Goal: Task Accomplishment & Management: Complete application form

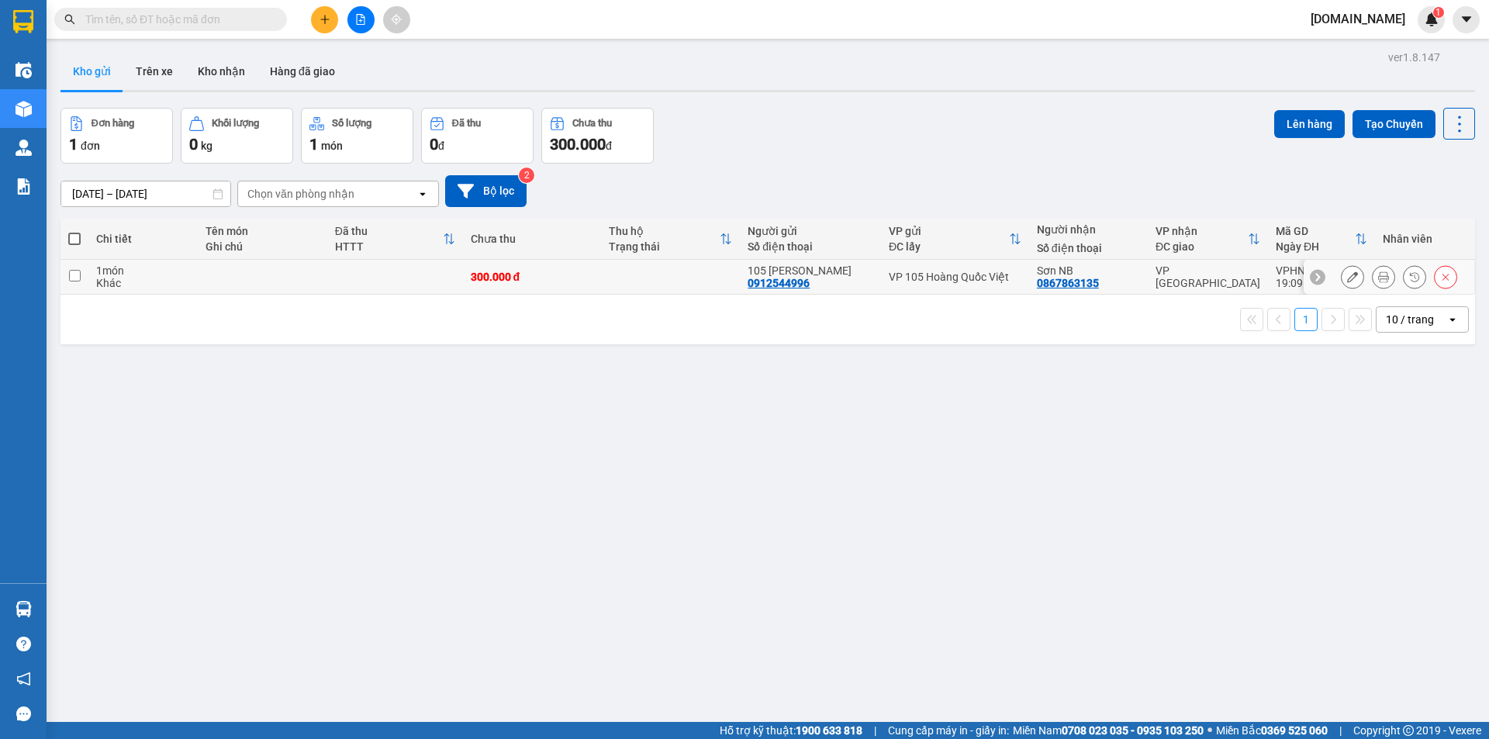
click at [633, 282] on td at bounding box center [670, 277] width 139 height 35
checkbox input "true"
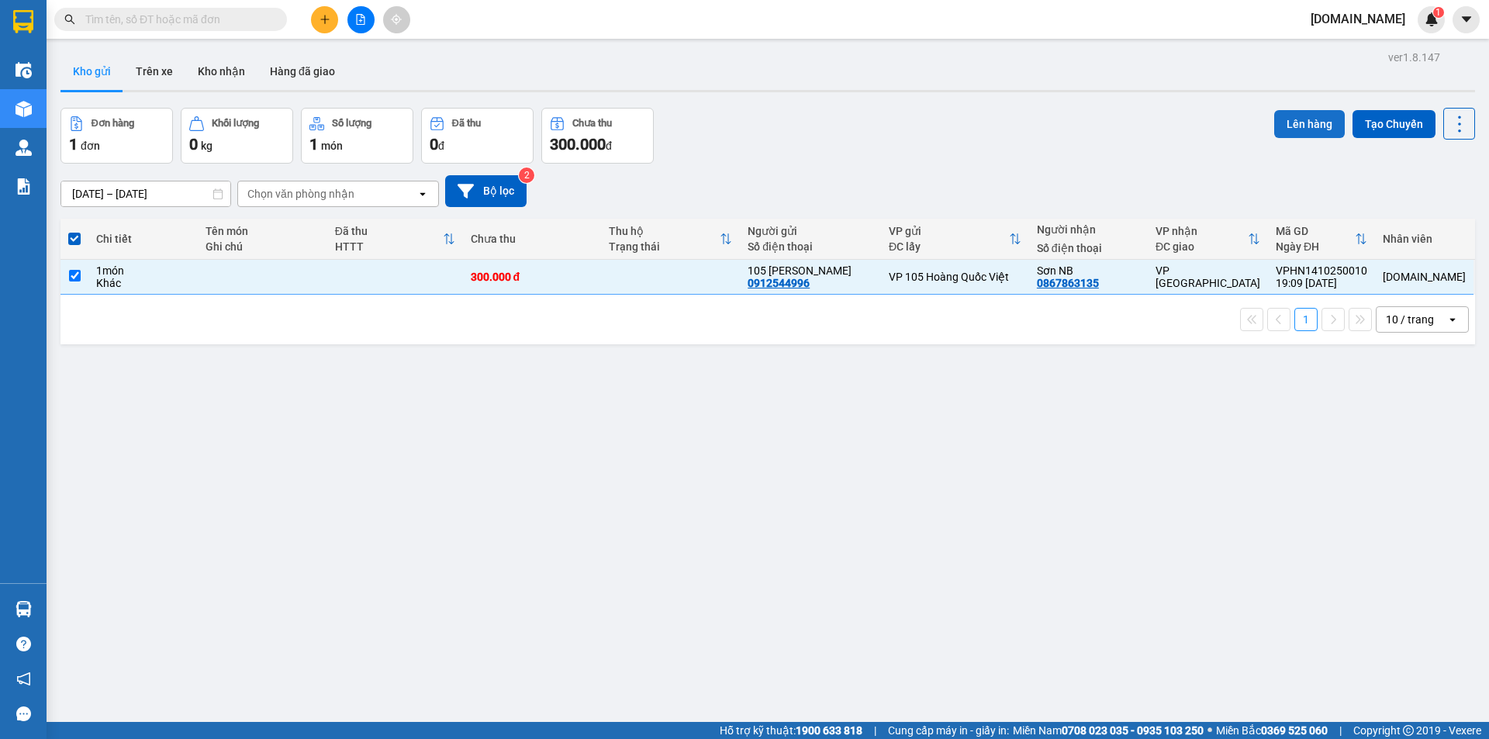
click at [1307, 130] on button "Lên hàng" at bounding box center [1309, 124] width 71 height 28
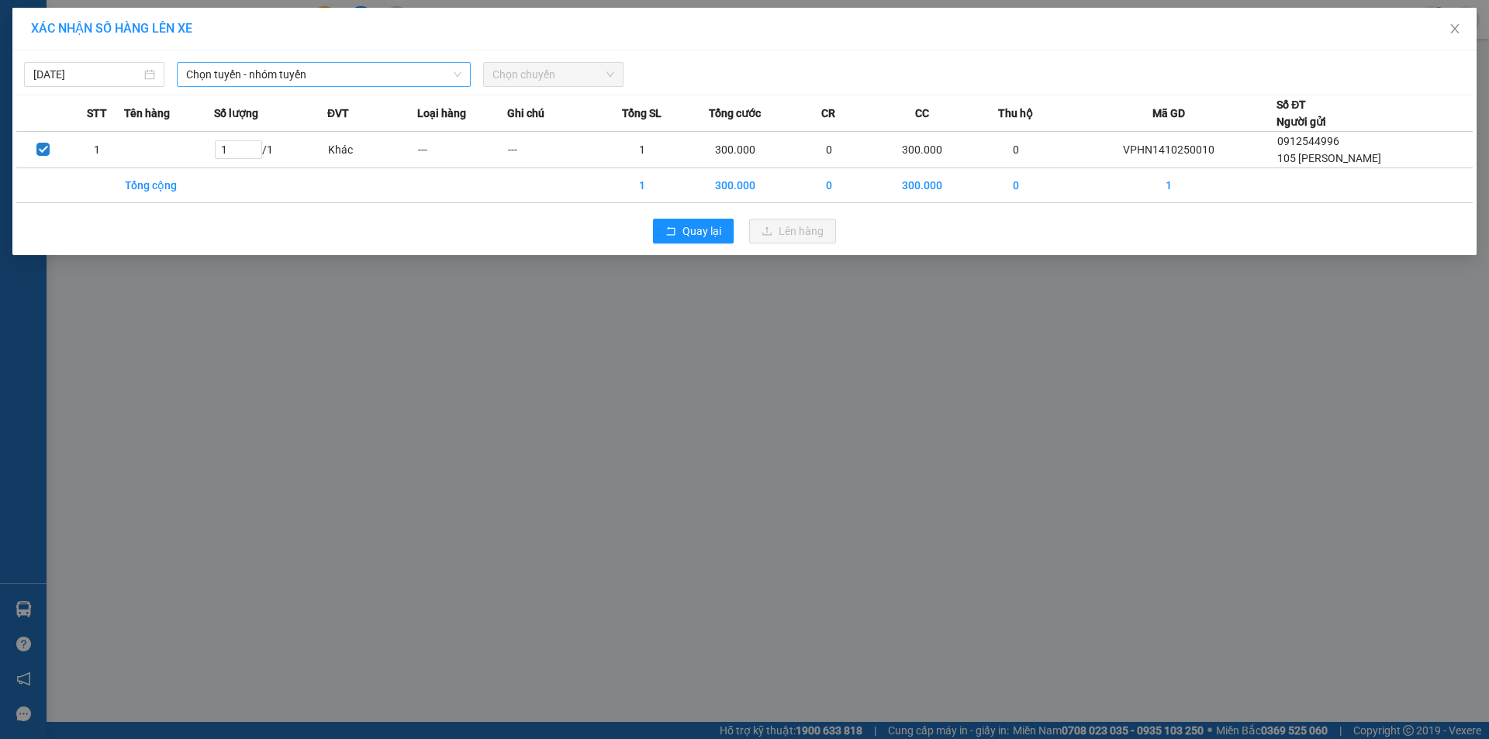
click at [347, 72] on span "Chọn tuyến - nhóm tuyến" at bounding box center [323, 74] width 275 height 23
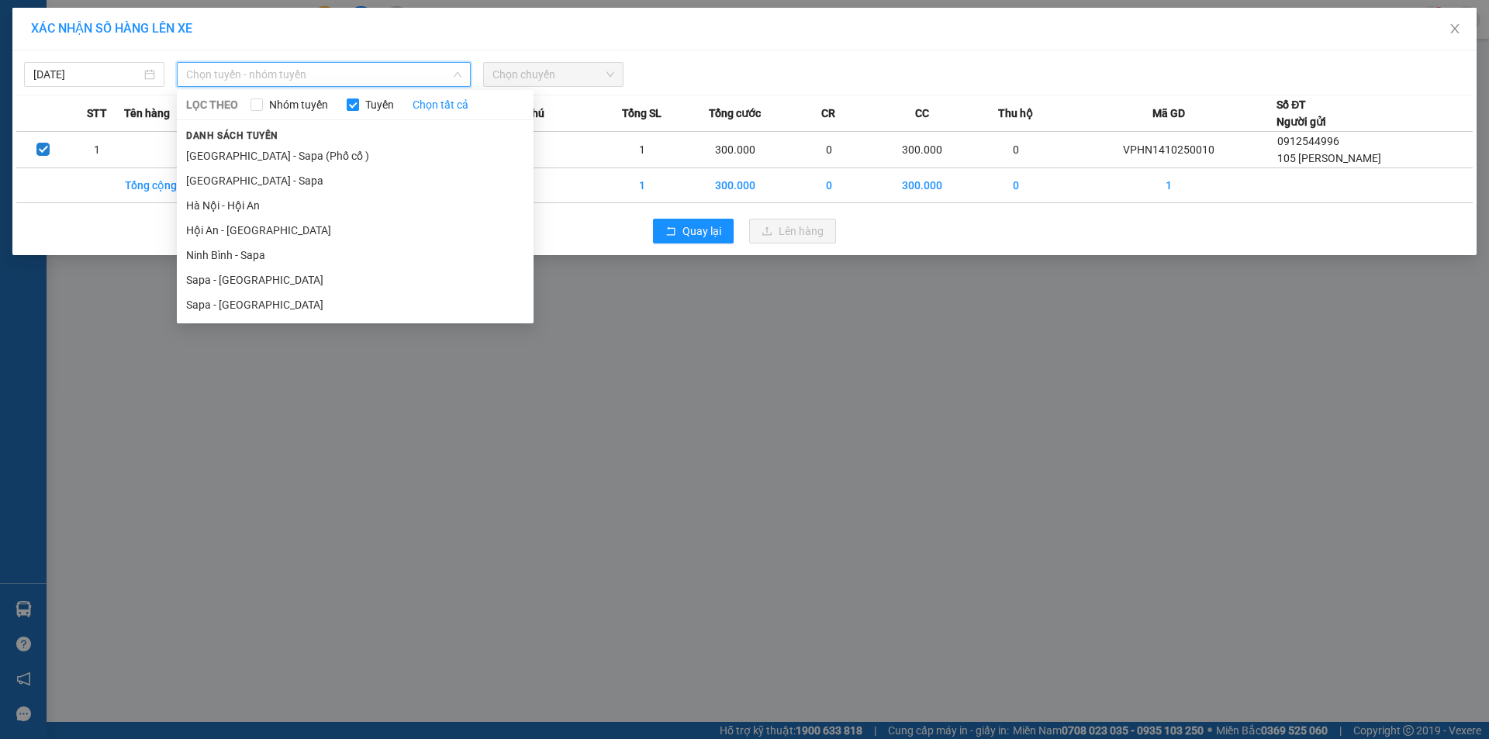
click at [308, 229] on li "Hội An - [GEOGRAPHIC_DATA]" at bounding box center [355, 230] width 357 height 25
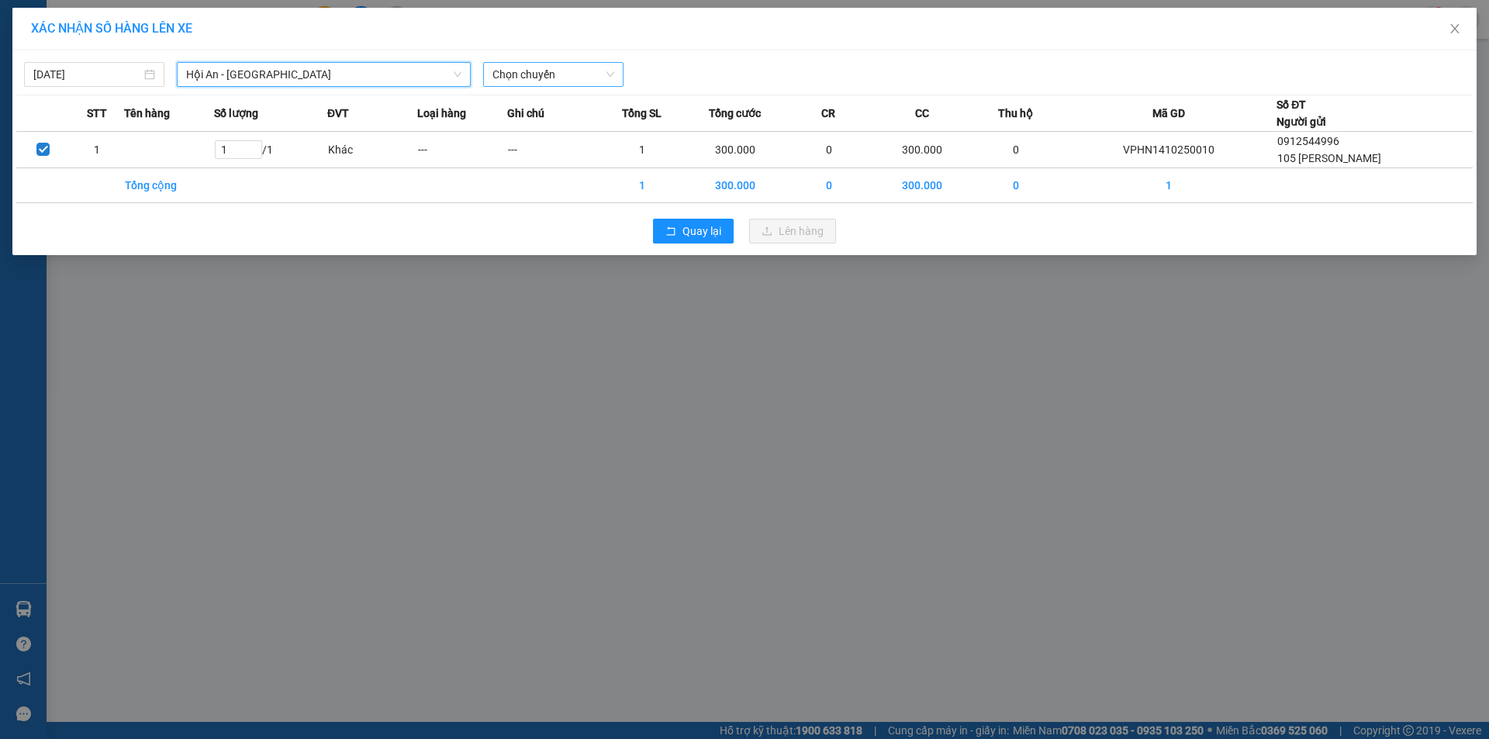
click at [546, 72] on span "Chọn chuyến" at bounding box center [554, 74] width 122 height 23
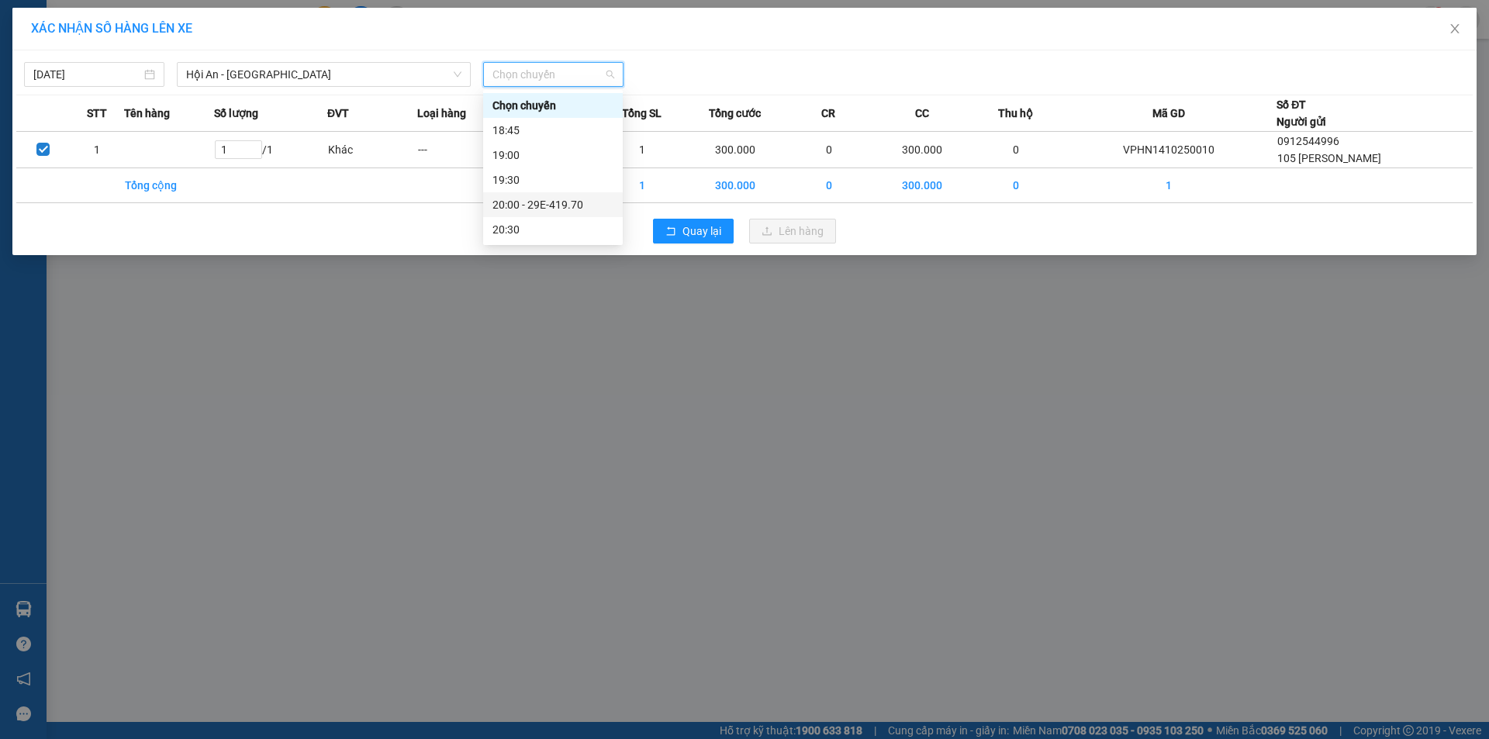
click at [543, 205] on div "20:00 - 29E-419.70" at bounding box center [553, 204] width 121 height 17
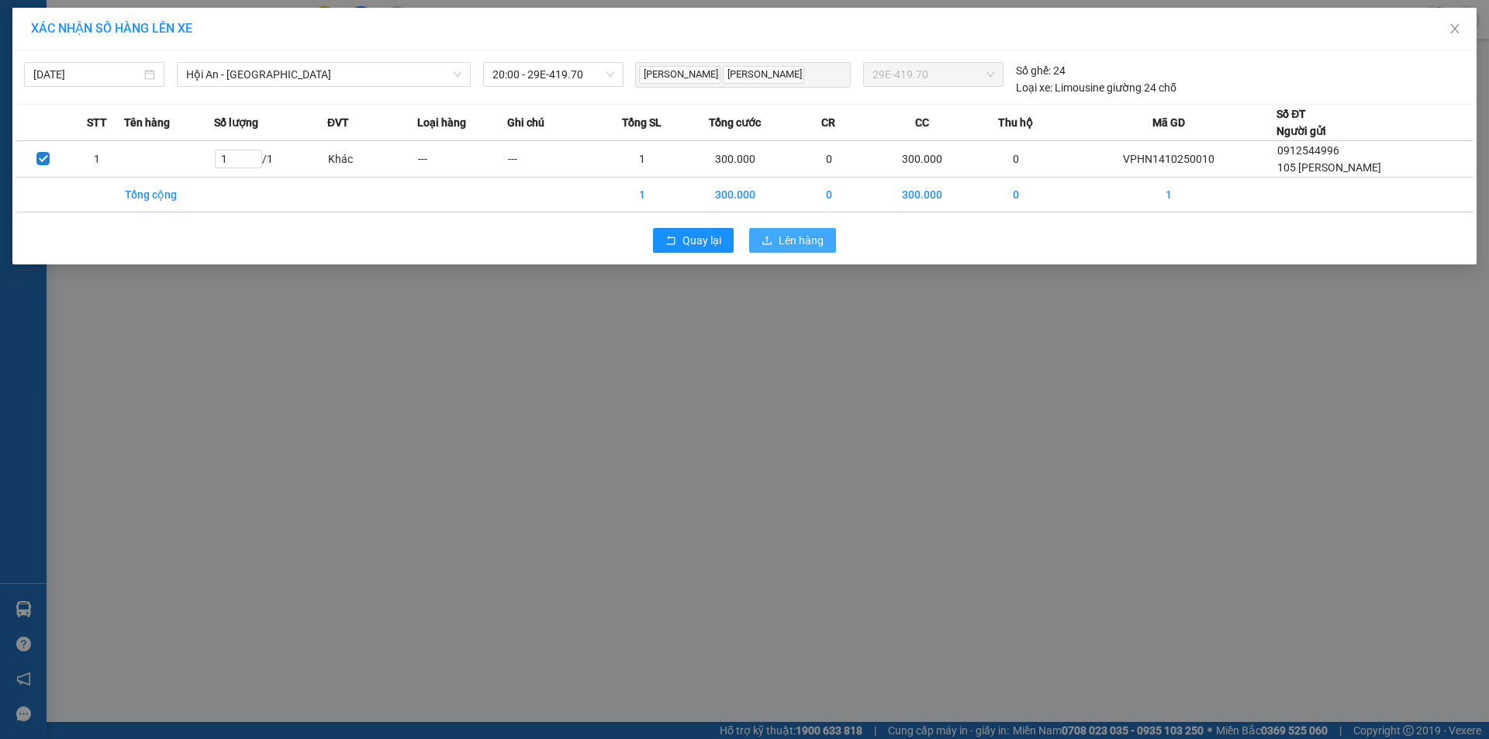
click at [802, 237] on span "Lên hàng" at bounding box center [801, 240] width 45 height 17
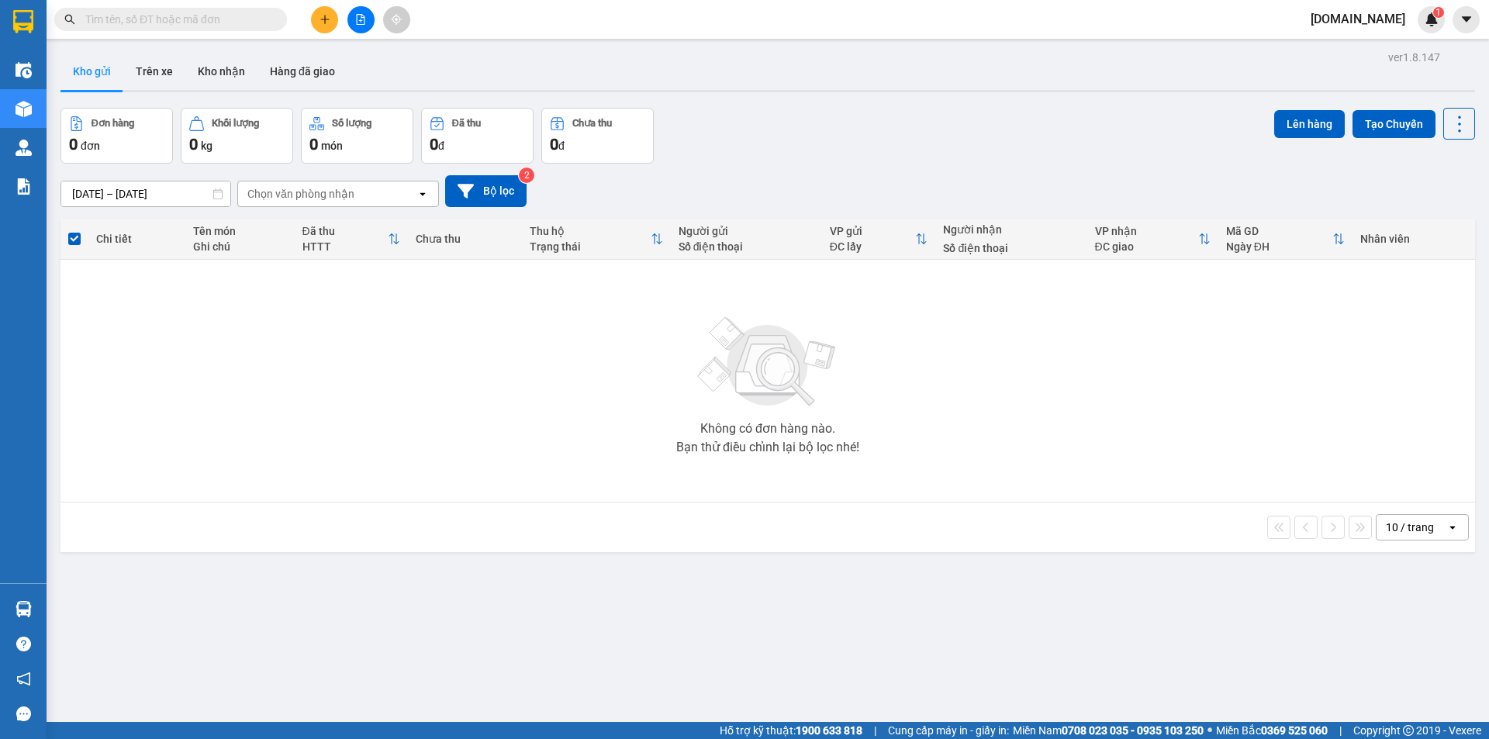
click at [1367, 21] on span "[DOMAIN_NAME]" at bounding box center [1357, 18] width 119 height 19
click at [1365, 52] on span "Đăng xuất" at bounding box center [1373, 48] width 71 height 17
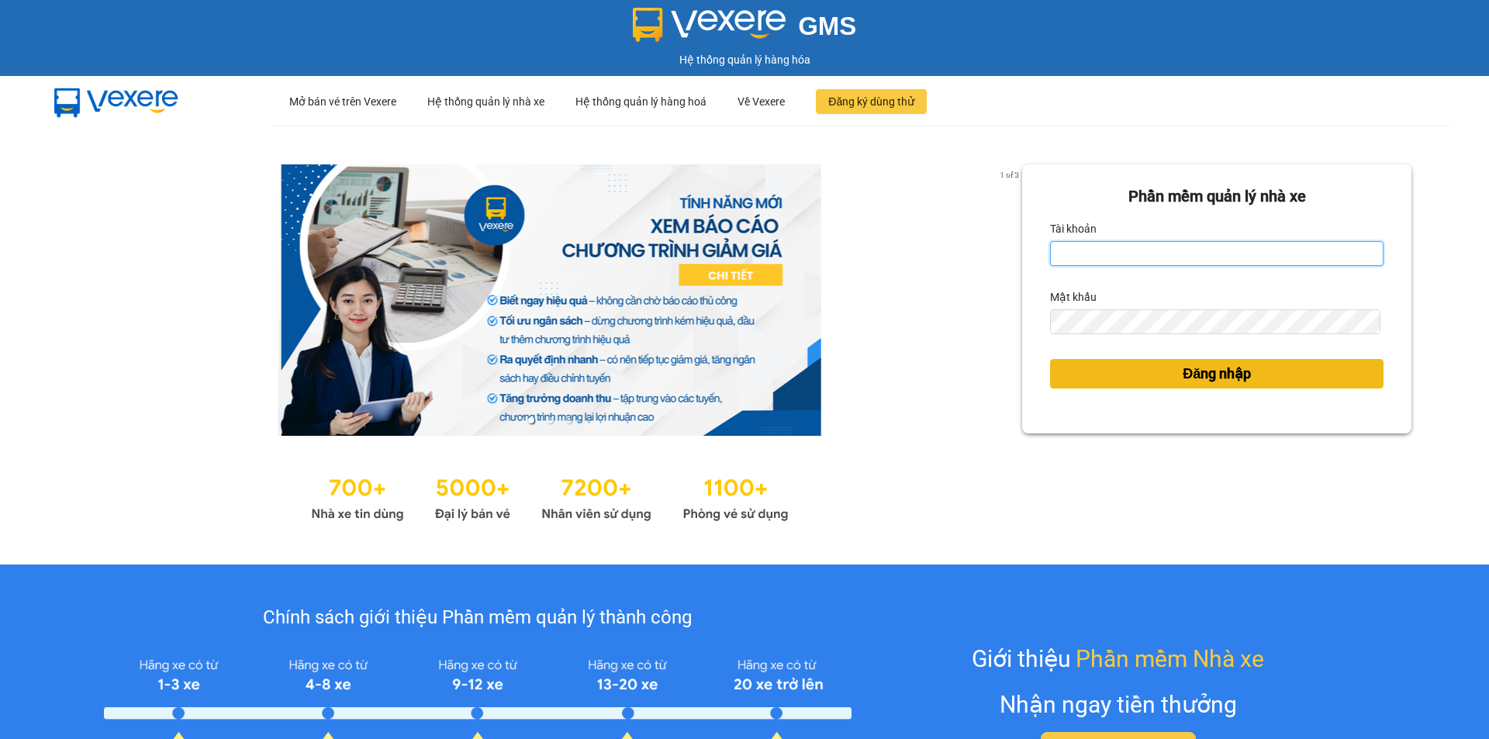
type input "[DOMAIN_NAME]"
click at [1192, 375] on span "Đăng nhập" at bounding box center [1217, 374] width 68 height 22
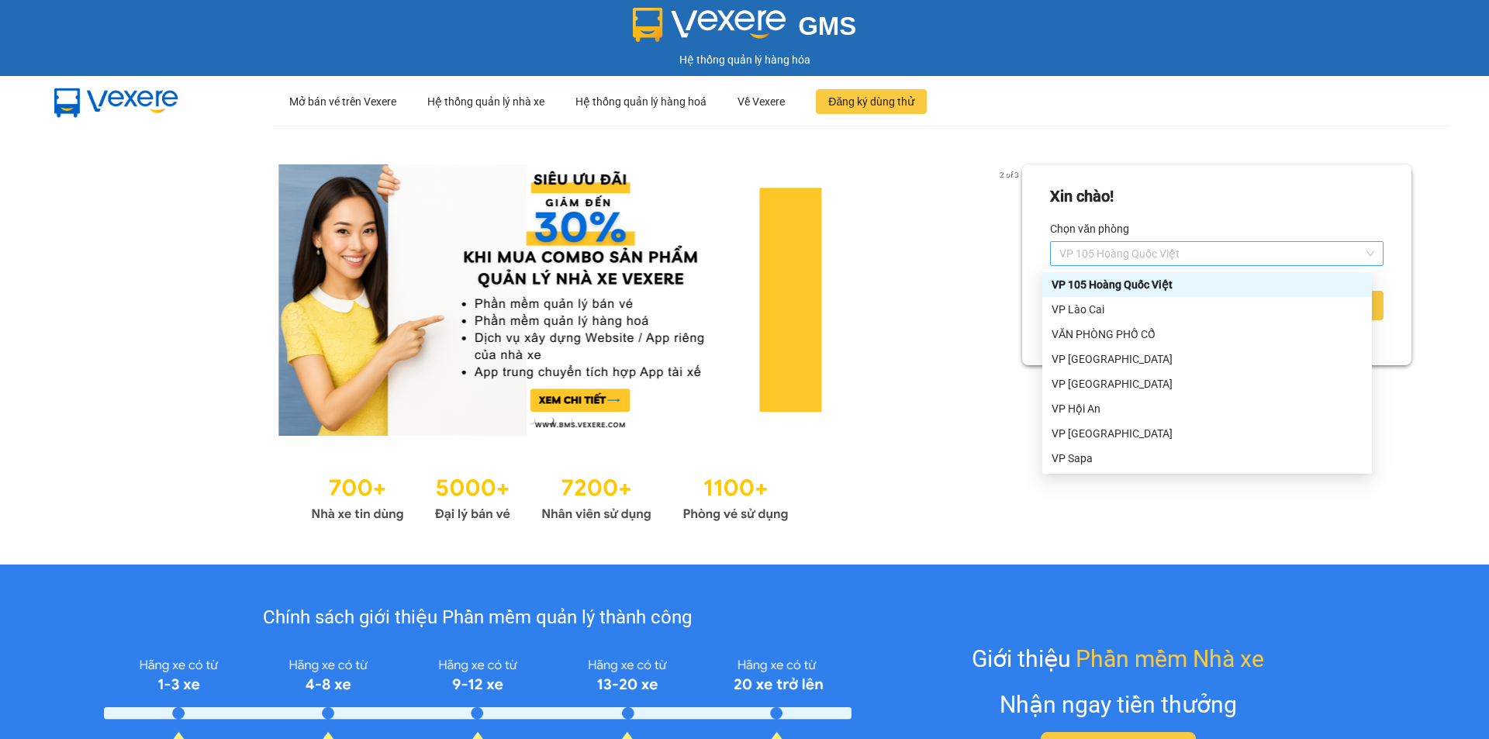
click at [1207, 250] on span "VP 105 Hoàng Quốc Việt" at bounding box center [1217, 253] width 315 height 23
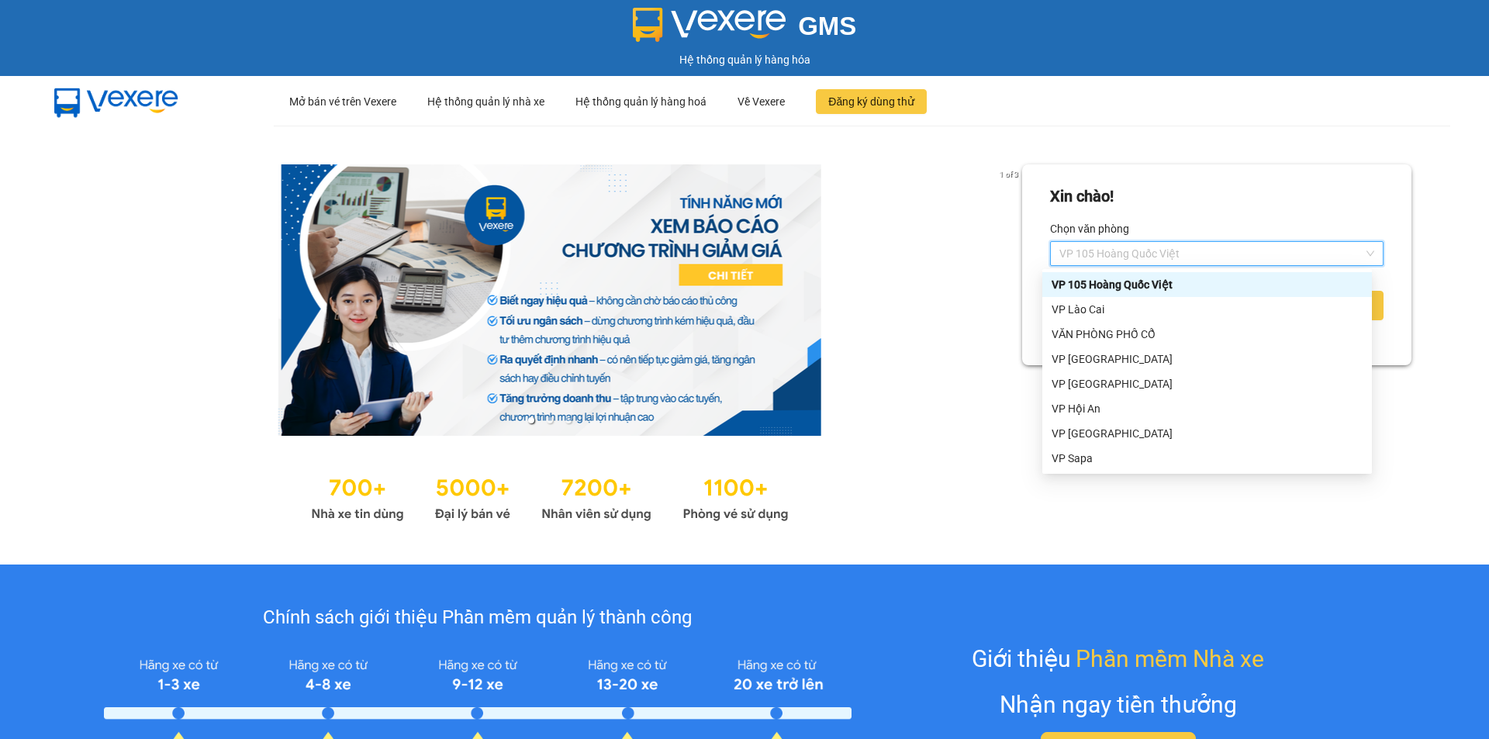
click at [1170, 282] on div "VP 105 Hoàng Quốc Việt" at bounding box center [1207, 284] width 311 height 17
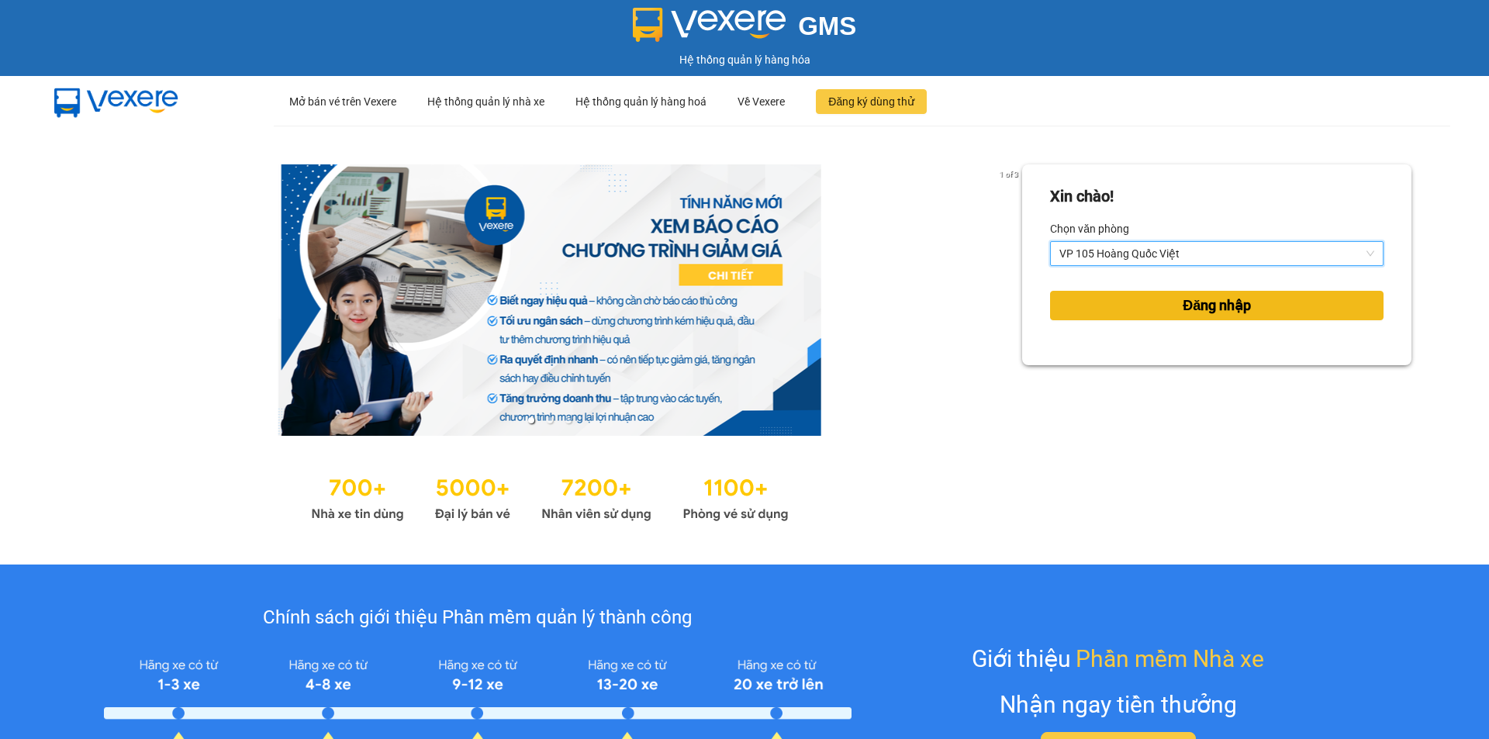
click at [1195, 307] on span "Đăng nhập" at bounding box center [1217, 306] width 68 height 22
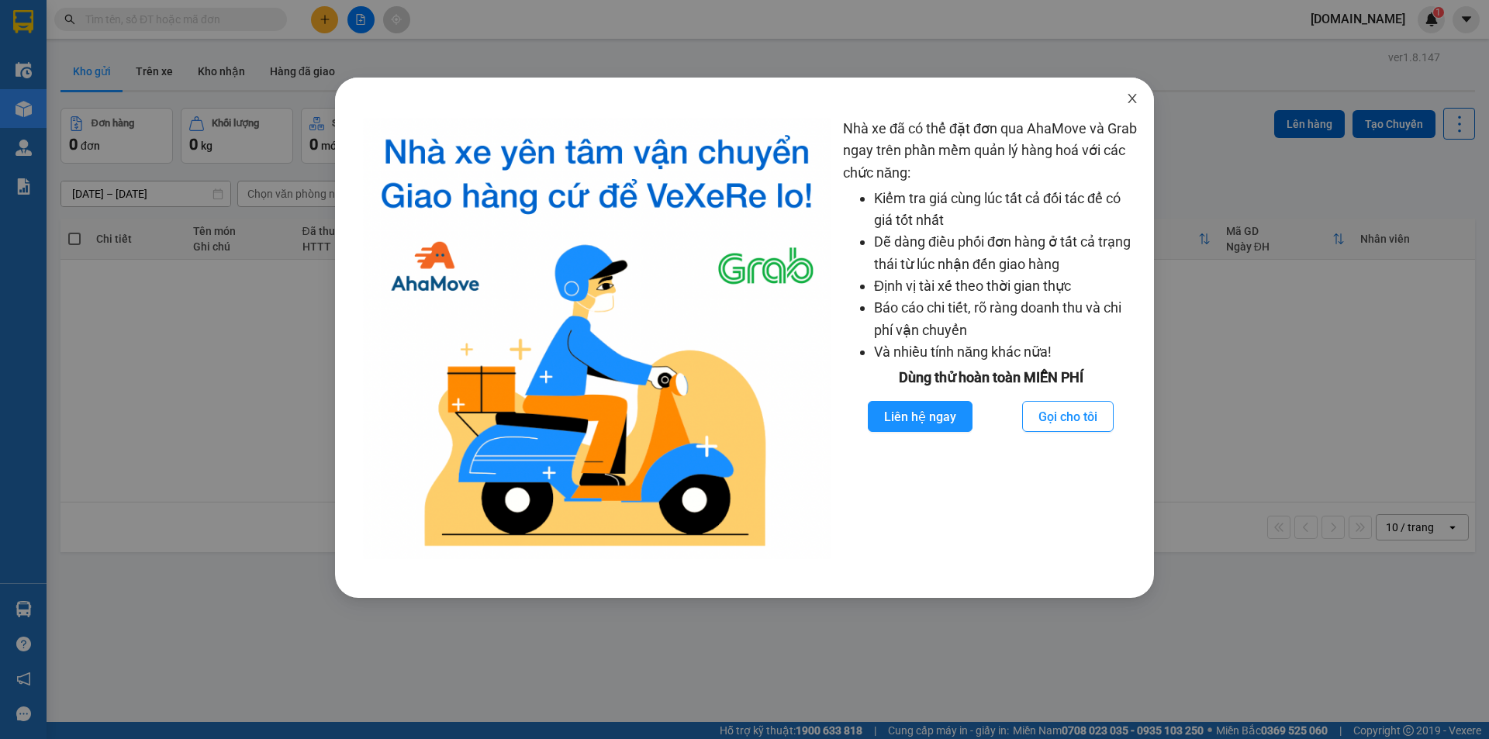
click at [1130, 100] on icon "close" at bounding box center [1132, 98] width 12 height 12
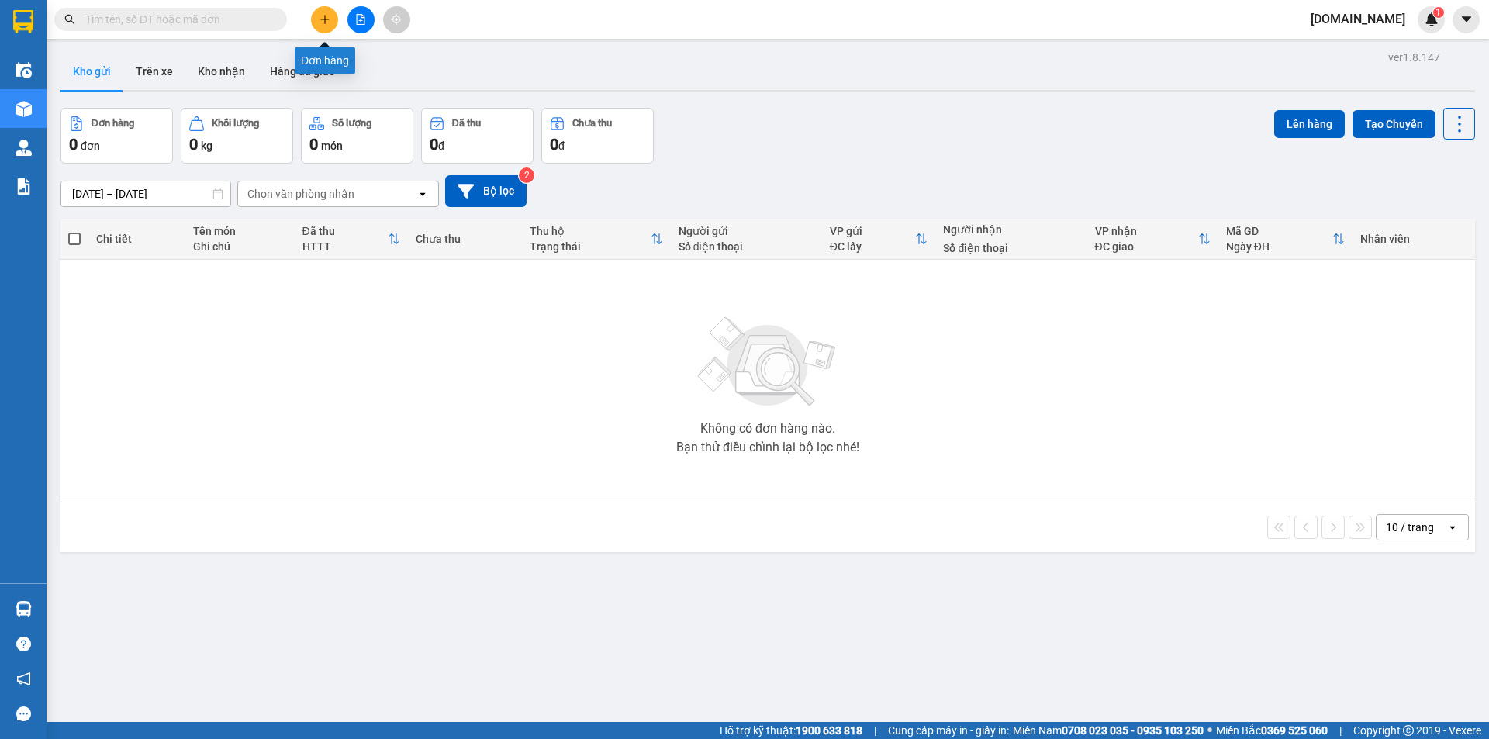
click at [332, 20] on button at bounding box center [324, 19] width 27 height 27
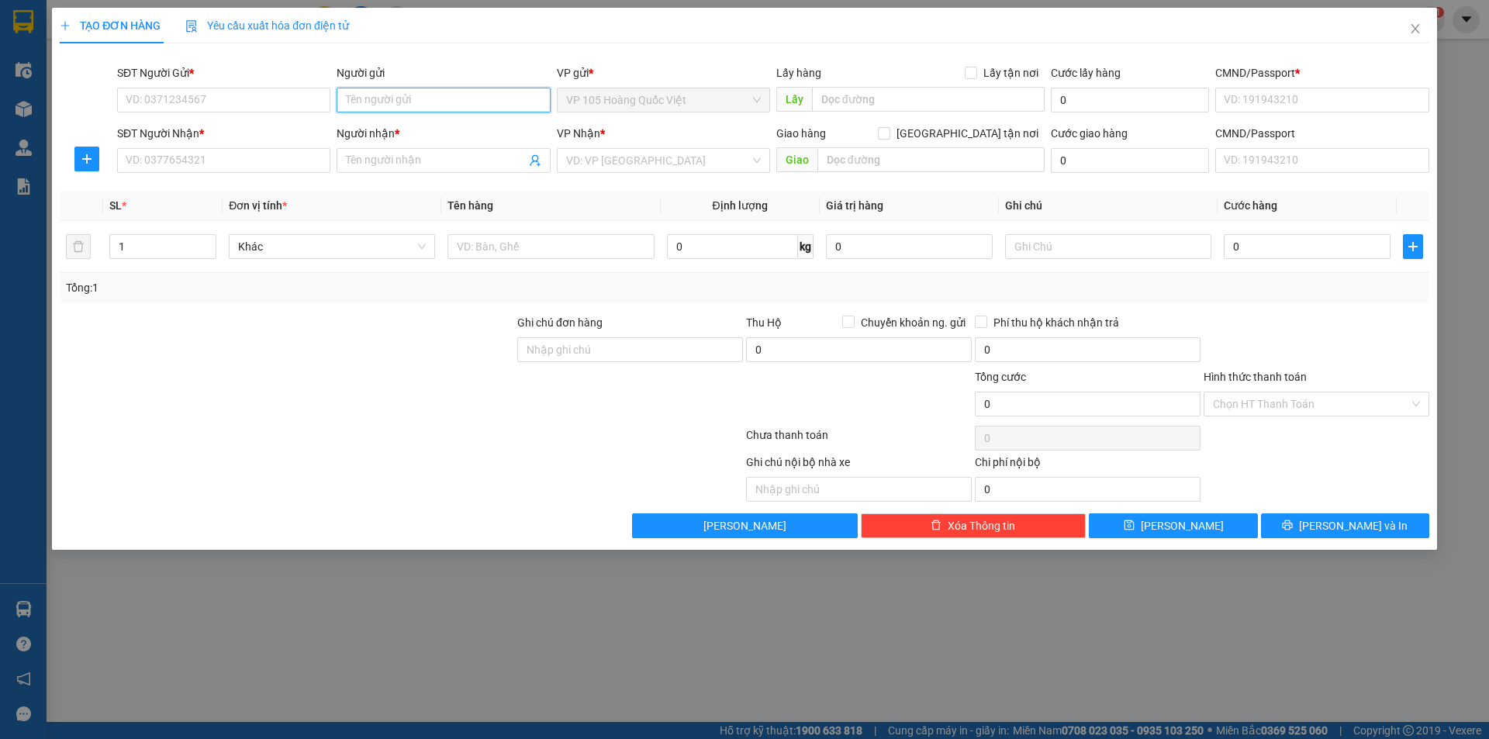
click at [424, 99] on input "Người gửi" at bounding box center [443, 100] width 213 height 25
click at [465, 98] on input "Người gửi" at bounding box center [443, 100] width 213 height 25
click at [474, 97] on input "Người gửi" at bounding box center [443, 100] width 213 height 25
click at [493, 98] on input "Người gửi" at bounding box center [443, 100] width 213 height 25
type input "dUNG"
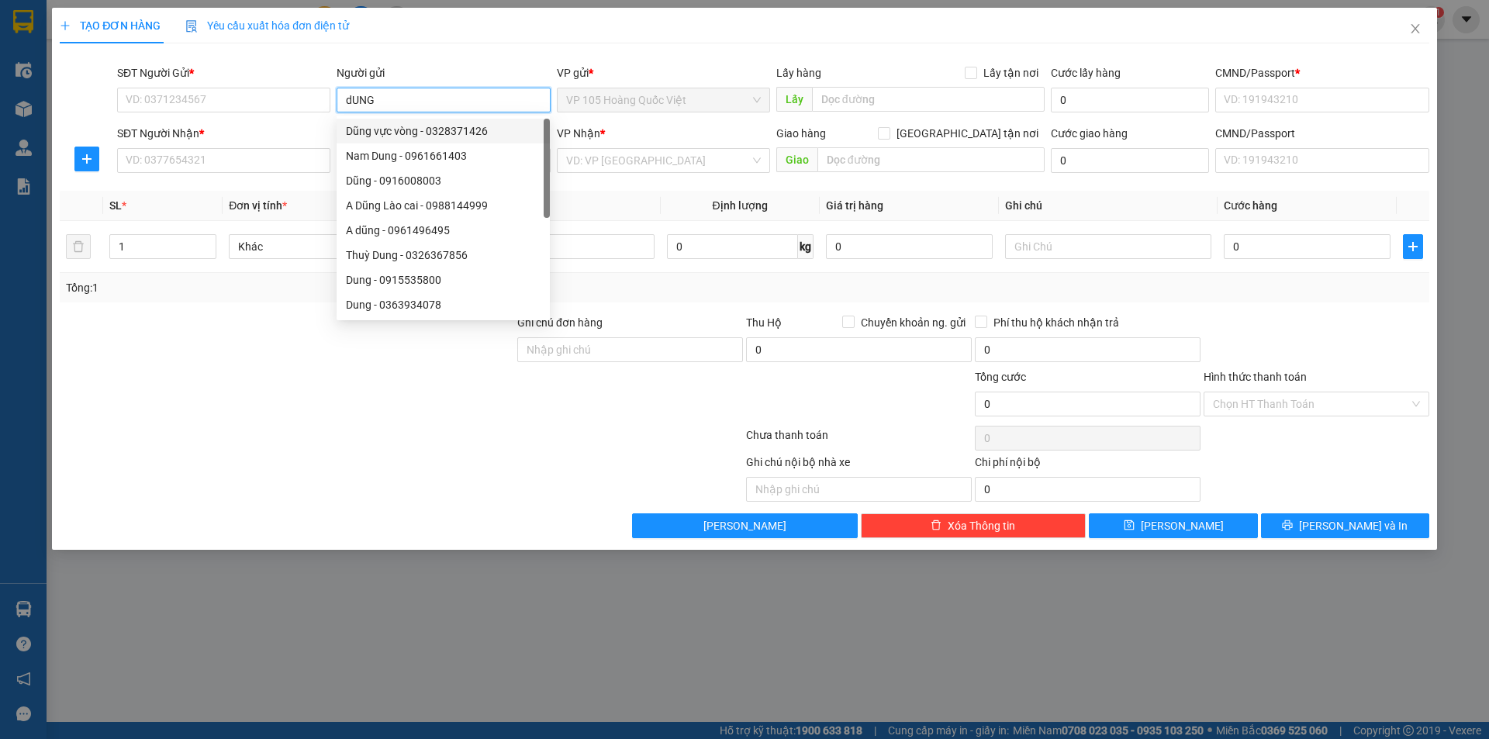
click at [464, 129] on div "Dũng vực vòng - 0328371426" at bounding box center [443, 131] width 195 height 17
type input "0328371426"
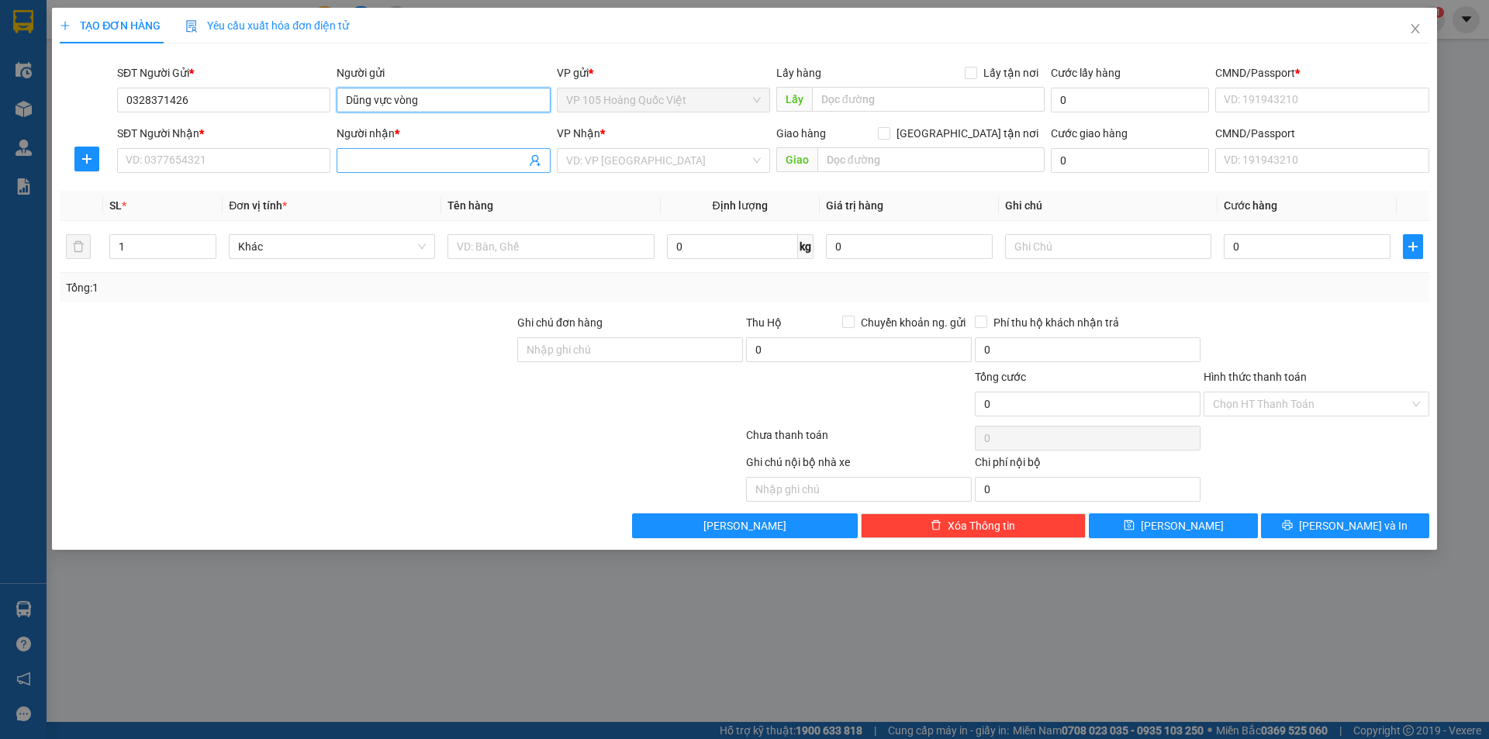
type input "Dũng vực vòng"
click at [410, 154] on input "Người nhận *" at bounding box center [435, 160] width 179 height 17
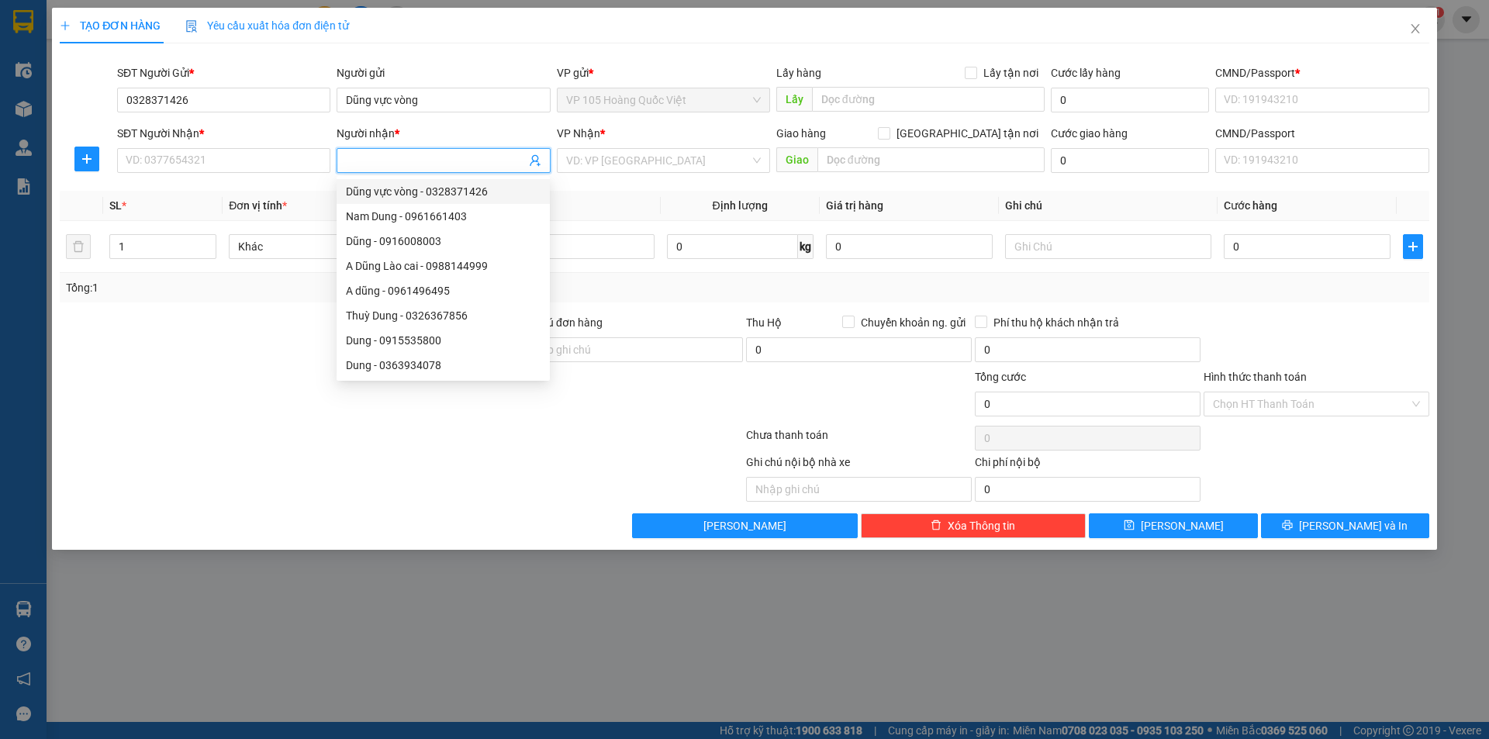
click at [396, 158] on input "Người nhận *" at bounding box center [435, 160] width 179 height 17
type input "hUNG"
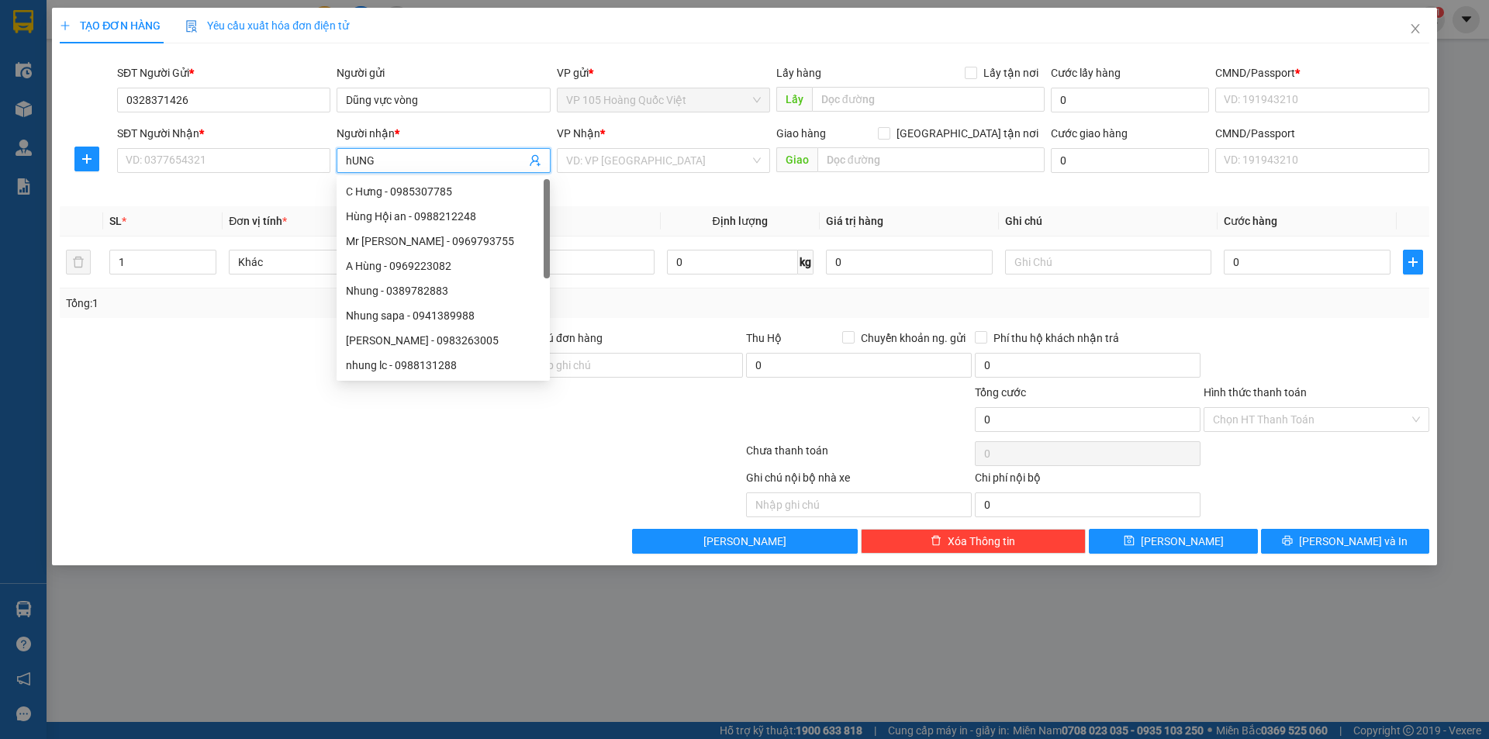
click at [427, 214] on div "Hùng Hội an - 0988212248" at bounding box center [443, 216] width 195 height 17
type input "0988212248"
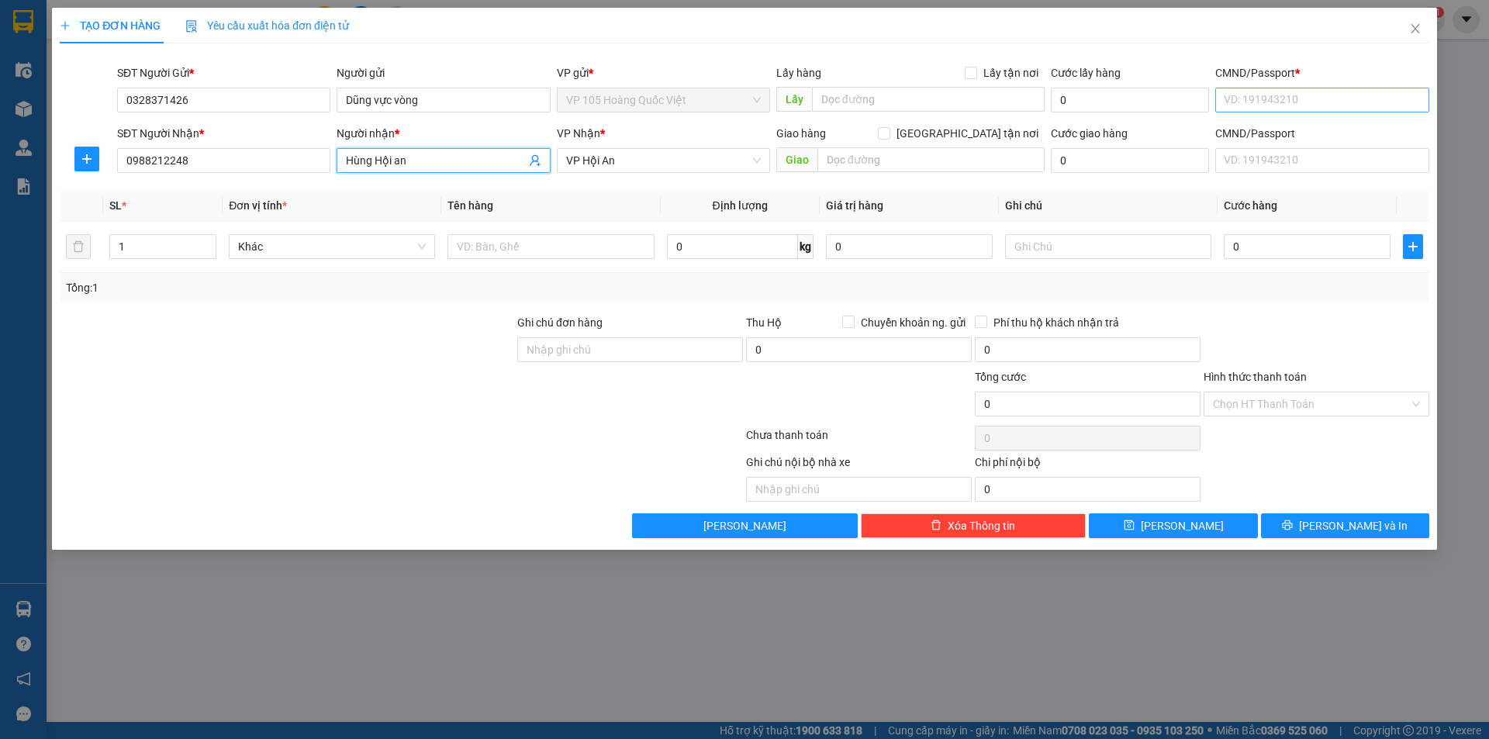
type input "Hùng Hội an"
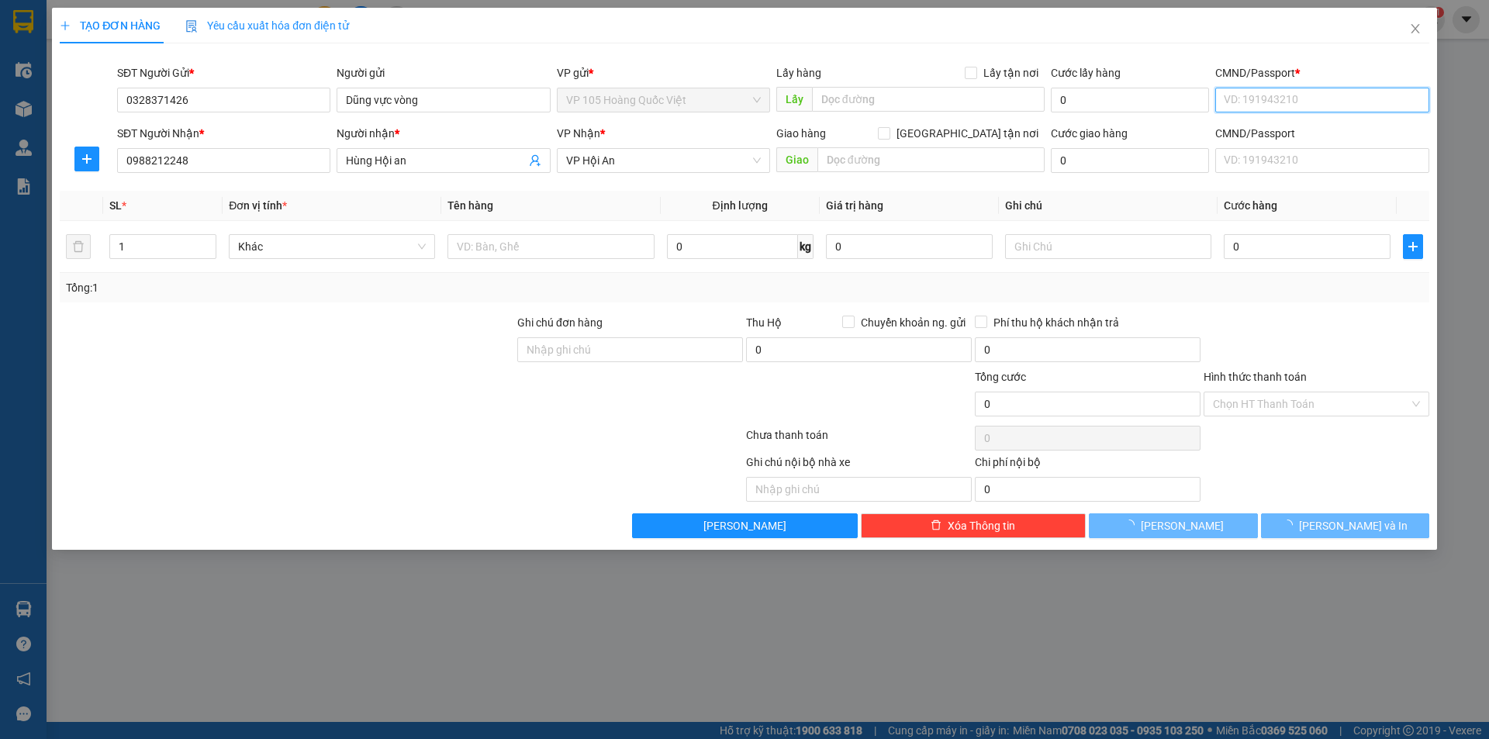
drag, startPoint x: 1261, startPoint y: 98, endPoint x: 1270, endPoint y: 107, distance: 12.6
click at [1262, 98] on input "CMND/Passport *" at bounding box center [1321, 100] width 213 height 25
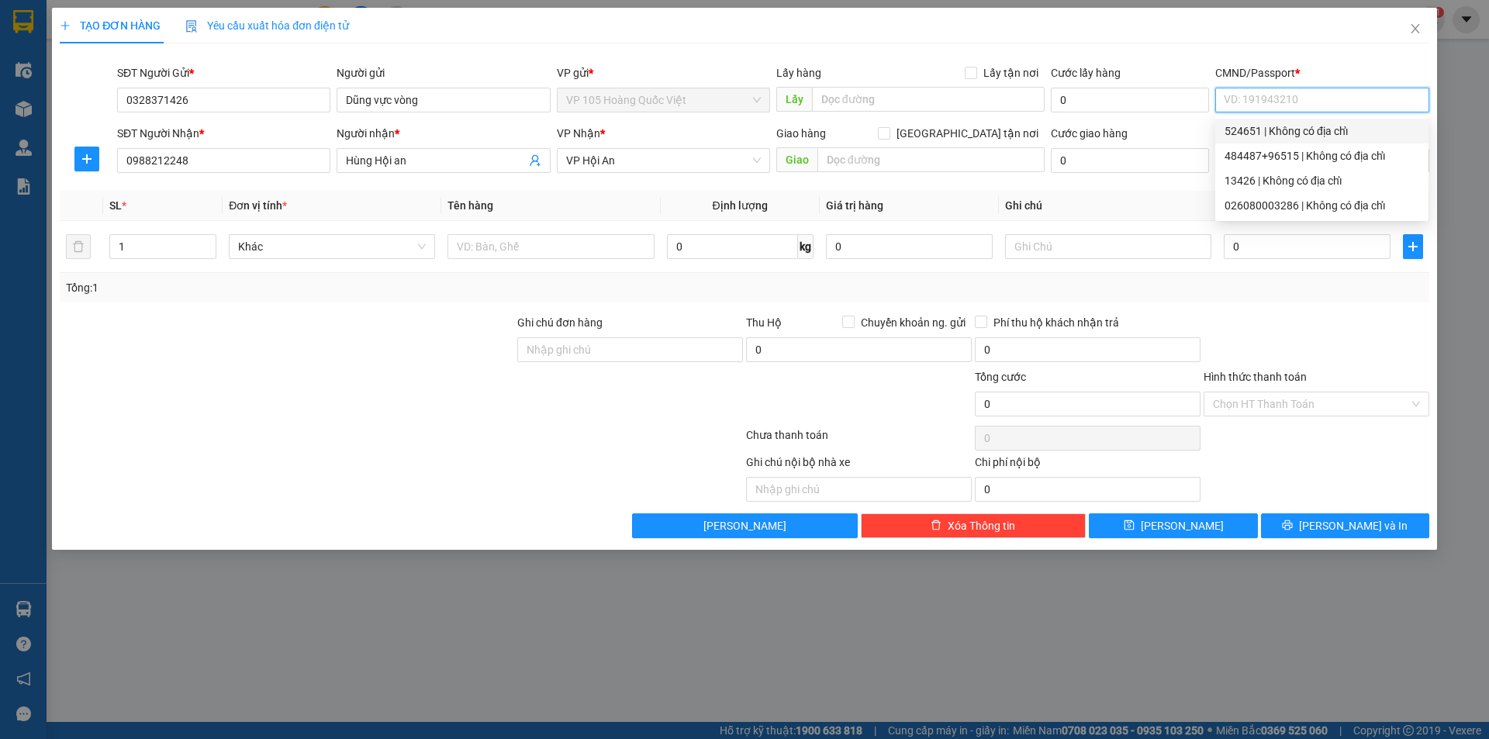
click at [1250, 130] on div "524651 | Không có địa chỉ" at bounding box center [1322, 131] width 195 height 17
type input "524651"
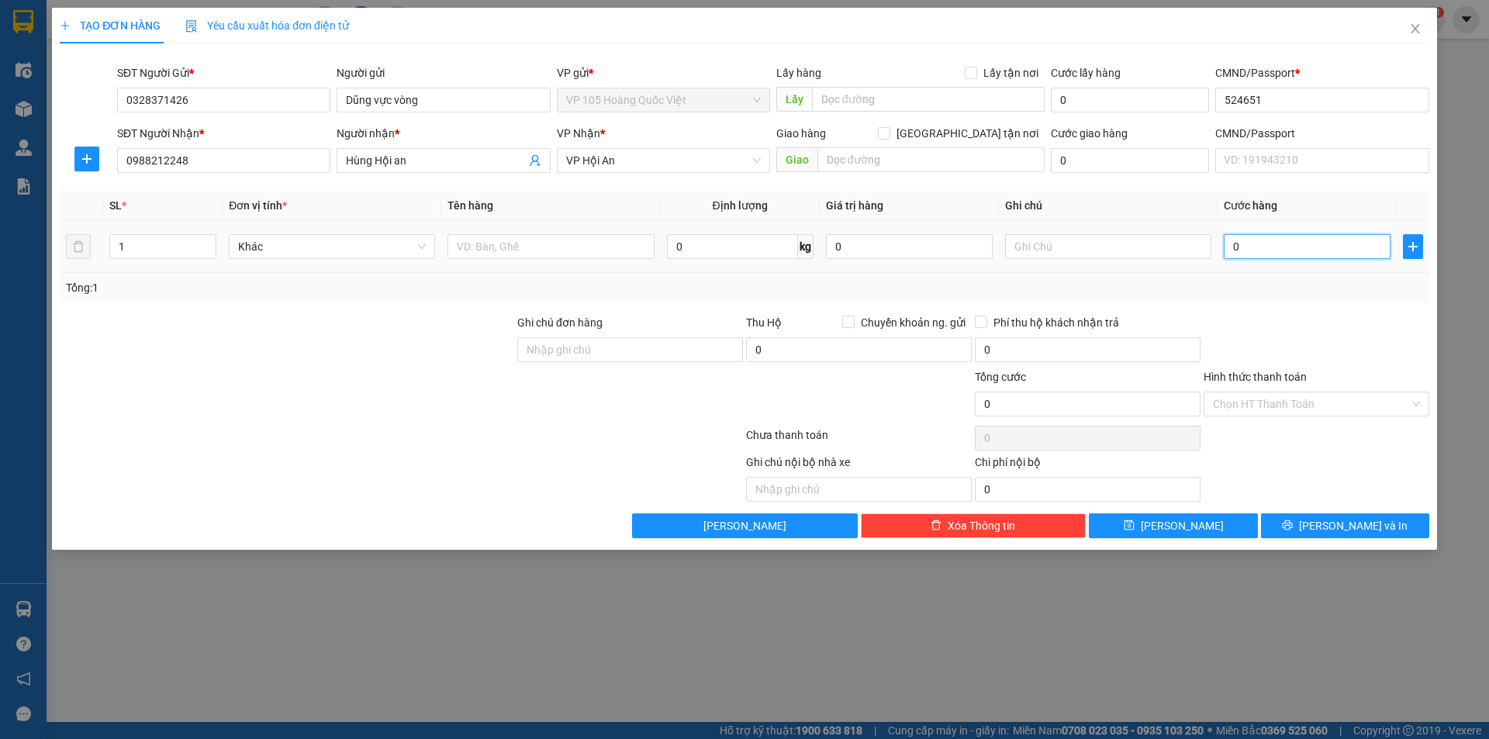
click at [1253, 248] on input "0" at bounding box center [1307, 246] width 167 height 25
type input "001"
type input "1"
type input "0.014"
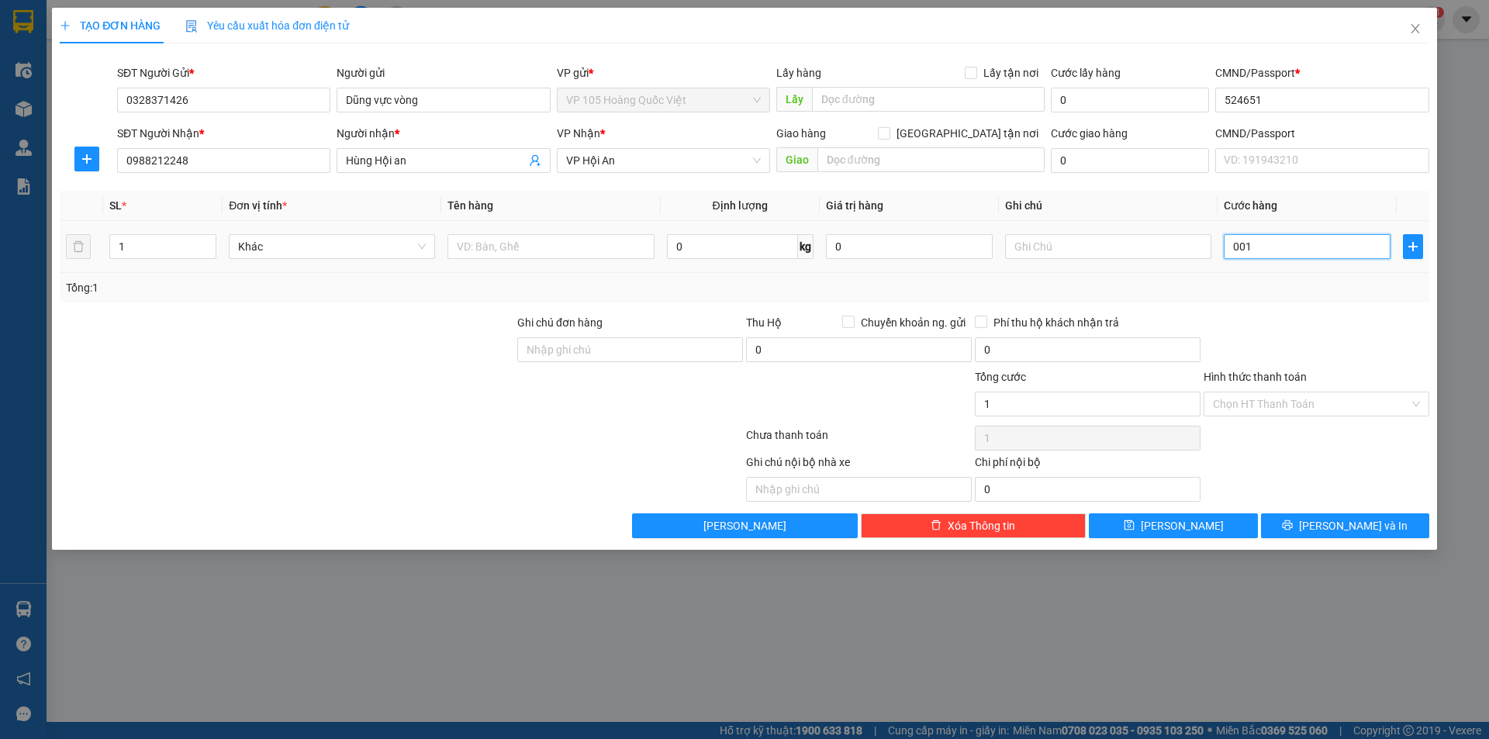
type input "14"
type input "00.140"
type input "140"
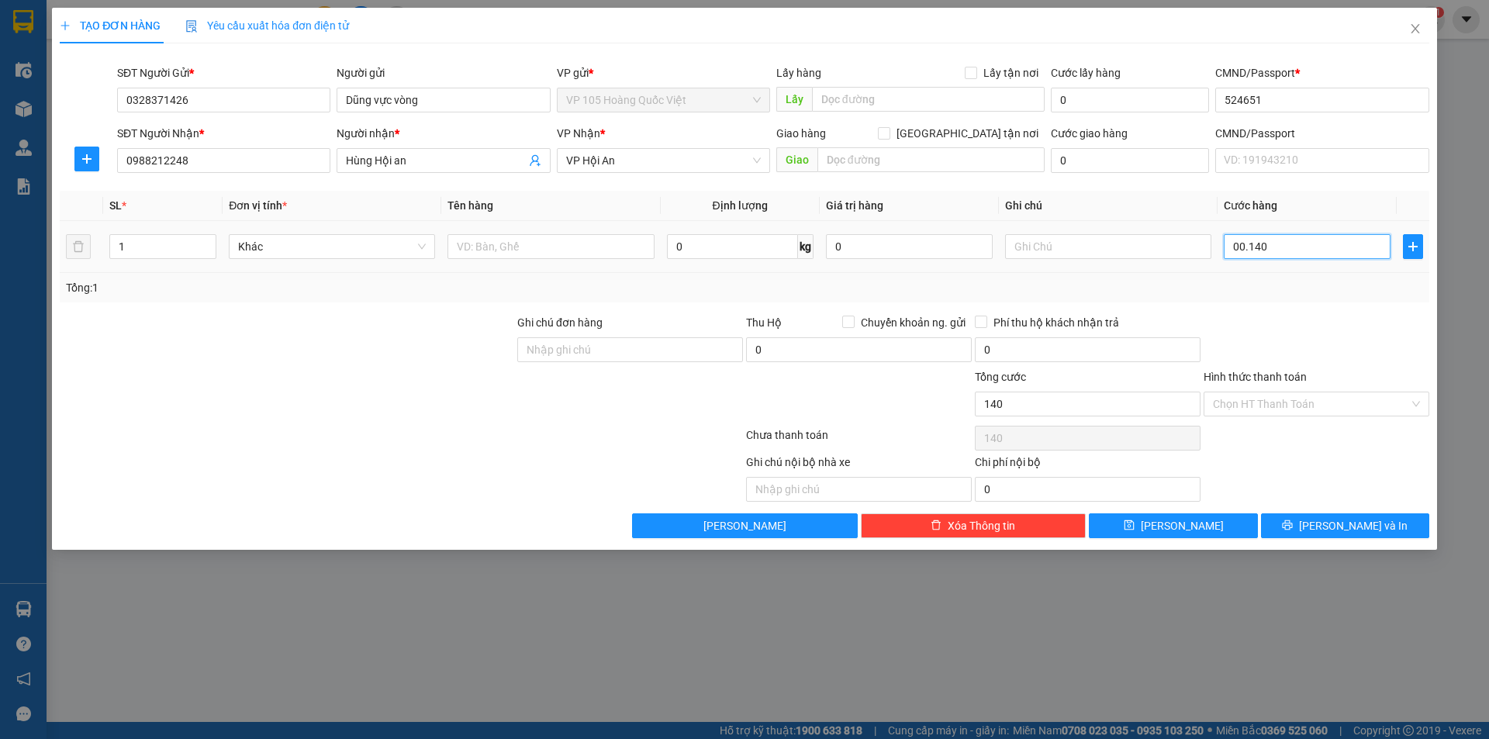
type input "00.014"
type input "14"
type input "000.145"
type input "145"
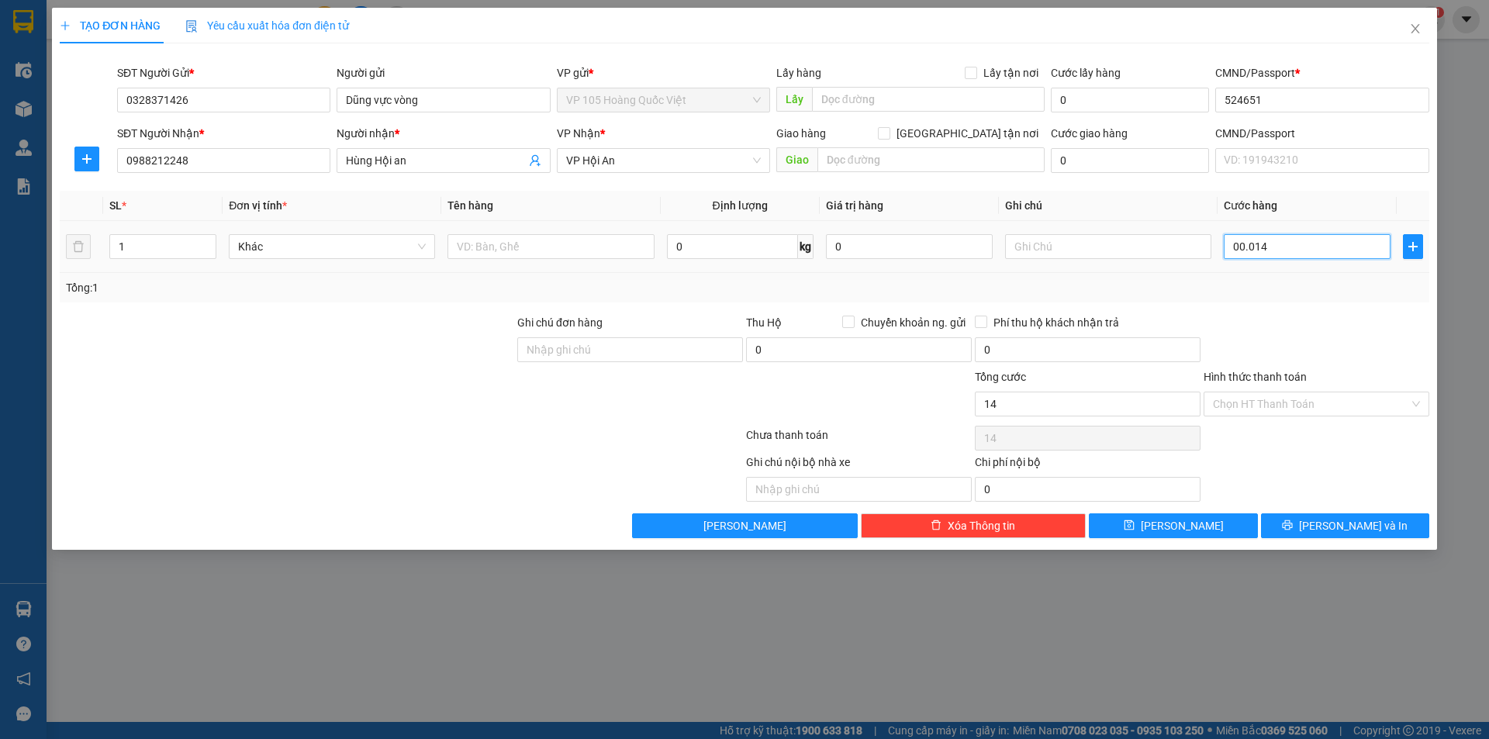
type input "145"
type input "00.001.450"
type input "1.450"
type input "0.000.014.500"
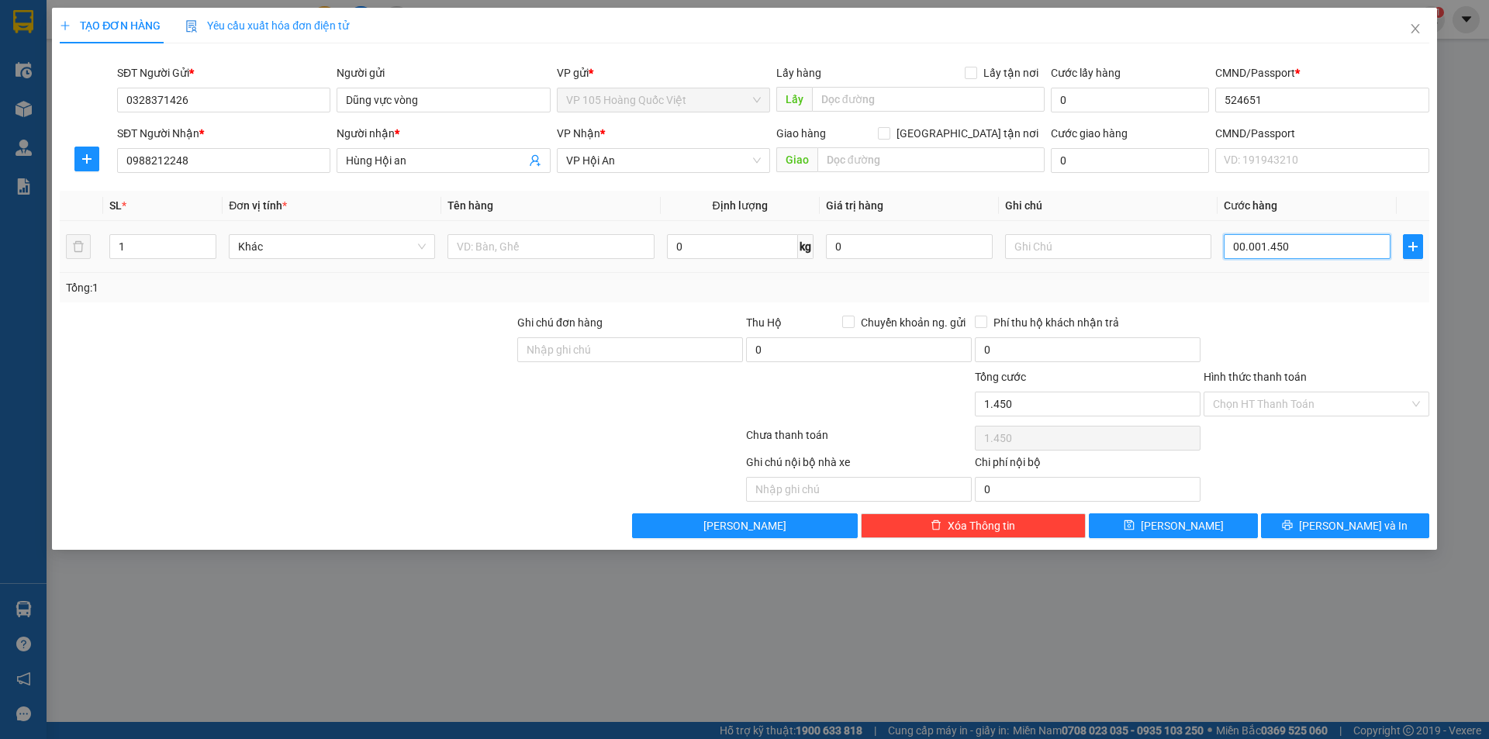
type input "14.500"
type input "000.000.145.000"
type input "145.000"
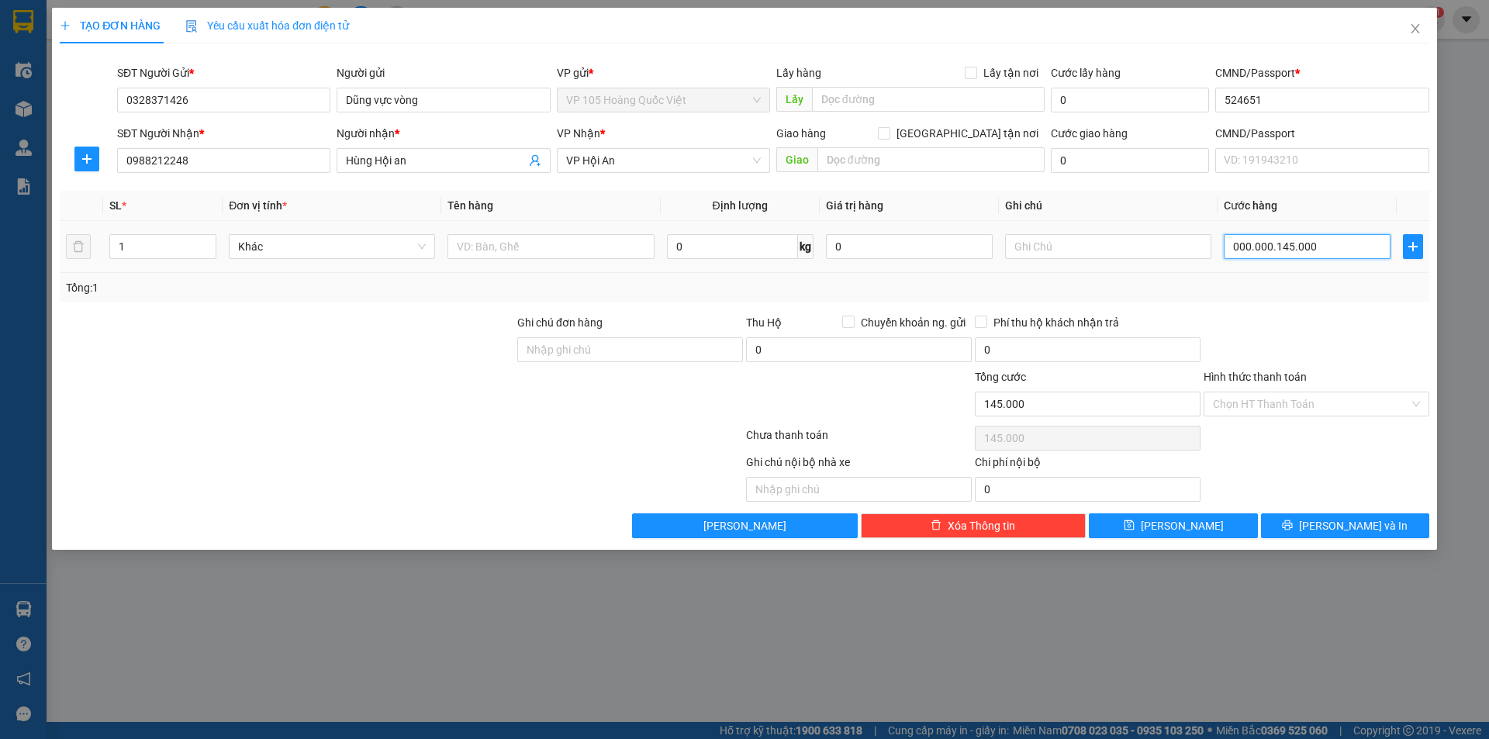
type input "00.000.001.450.000"
type input "1.450.000"
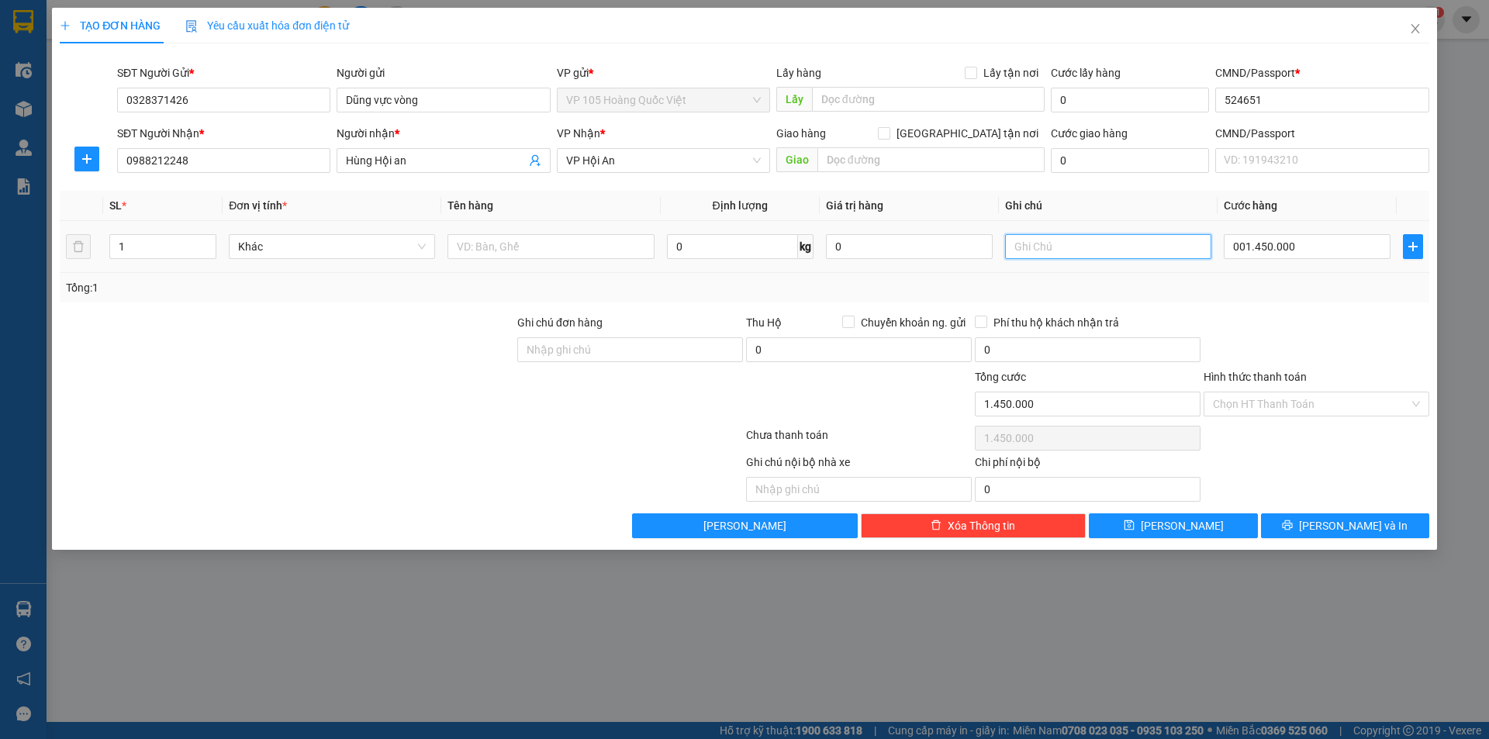
type input "1.450.000"
click at [1113, 249] on input "text" at bounding box center [1108, 246] width 206 height 25
type input "l"
type input "LX THU TIỀN NỘP VỀ CTY"
click at [1360, 528] on span "[PERSON_NAME] và In" at bounding box center [1353, 525] width 109 height 17
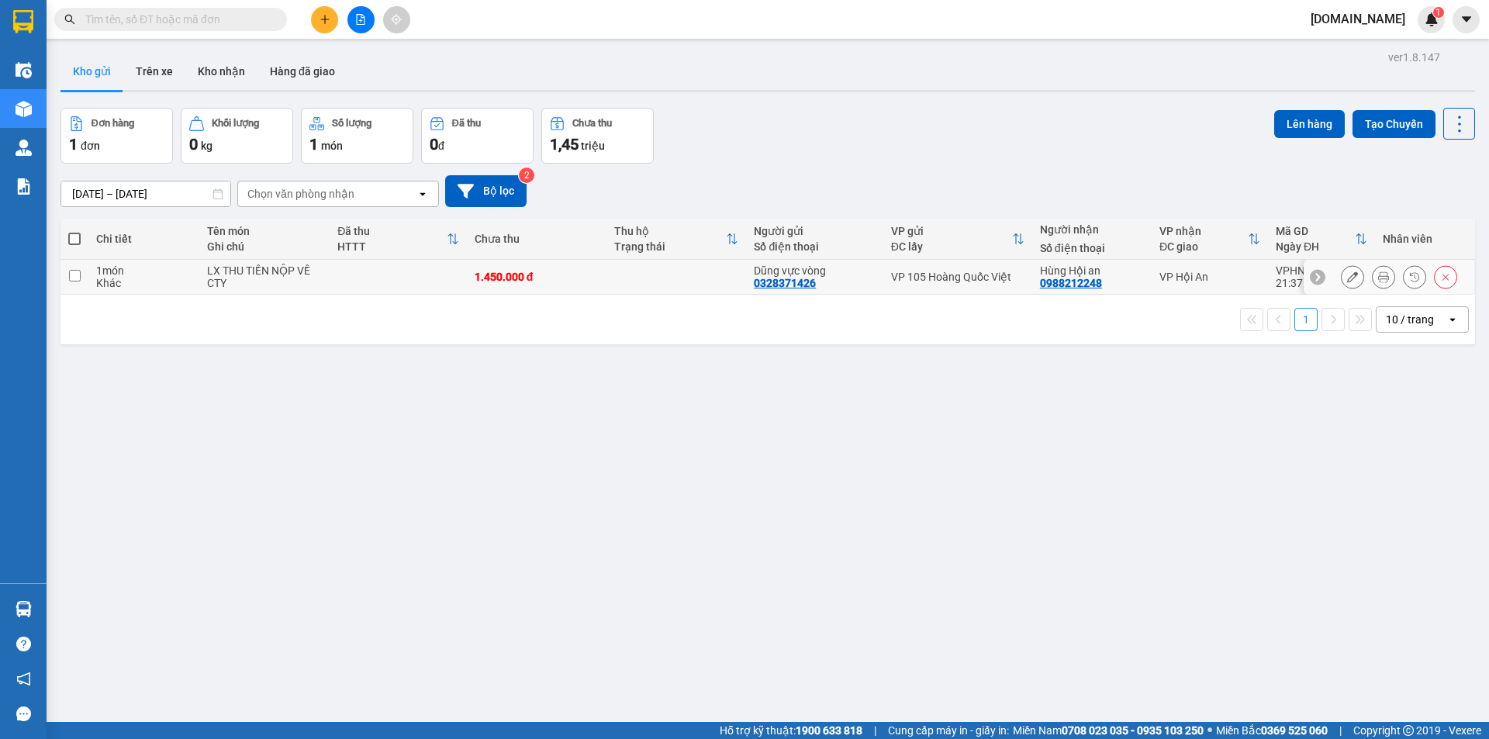
click at [645, 282] on td at bounding box center [677, 277] width 140 height 35
checkbox input "true"
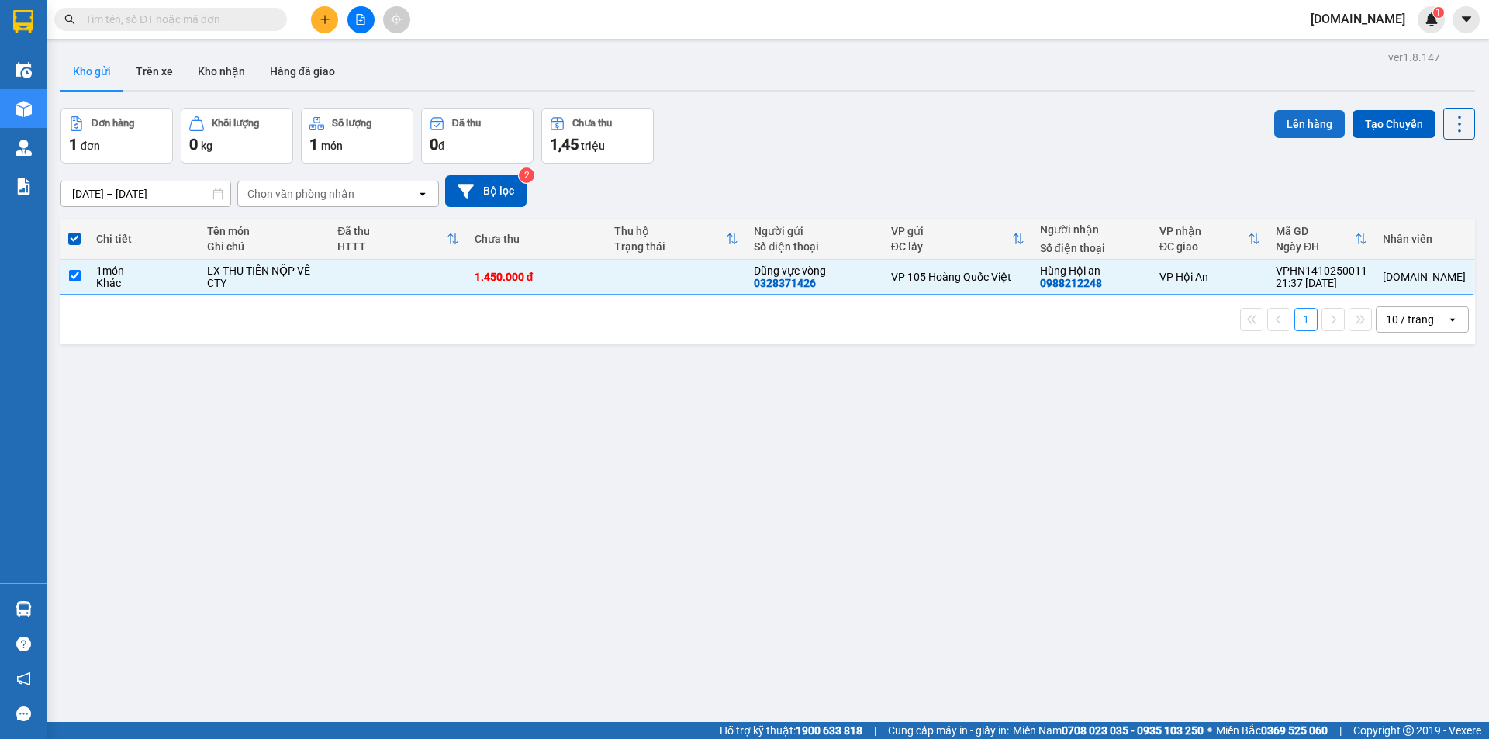
click at [1312, 121] on button "Lên hàng" at bounding box center [1309, 124] width 71 height 28
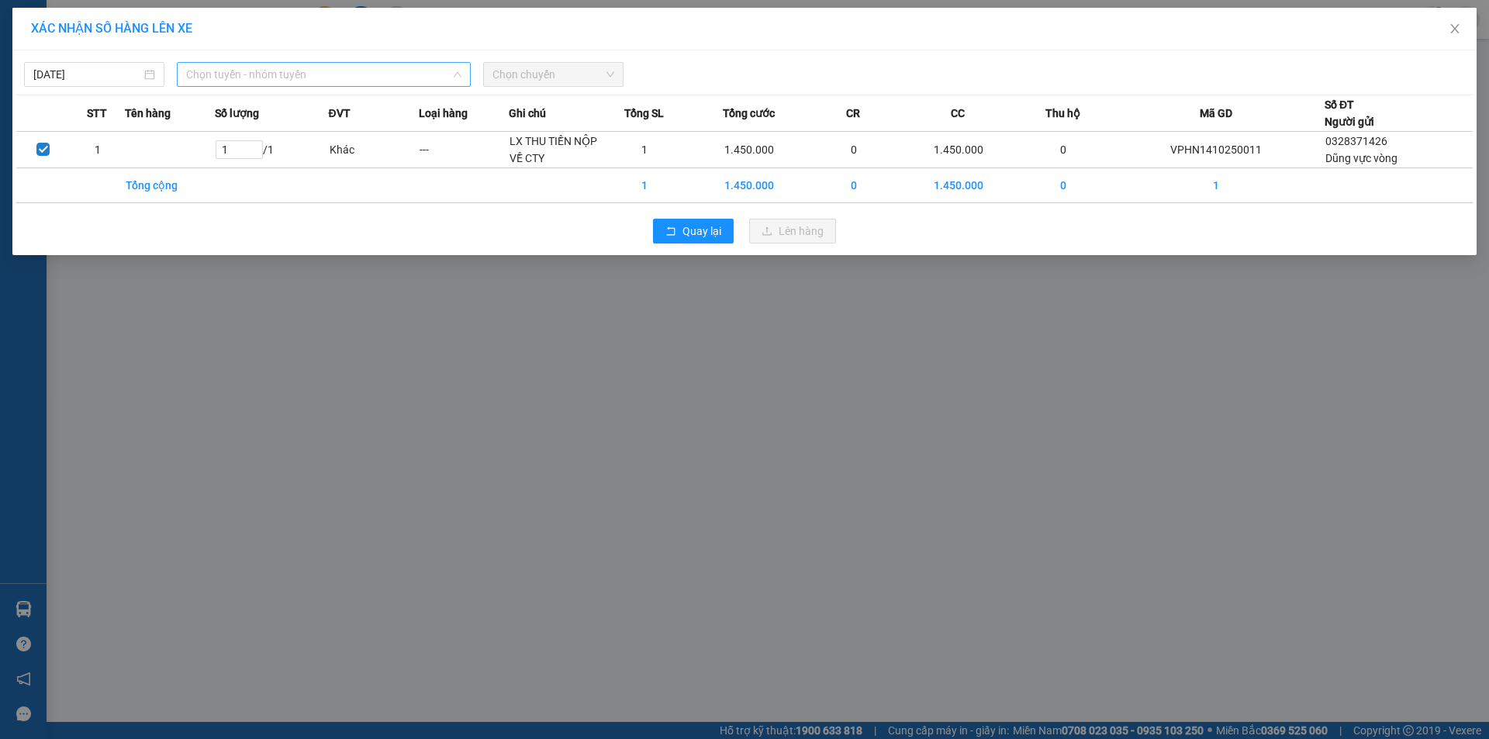
drag, startPoint x: 294, startPoint y: 71, endPoint x: 302, endPoint y: 81, distance: 12.1
click at [298, 71] on span "Chọn tuyến - nhóm tuyến" at bounding box center [323, 74] width 275 height 23
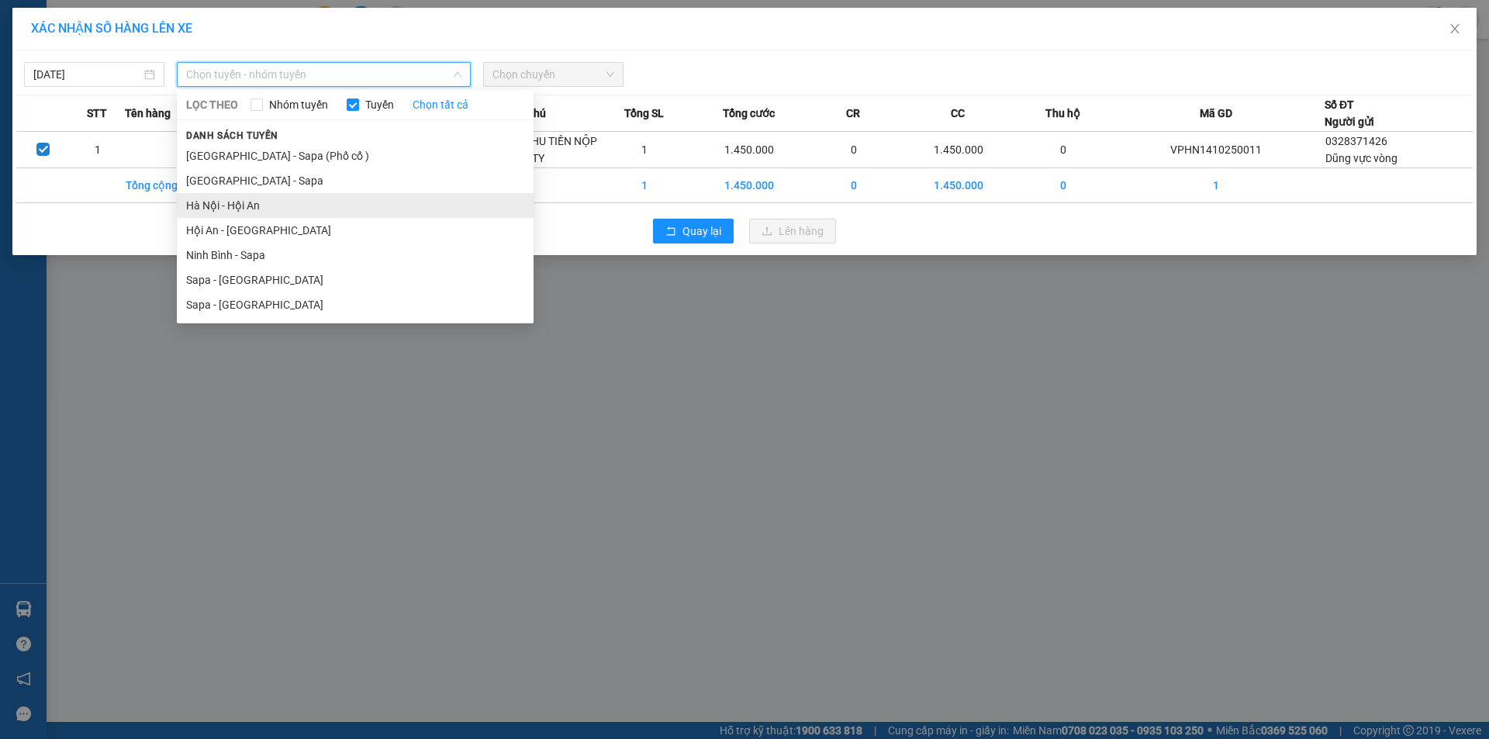
click at [292, 210] on li "Hà Nội - Hội An" at bounding box center [355, 205] width 357 height 25
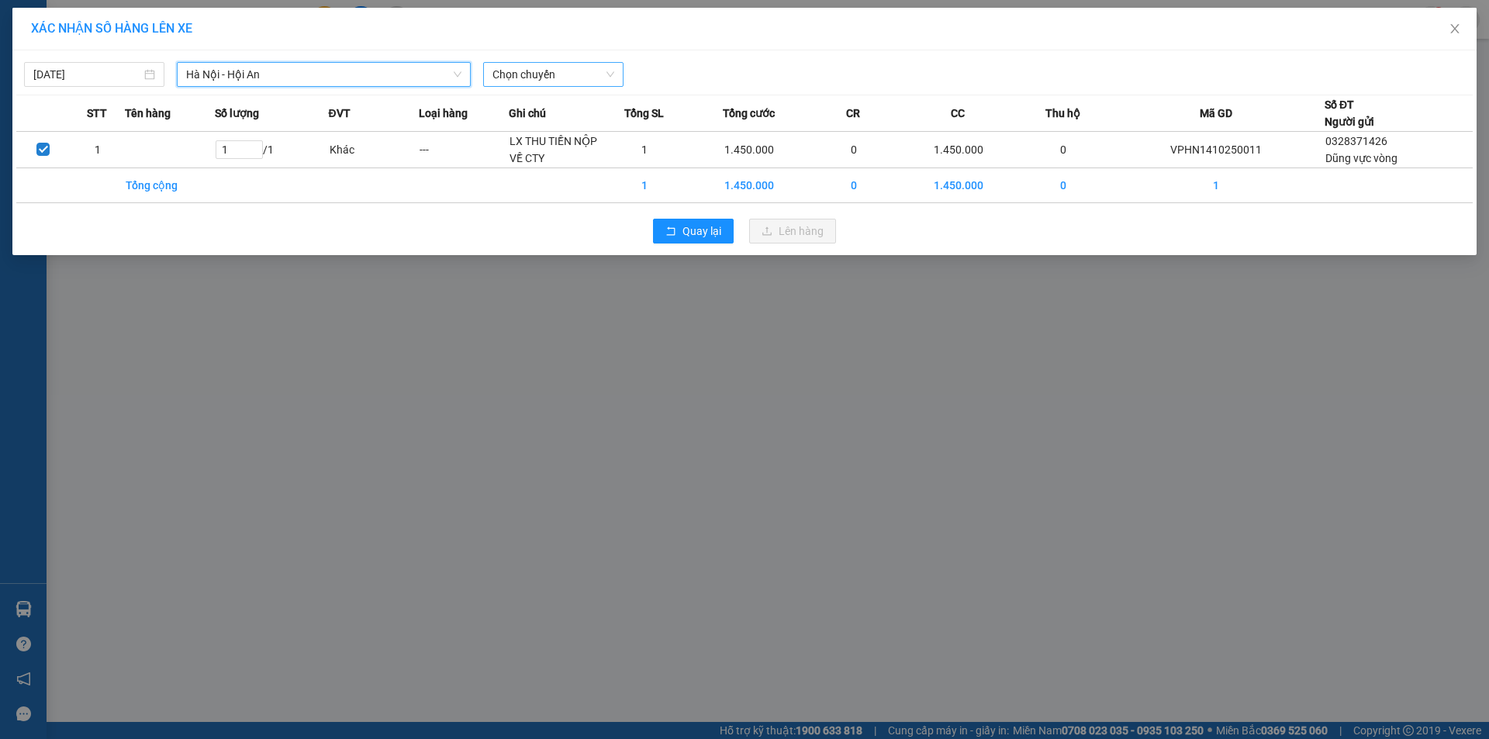
click at [573, 72] on span "Chọn chuyến" at bounding box center [554, 74] width 122 height 23
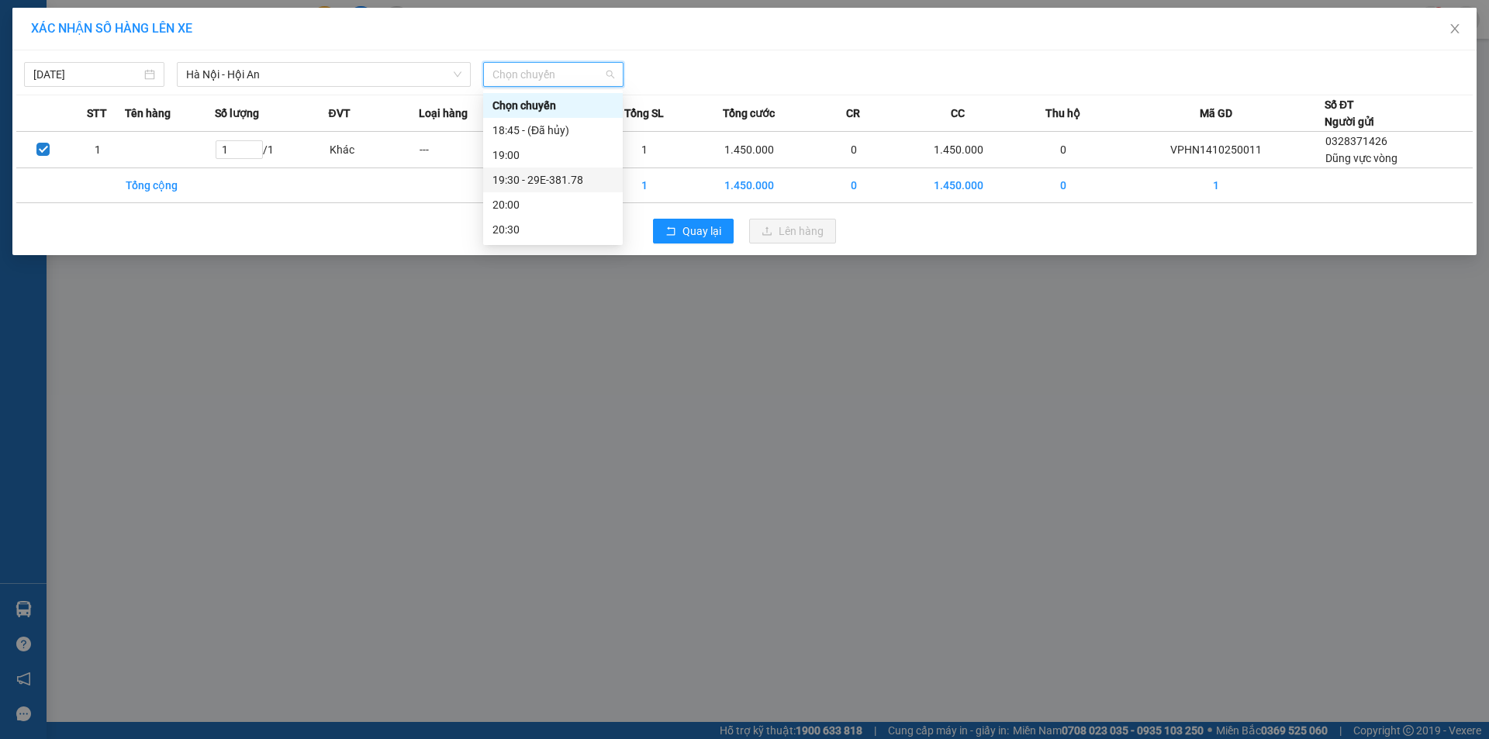
click at [546, 186] on div "19:30 - 29E-381.78" at bounding box center [553, 179] width 121 height 17
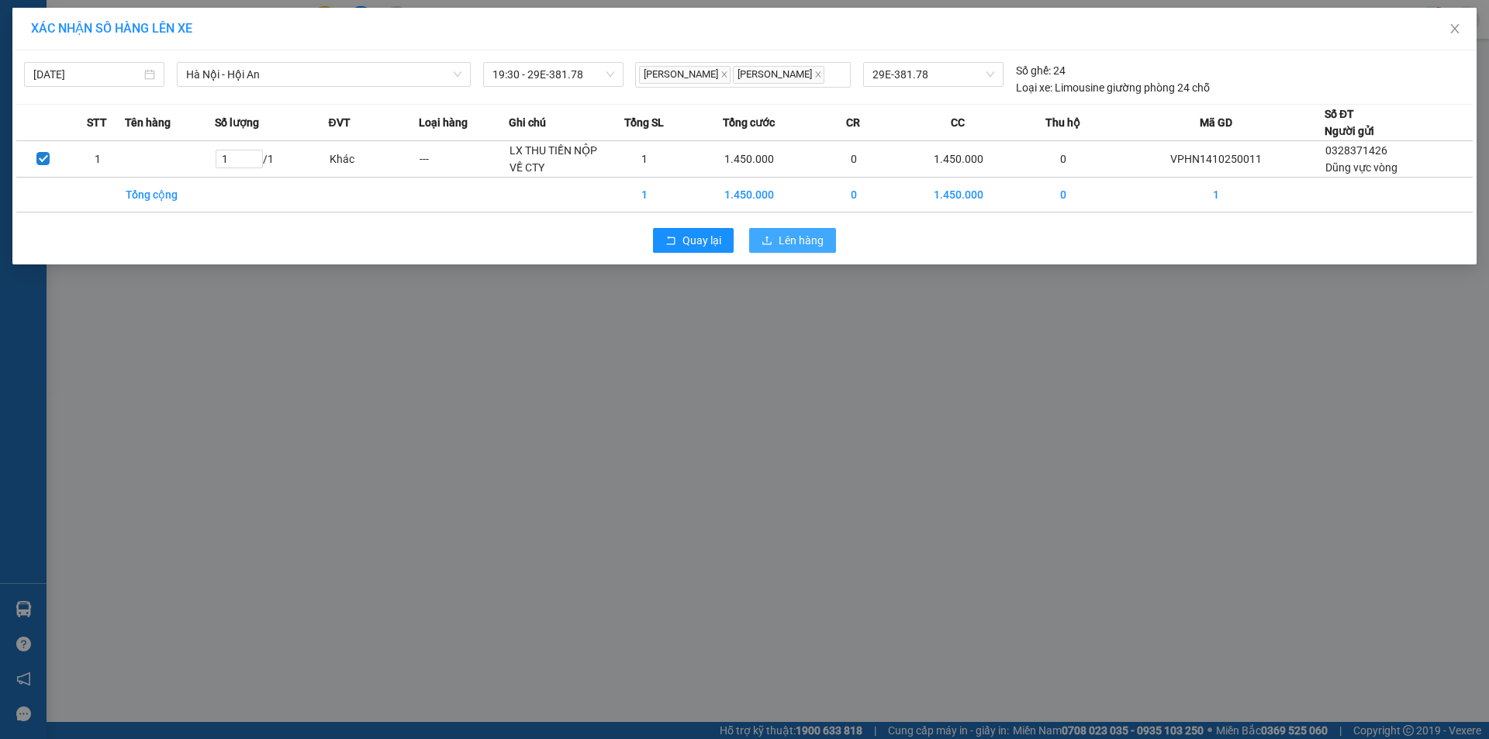
click at [802, 237] on span "Lên hàng" at bounding box center [801, 240] width 45 height 17
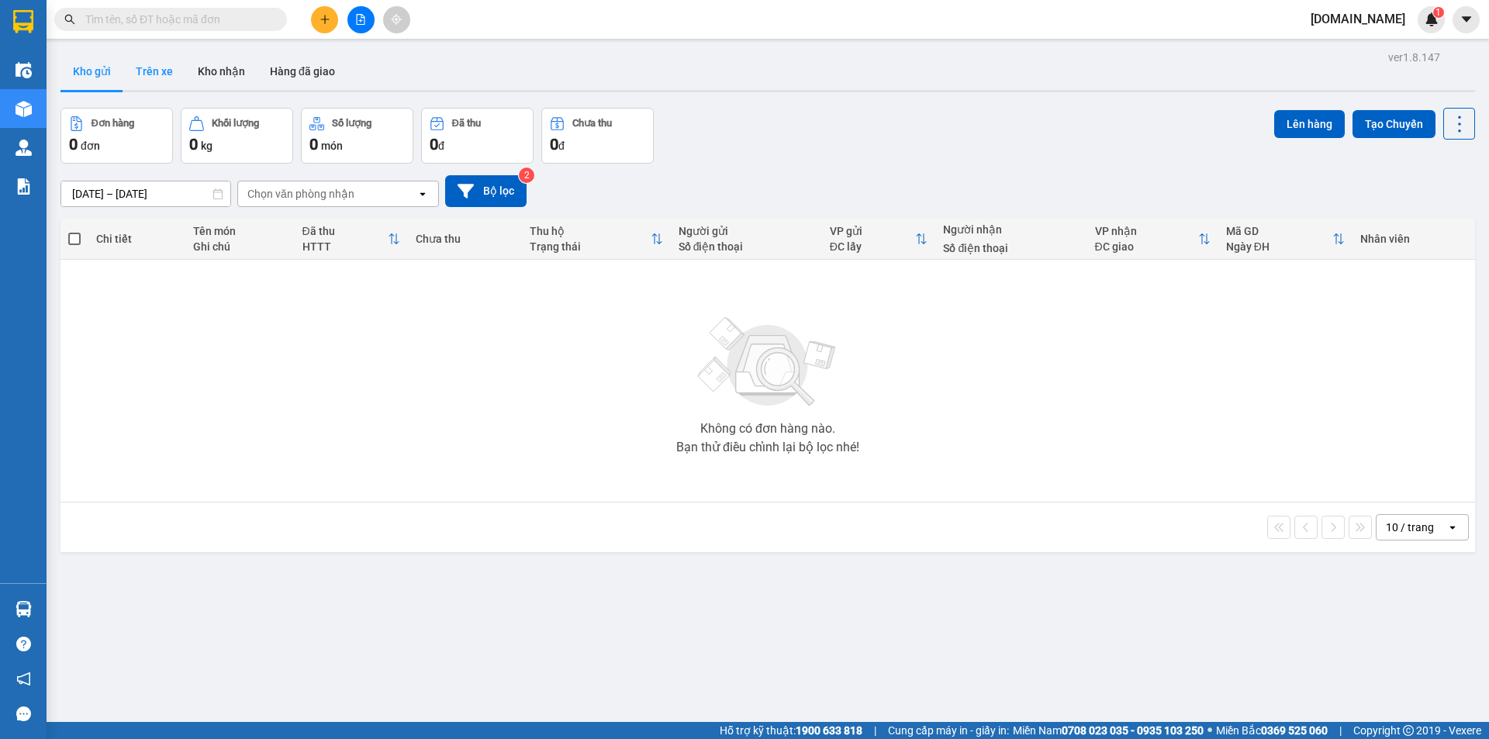
drag, startPoint x: 160, startPoint y: 67, endPoint x: 163, endPoint y: 75, distance: 8.4
click at [160, 70] on button "Trên xe" at bounding box center [154, 71] width 62 height 37
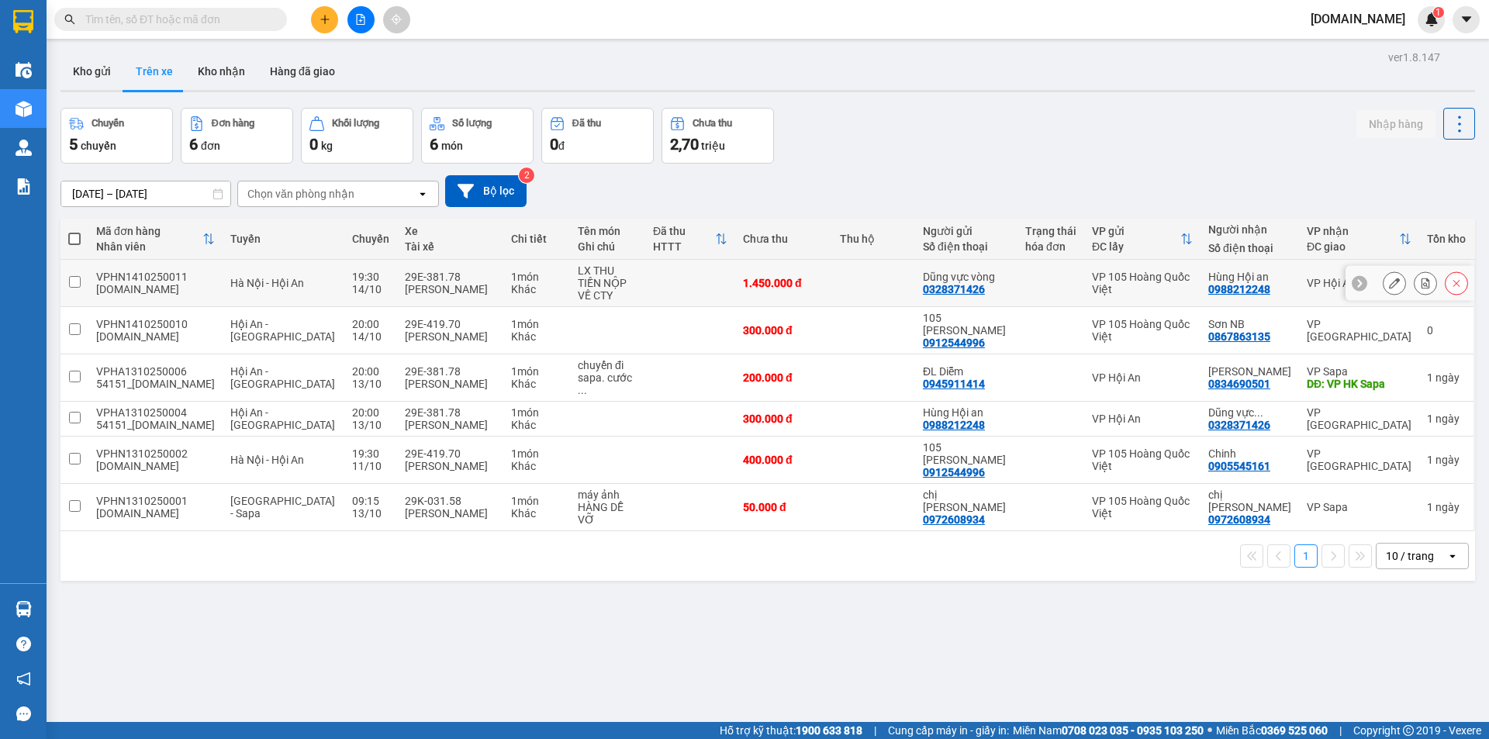
click at [673, 271] on td at bounding box center [690, 283] width 90 height 47
checkbox input "true"
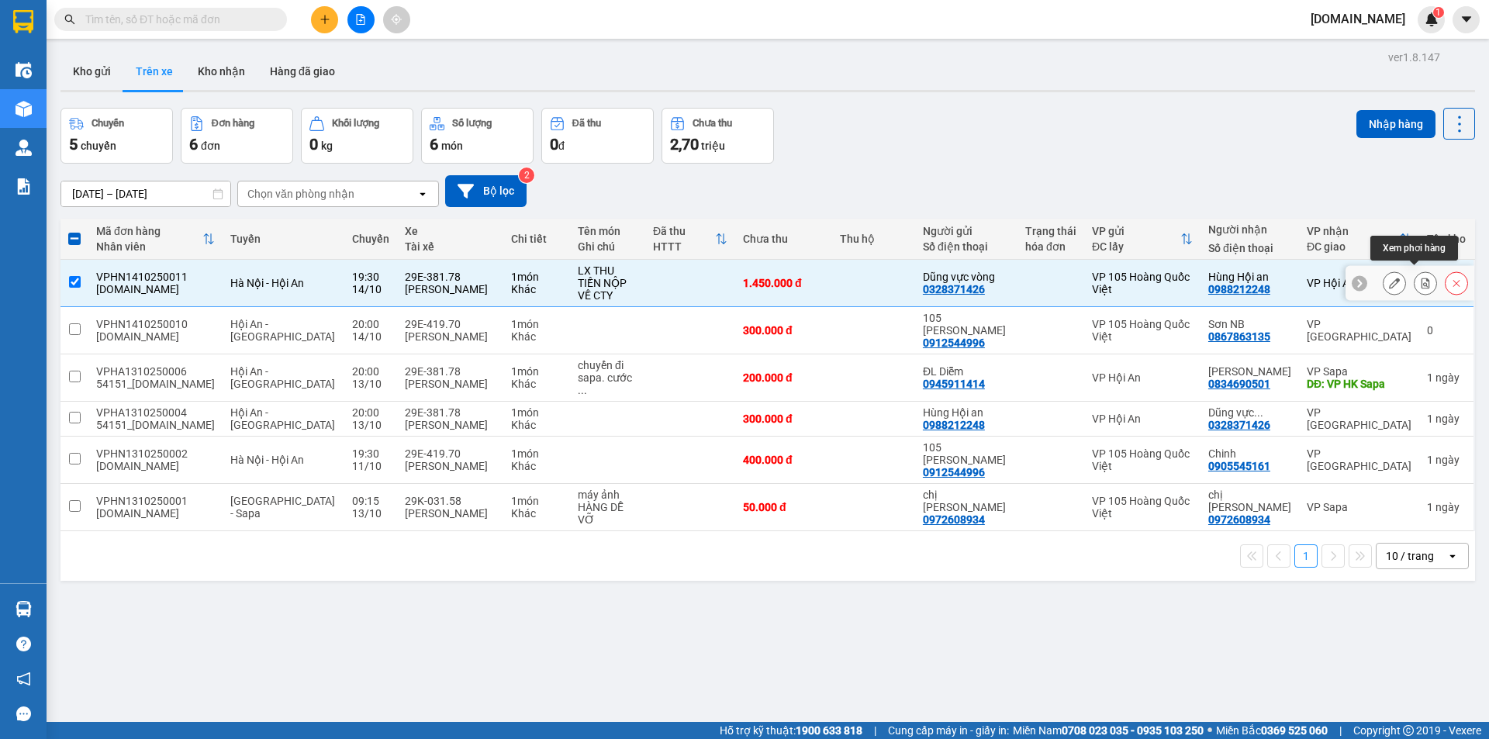
click at [1418, 283] on button at bounding box center [1426, 283] width 22 height 27
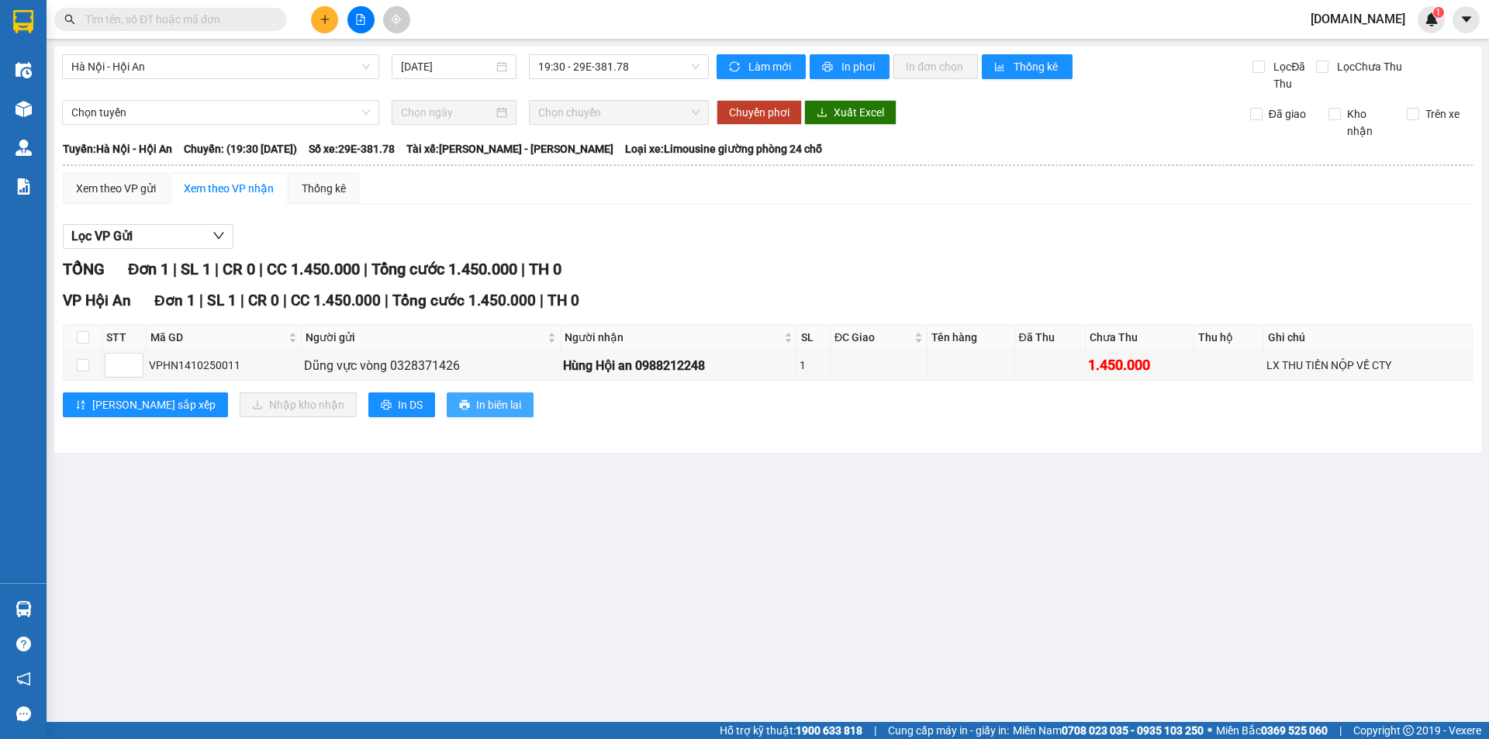
click at [476, 403] on span "In biên lai" at bounding box center [498, 404] width 45 height 17
click at [398, 402] on span "In DS" at bounding box center [410, 404] width 25 height 17
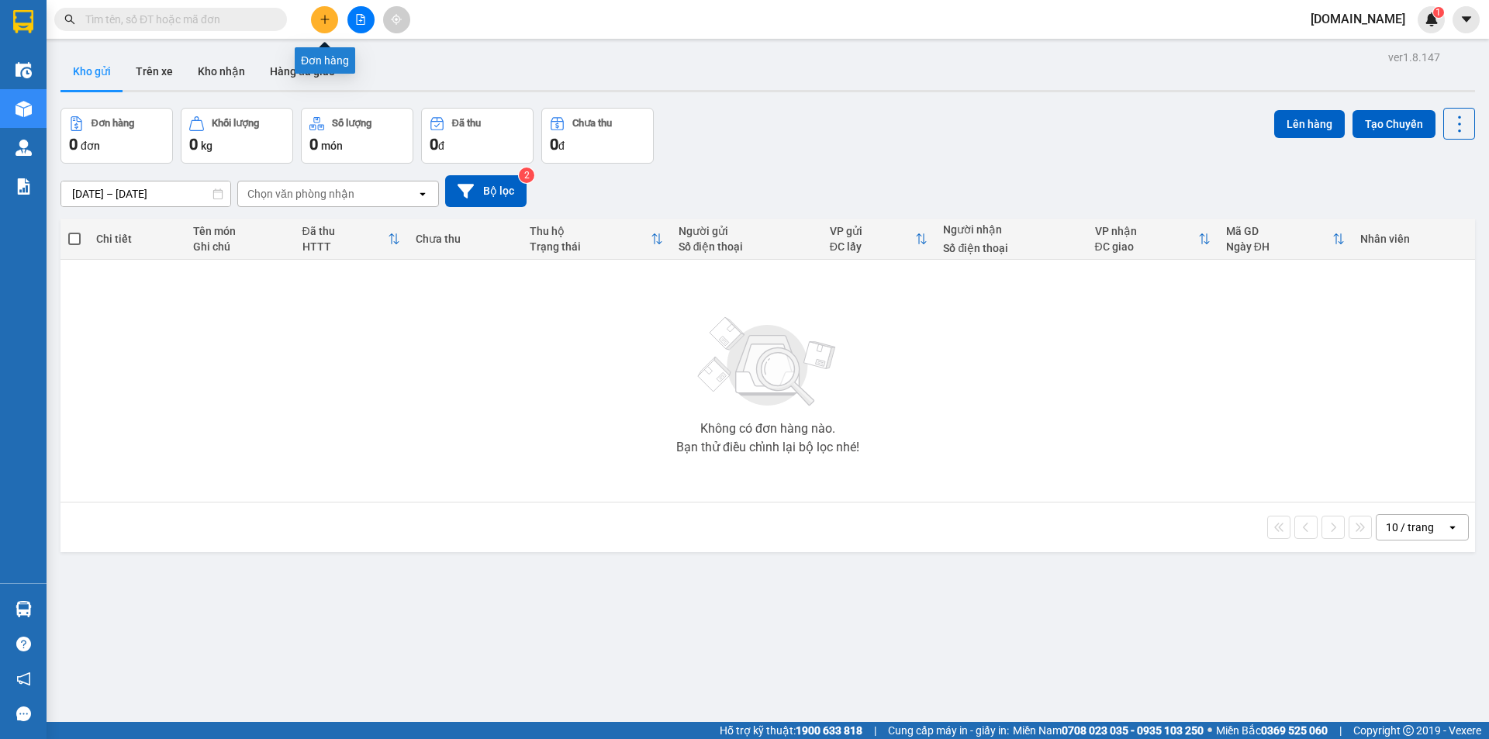
click at [325, 21] on icon "plus" at bounding box center [324, 19] width 1 height 9
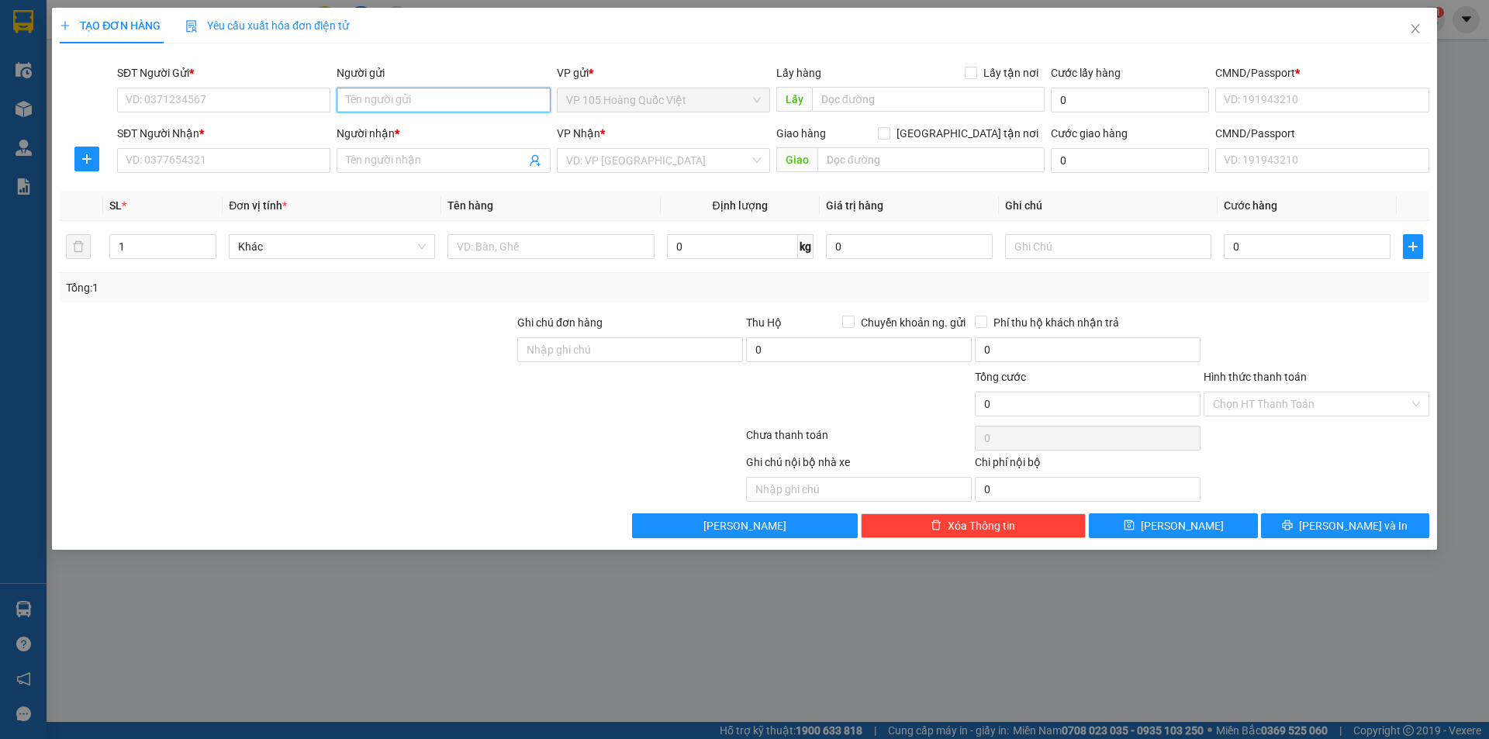
click at [401, 97] on input "Người gửi" at bounding box center [443, 100] width 213 height 25
click at [402, 97] on input "Người gửi" at bounding box center [443, 100] width 213 height 25
type input "dung"
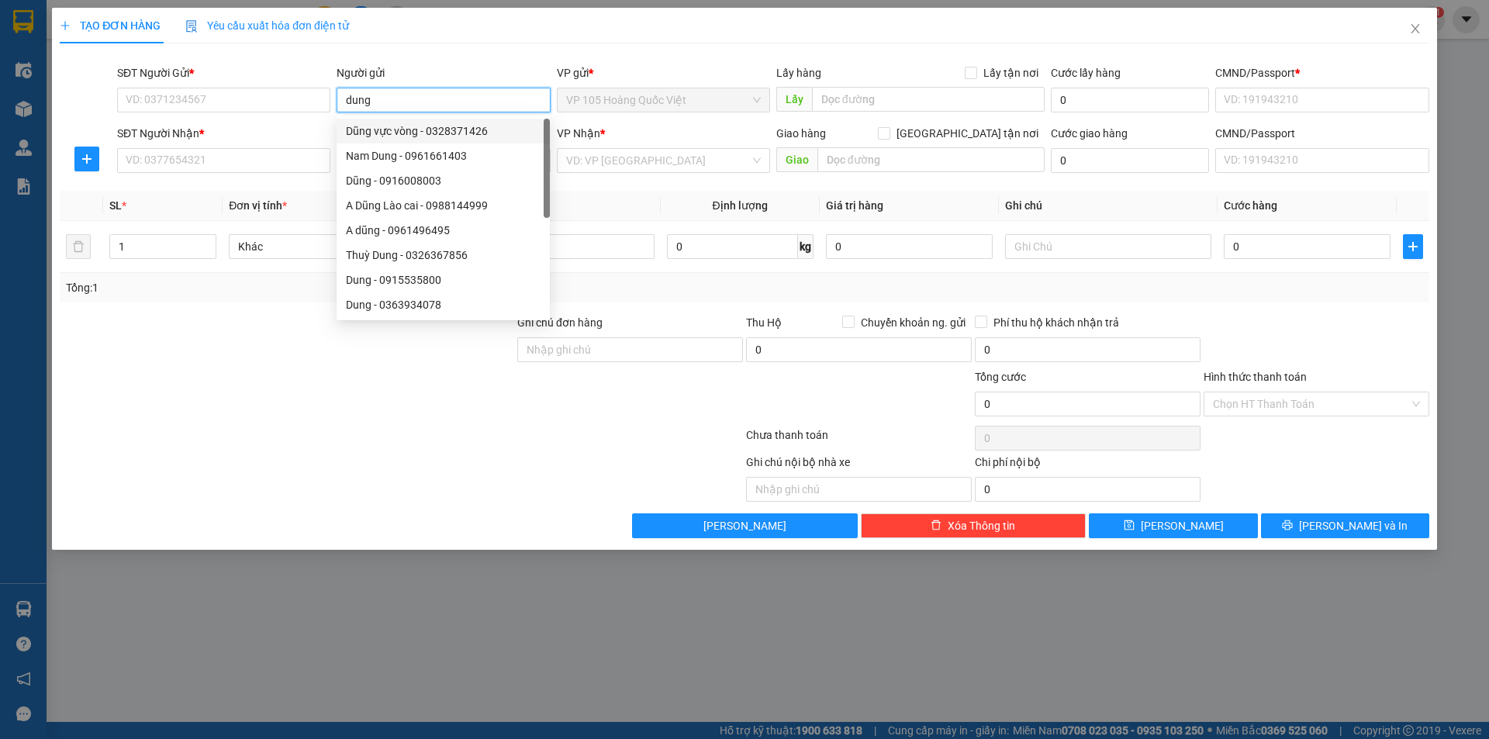
click at [446, 133] on div "Dũng vực vòng - 0328371426" at bounding box center [443, 131] width 195 height 17
type input "0328371426"
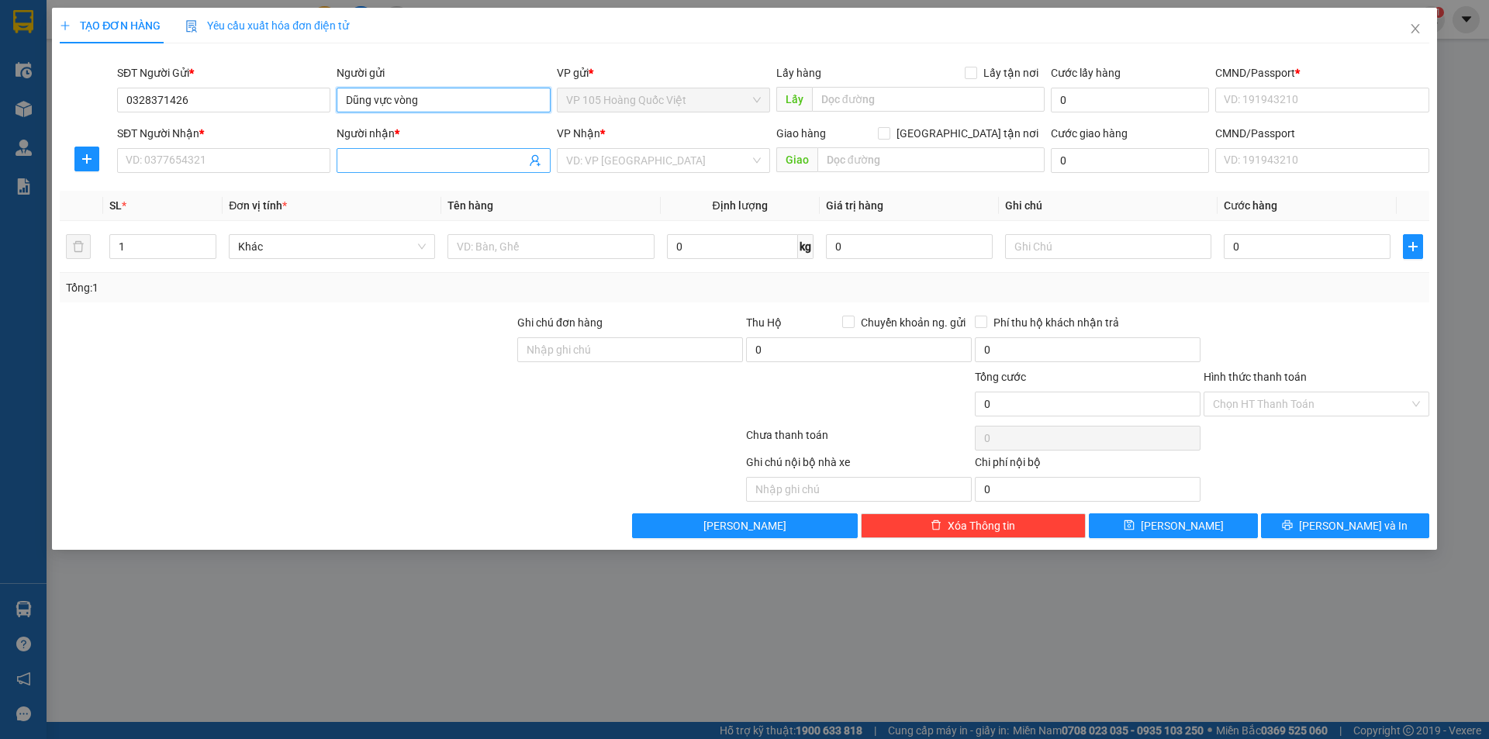
type input "Dũng vực vòng"
click at [453, 158] on input "Người nhận *" at bounding box center [435, 160] width 179 height 17
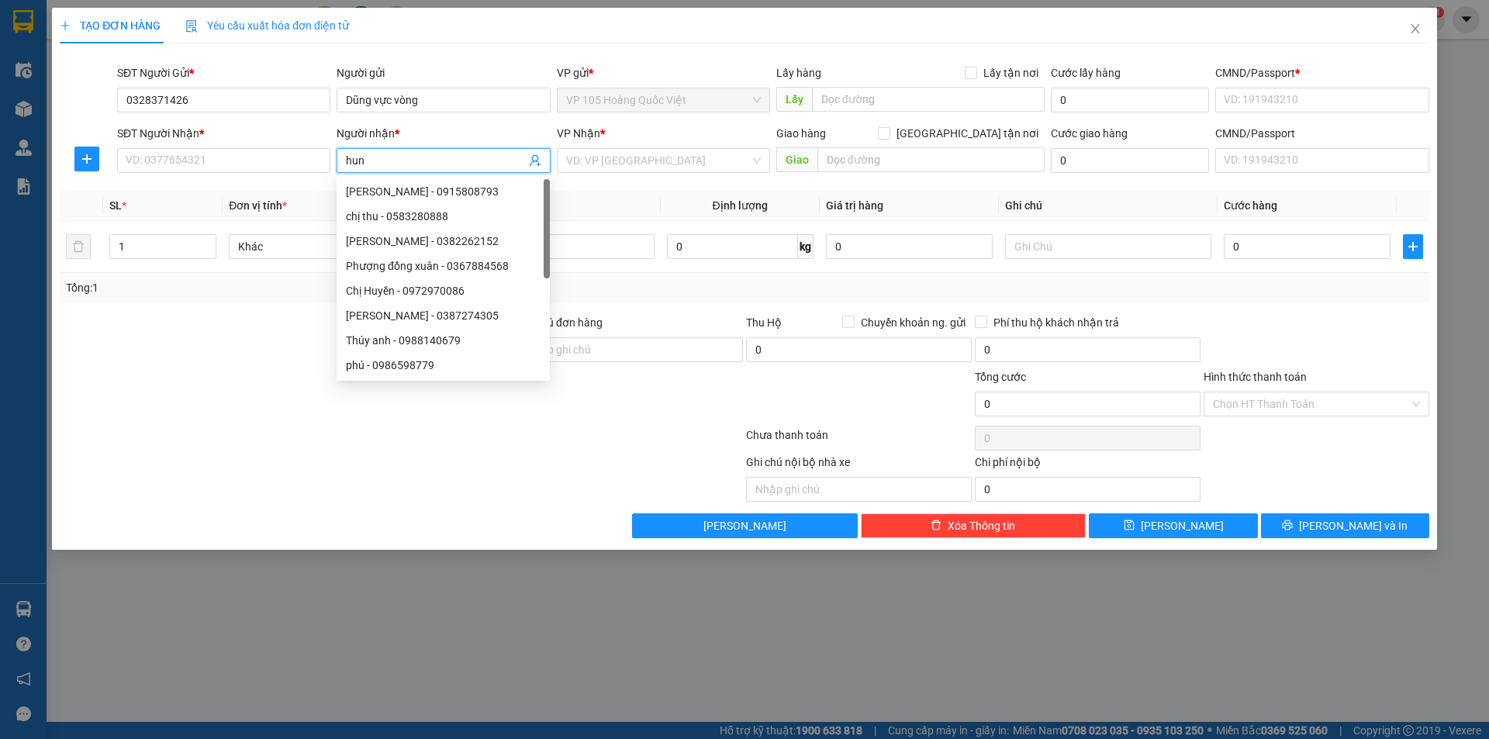
type input "hung"
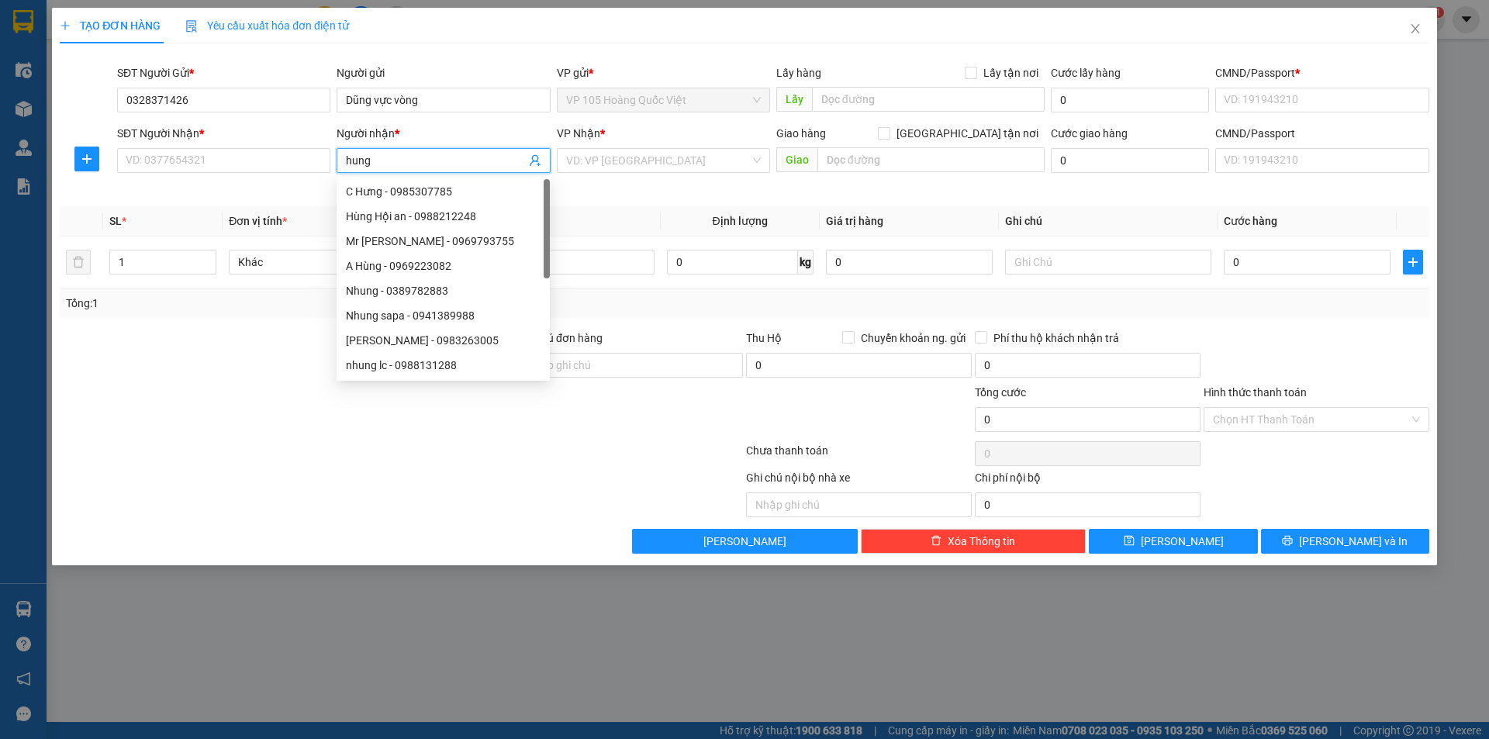
click at [475, 222] on div "Hùng Hội an - 0988212248" at bounding box center [443, 216] width 195 height 17
type input "0988212248"
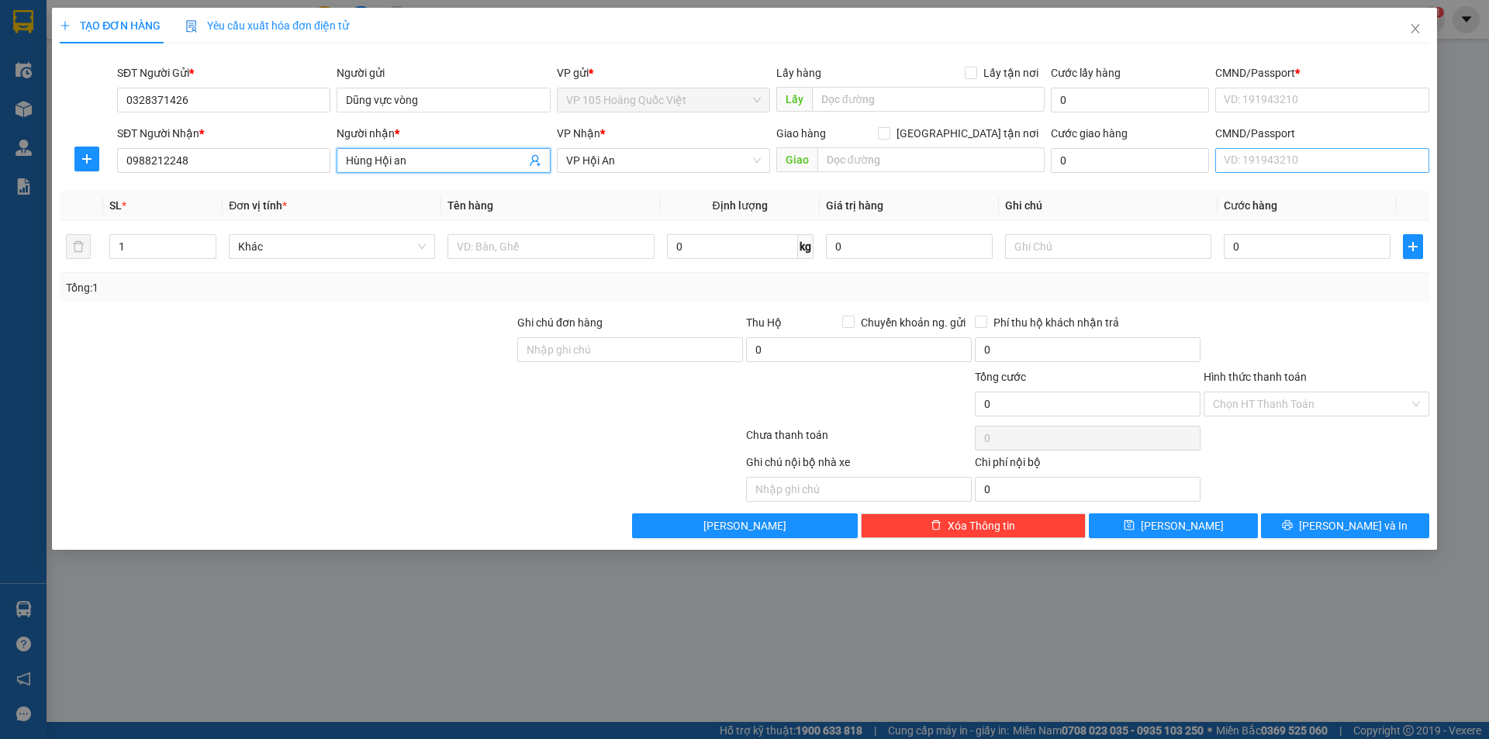
type input "Hùng Hội an"
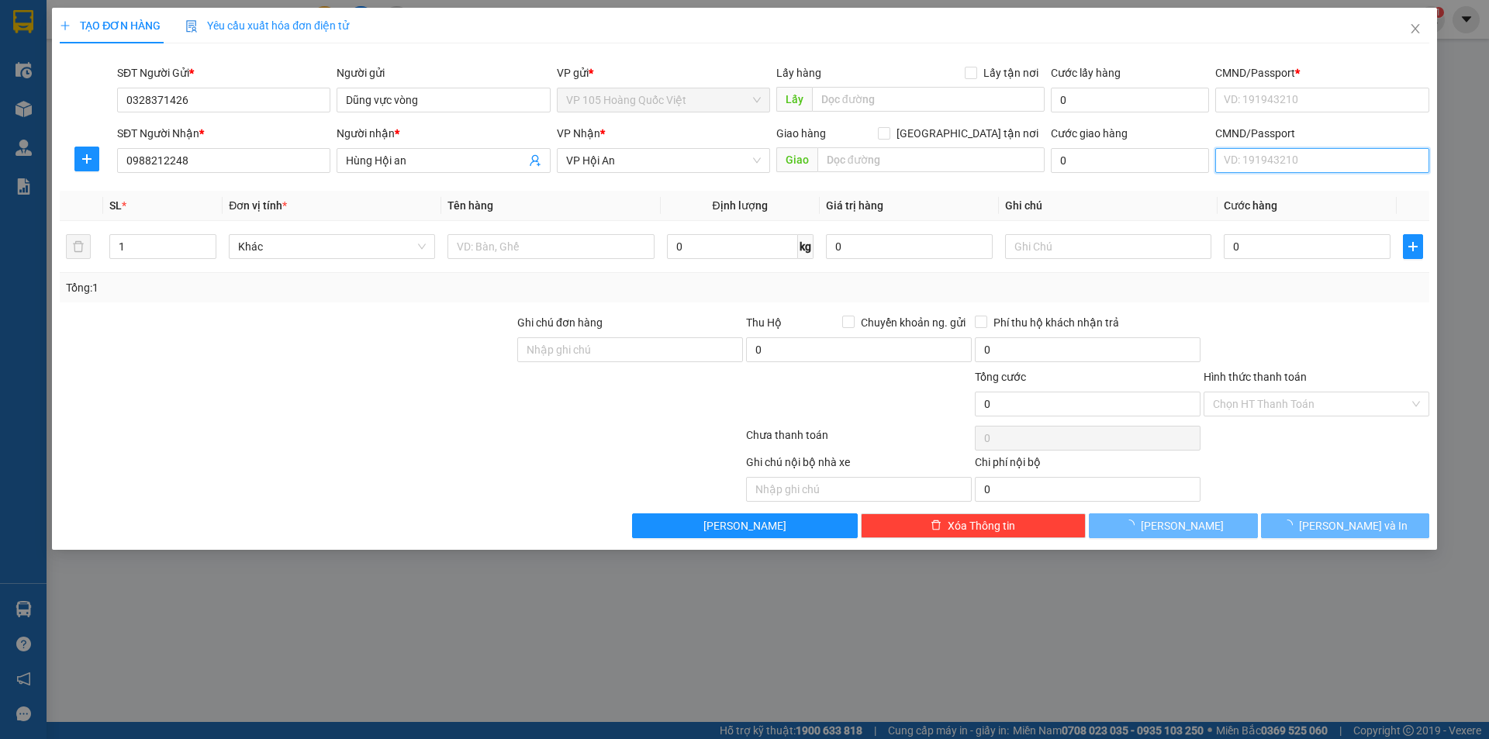
drag, startPoint x: 1264, startPoint y: 161, endPoint x: 1268, endPoint y: 173, distance: 13.0
click at [1265, 161] on input "CMND/Passport" at bounding box center [1321, 160] width 213 height 25
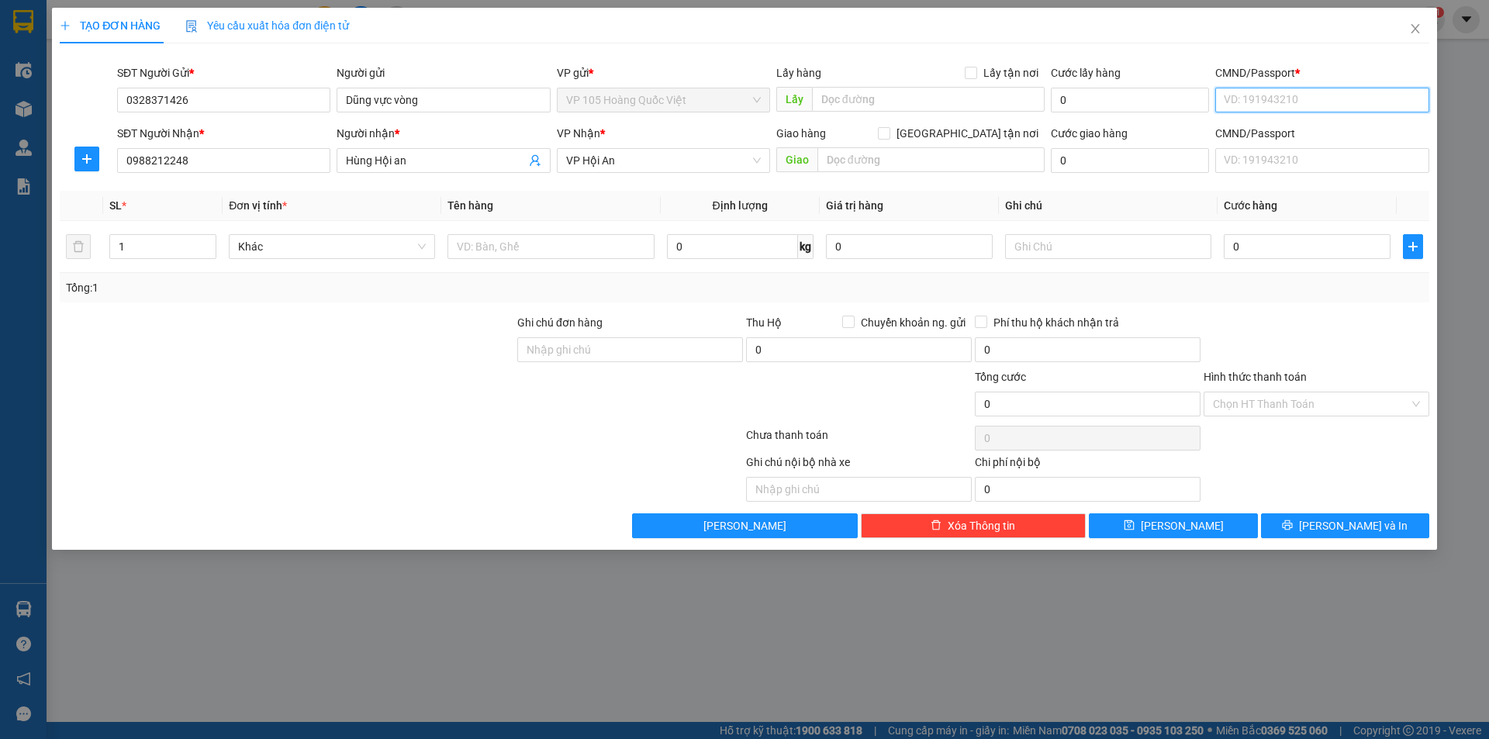
click at [1303, 103] on input "CMND/Passport *" at bounding box center [1321, 100] width 213 height 25
drag, startPoint x: 1289, startPoint y: 130, endPoint x: 1290, endPoint y: 157, distance: 27.2
click at [1289, 132] on div "524651 | Không có địa chỉ" at bounding box center [1322, 131] width 195 height 17
type input "524651"
click at [1250, 247] on input "0" at bounding box center [1307, 246] width 167 height 25
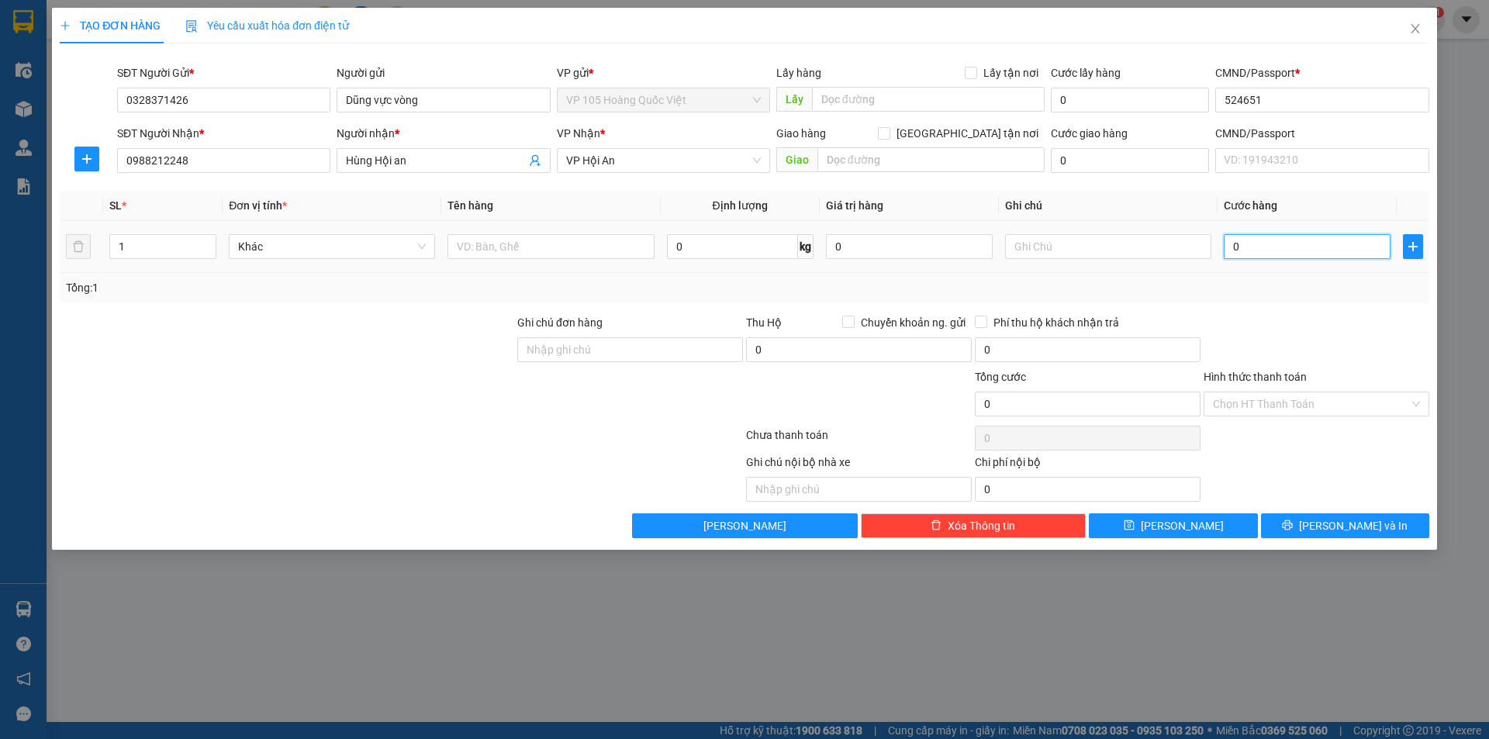
type input "007"
type input "7"
type input "0.075"
type input "75"
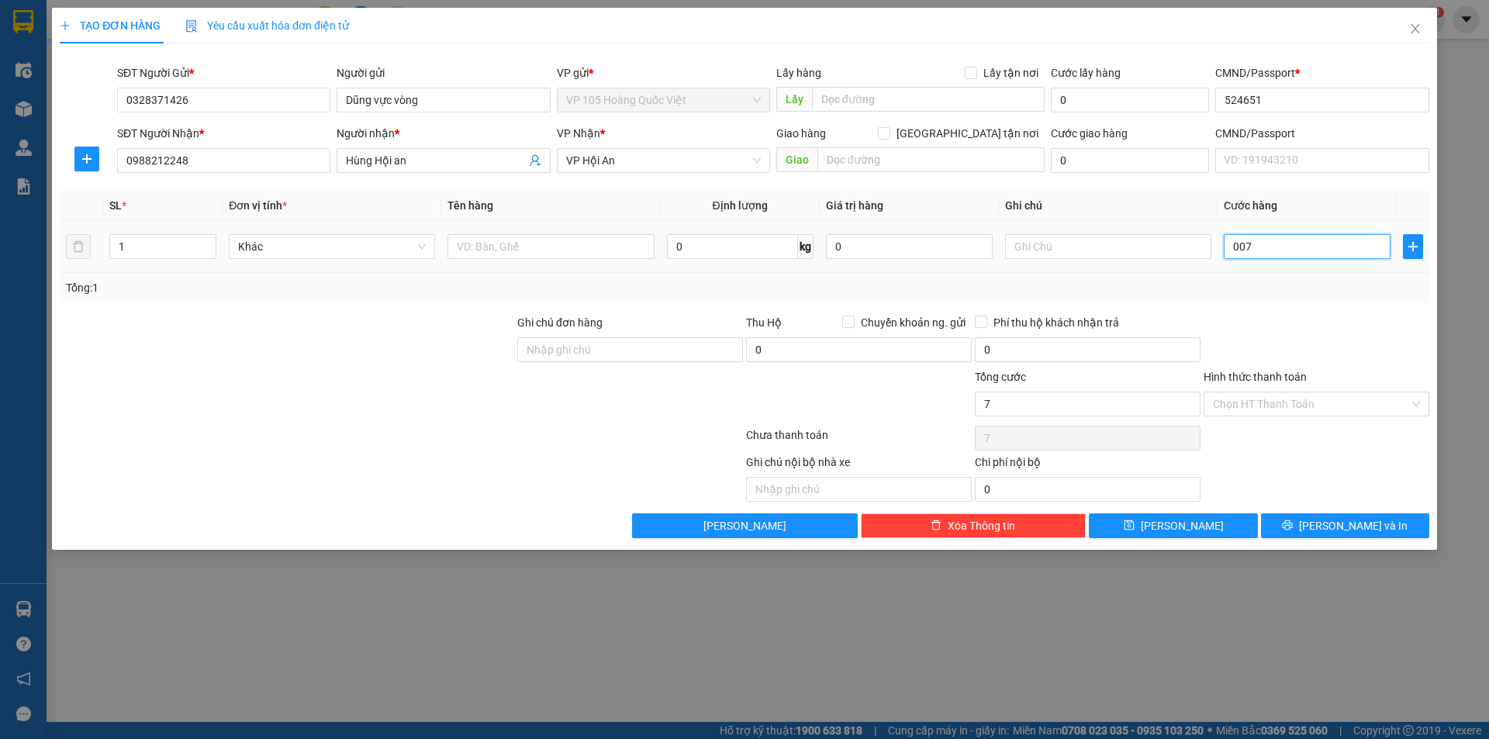
type input "75"
type input "00.750"
type input "750"
type input "0.007.500"
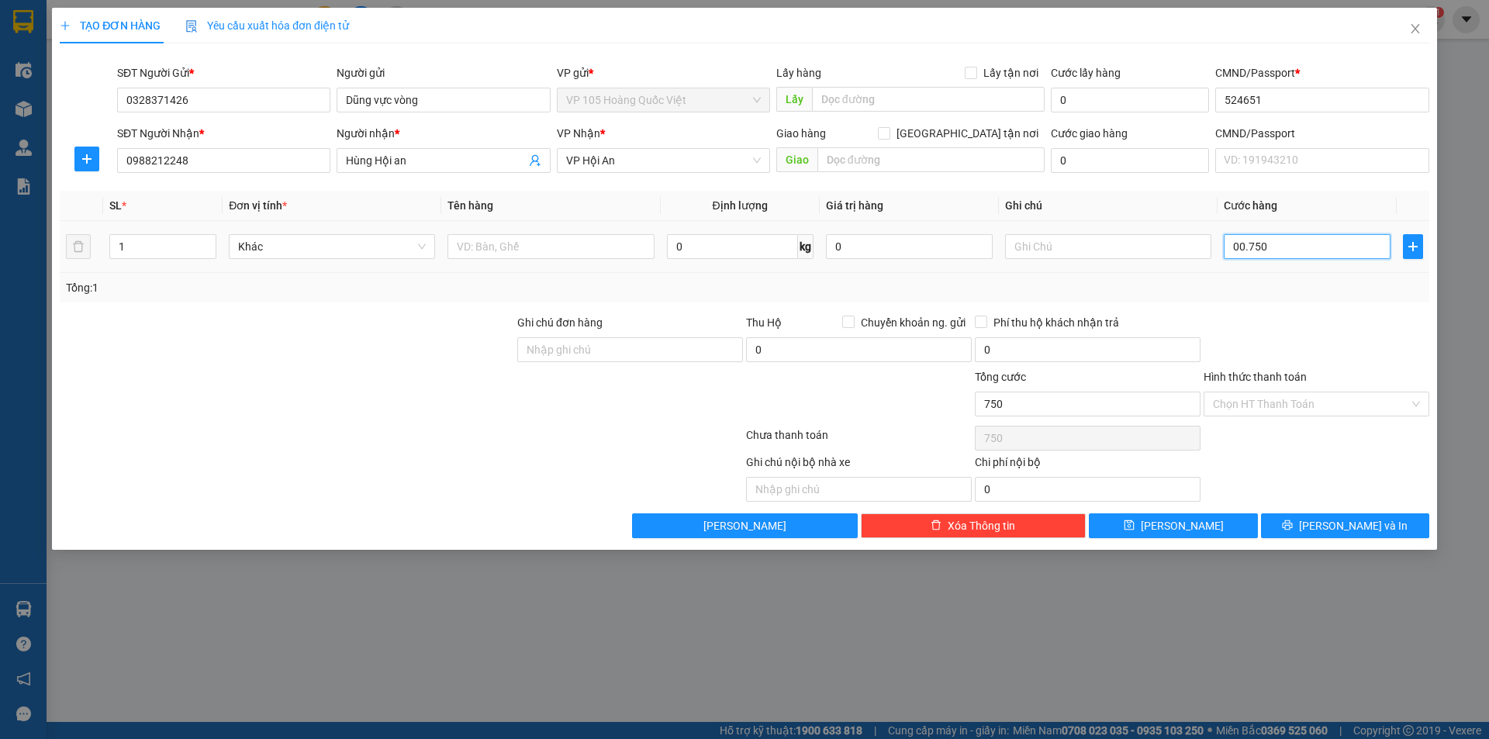
type input "7.500"
type input "000.075.000"
type input "75.000"
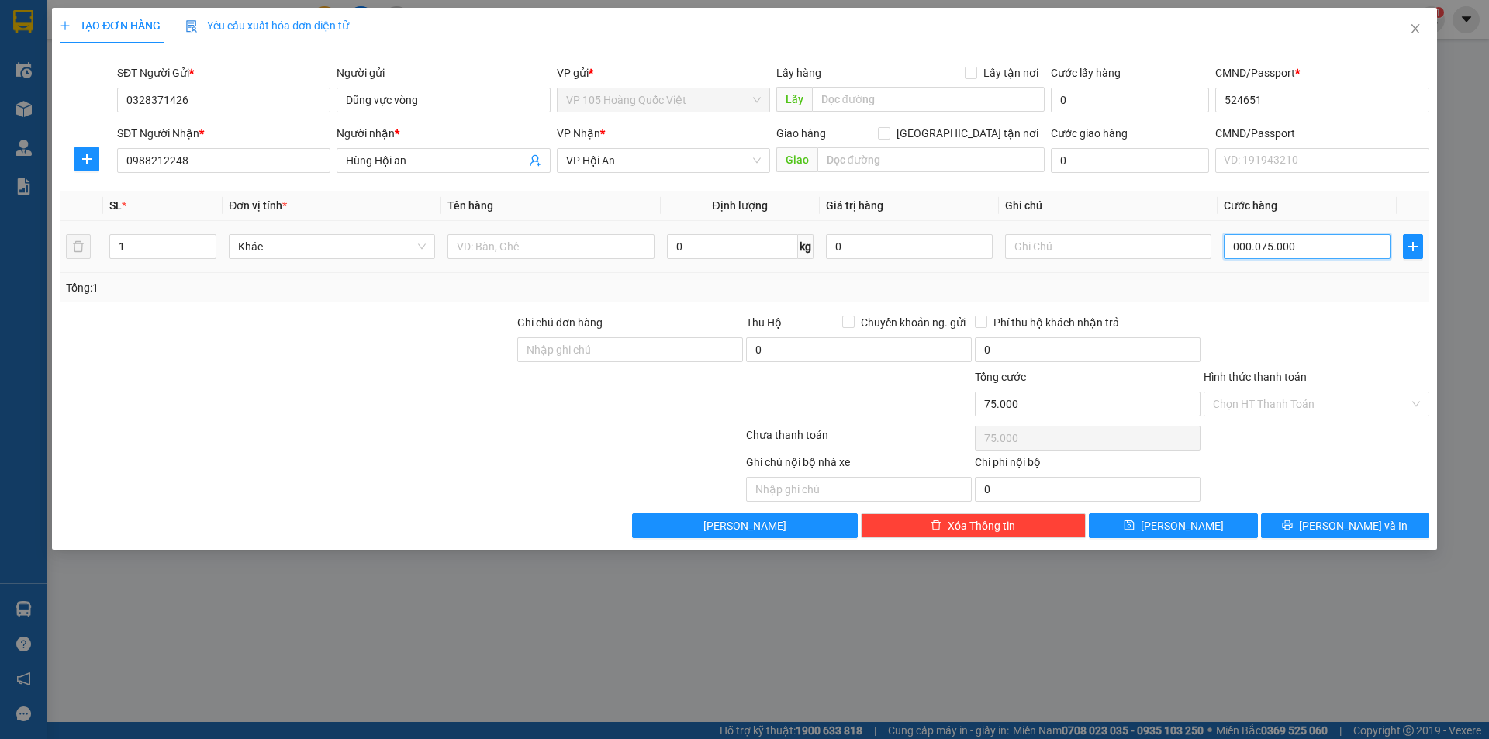
type input "00.000.750.000"
type input "750.000"
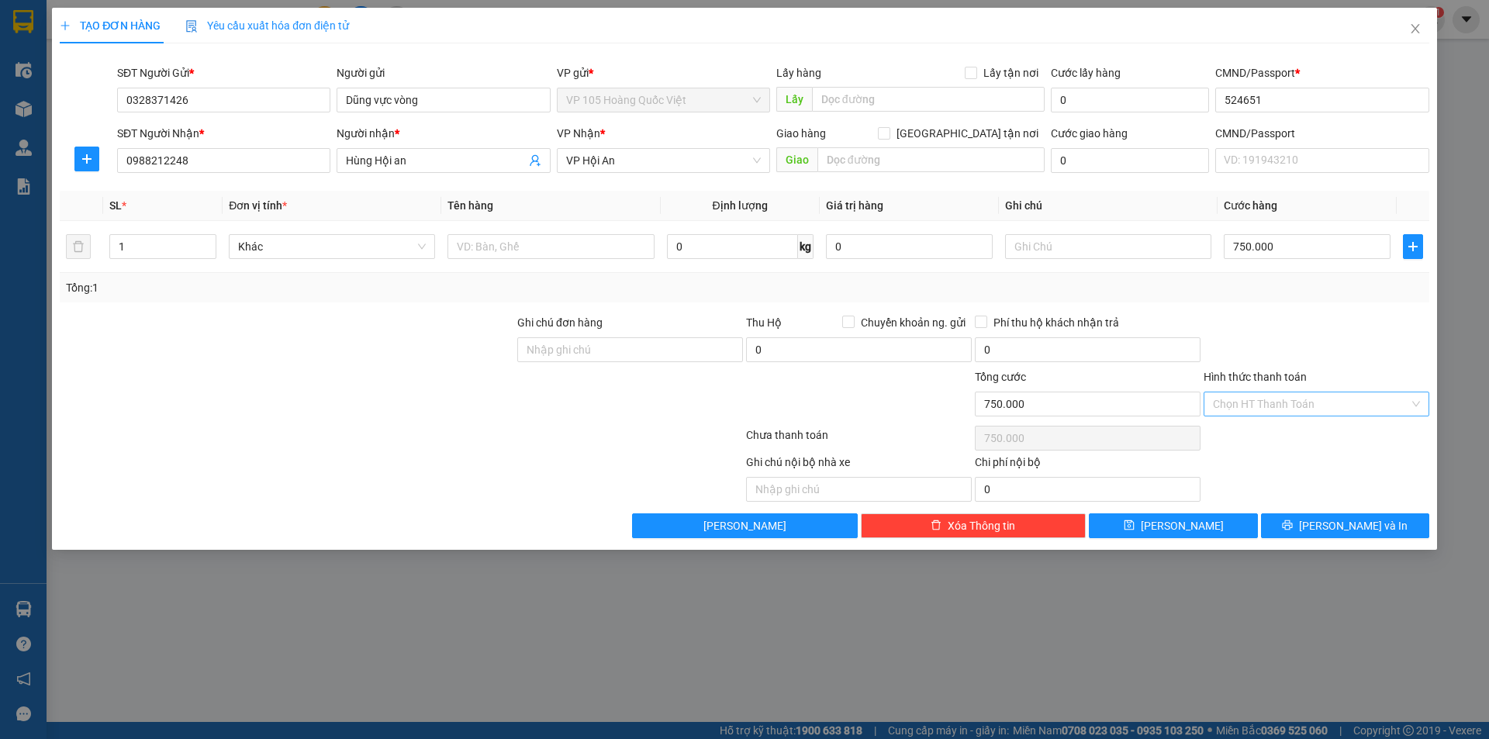
click at [1310, 407] on input "Hình thức thanh toán" at bounding box center [1311, 403] width 196 height 23
click at [1281, 464] on div "Tài xế thu" at bounding box center [1316, 459] width 207 height 17
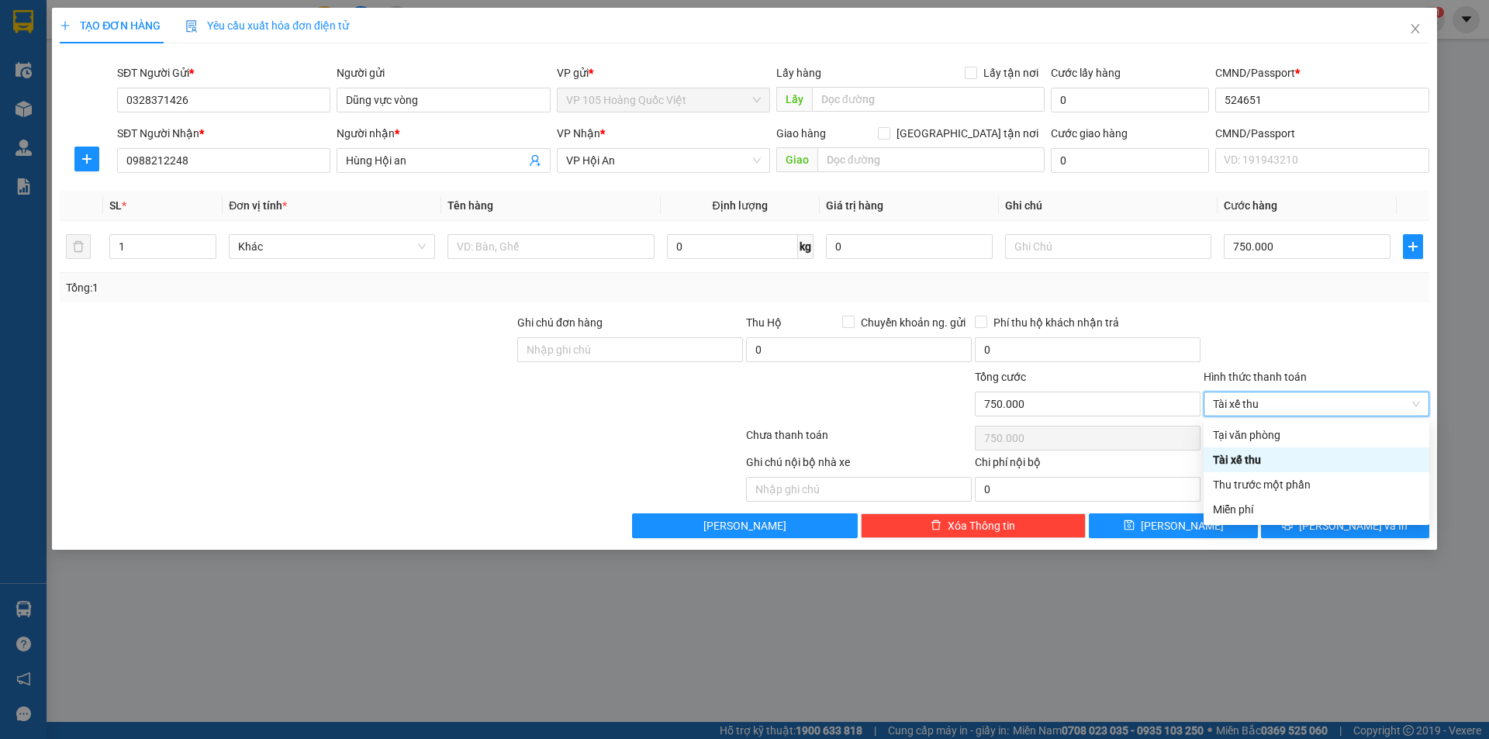
type input "0"
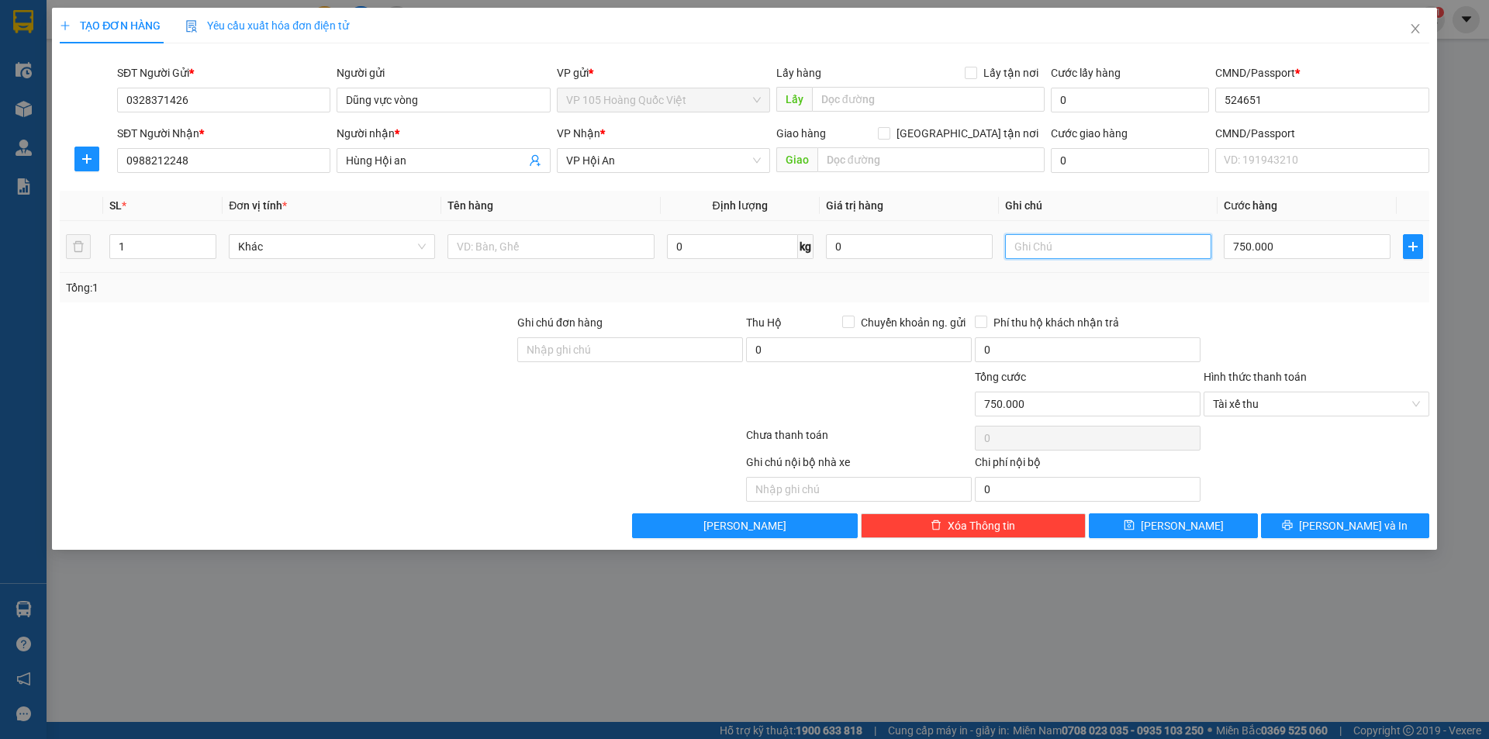
click at [1130, 243] on input "text" at bounding box center [1108, 246] width 206 height 25
type input "LX THU NỘP VỀ CTY"
click at [1336, 527] on span "[PERSON_NAME] và In" at bounding box center [1353, 525] width 109 height 17
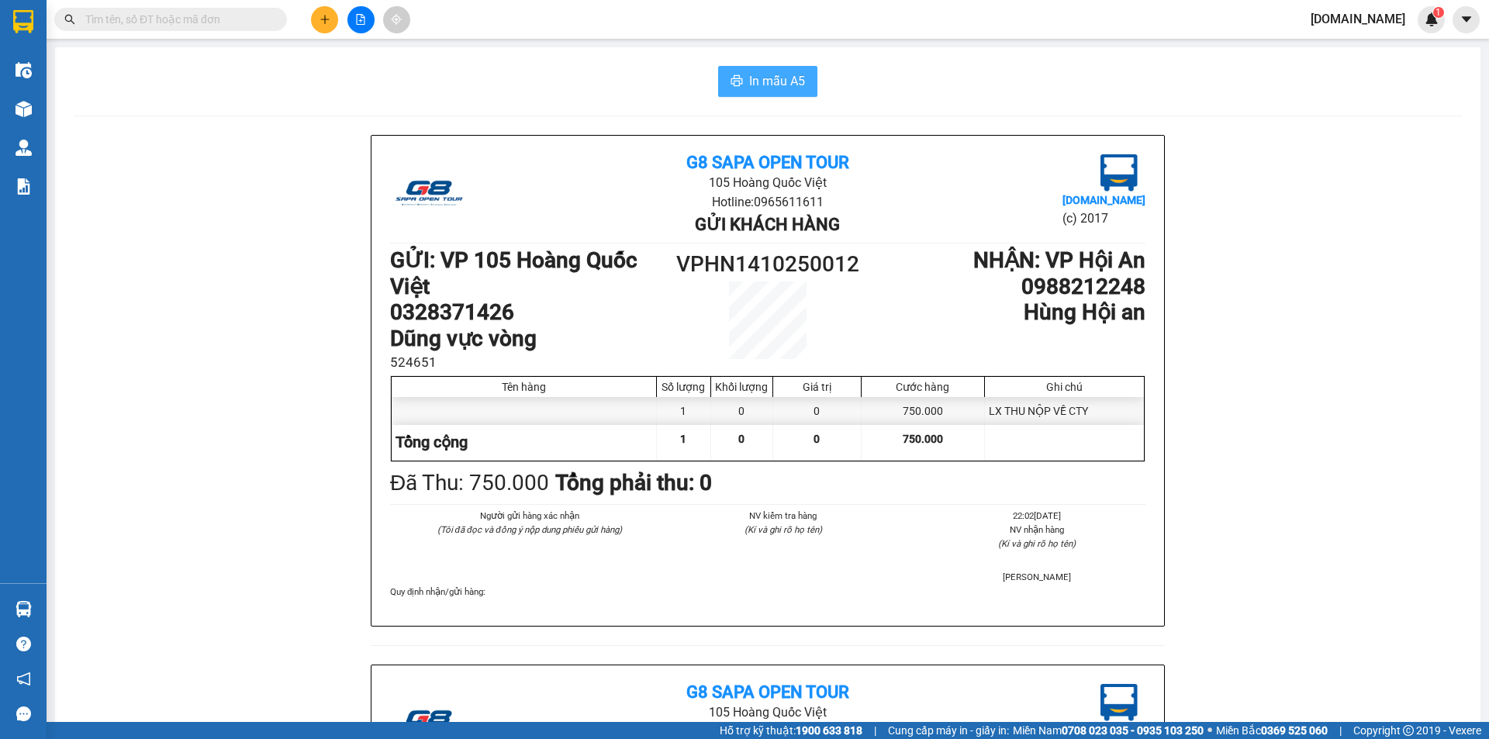
click at [777, 79] on span "In mẫu A5" at bounding box center [777, 80] width 56 height 19
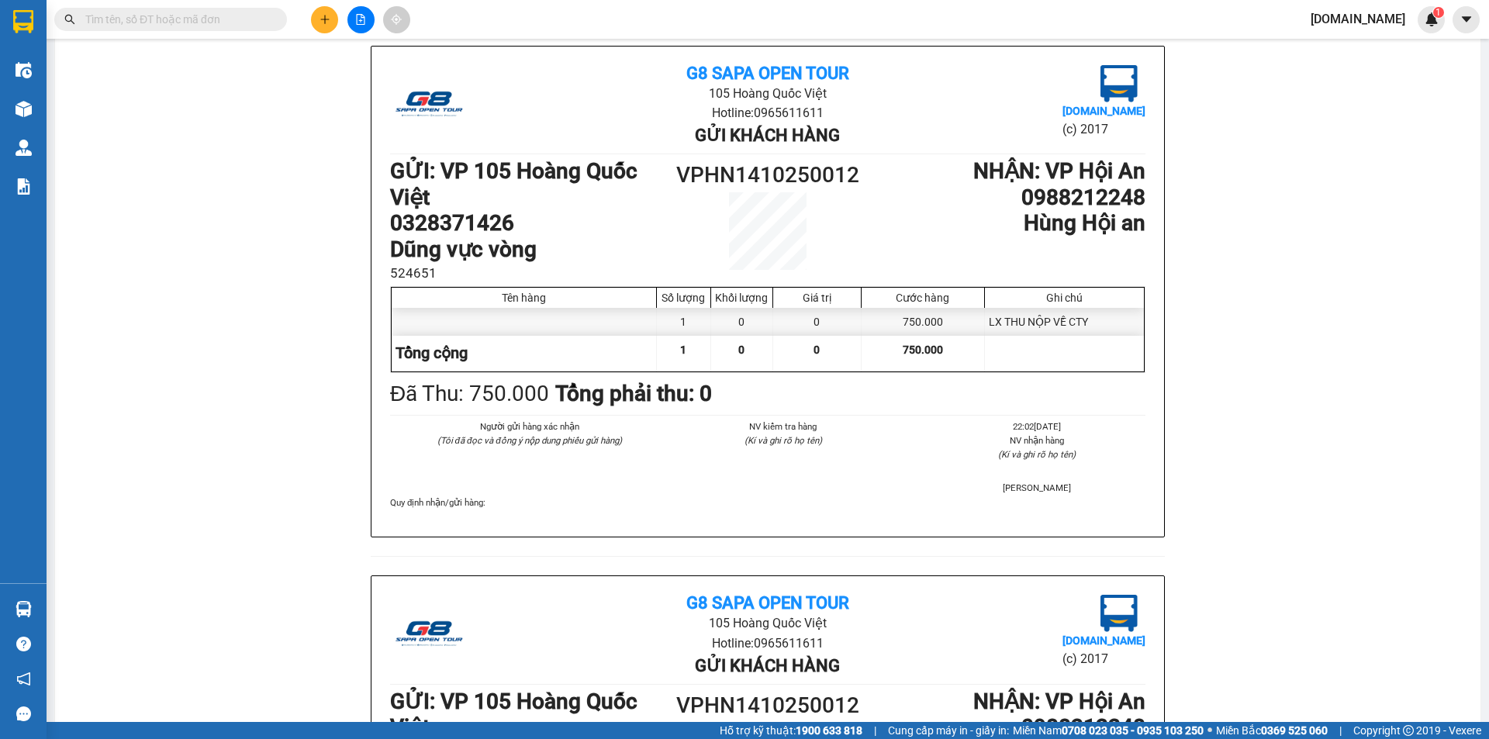
scroll to position [78, 0]
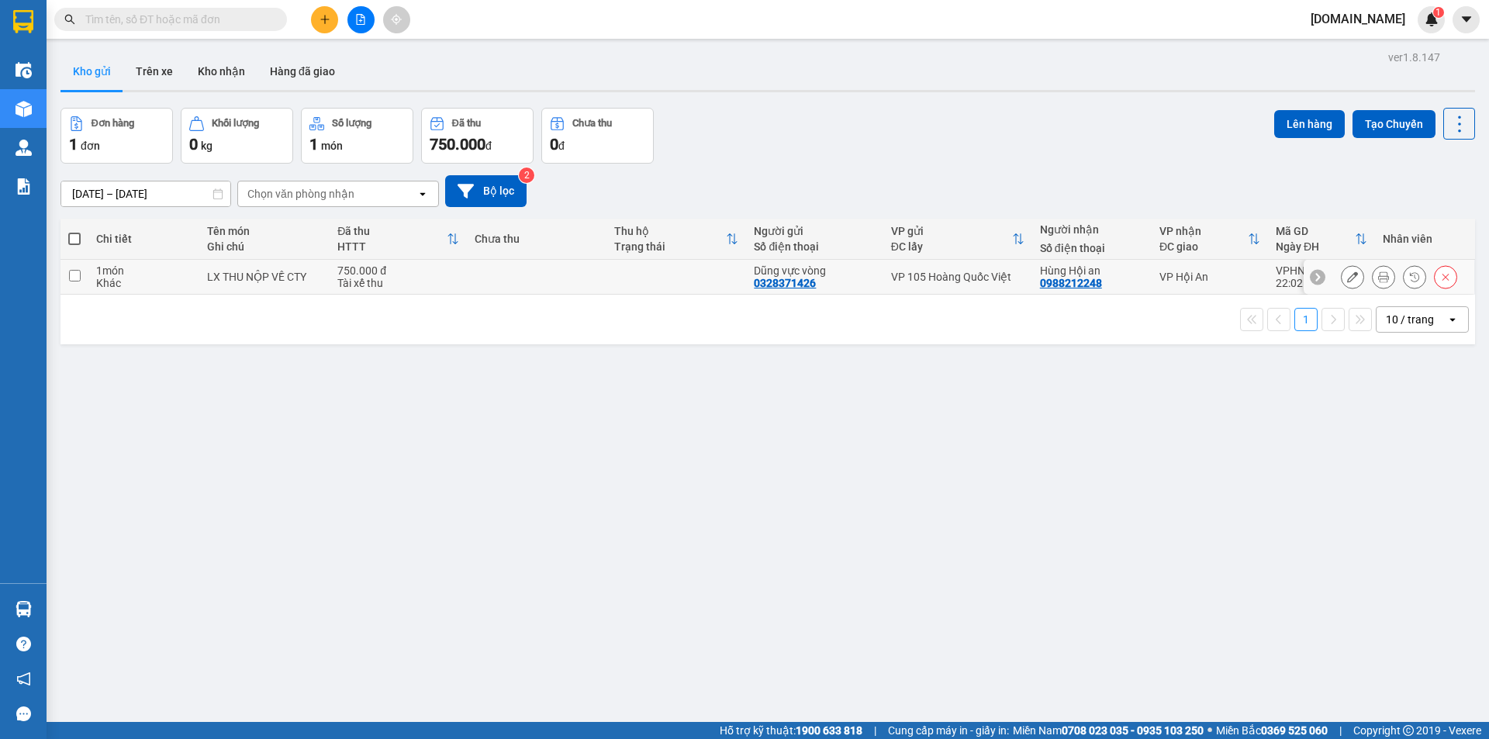
click at [490, 286] on td at bounding box center [537, 277] width 140 height 35
checkbox input "true"
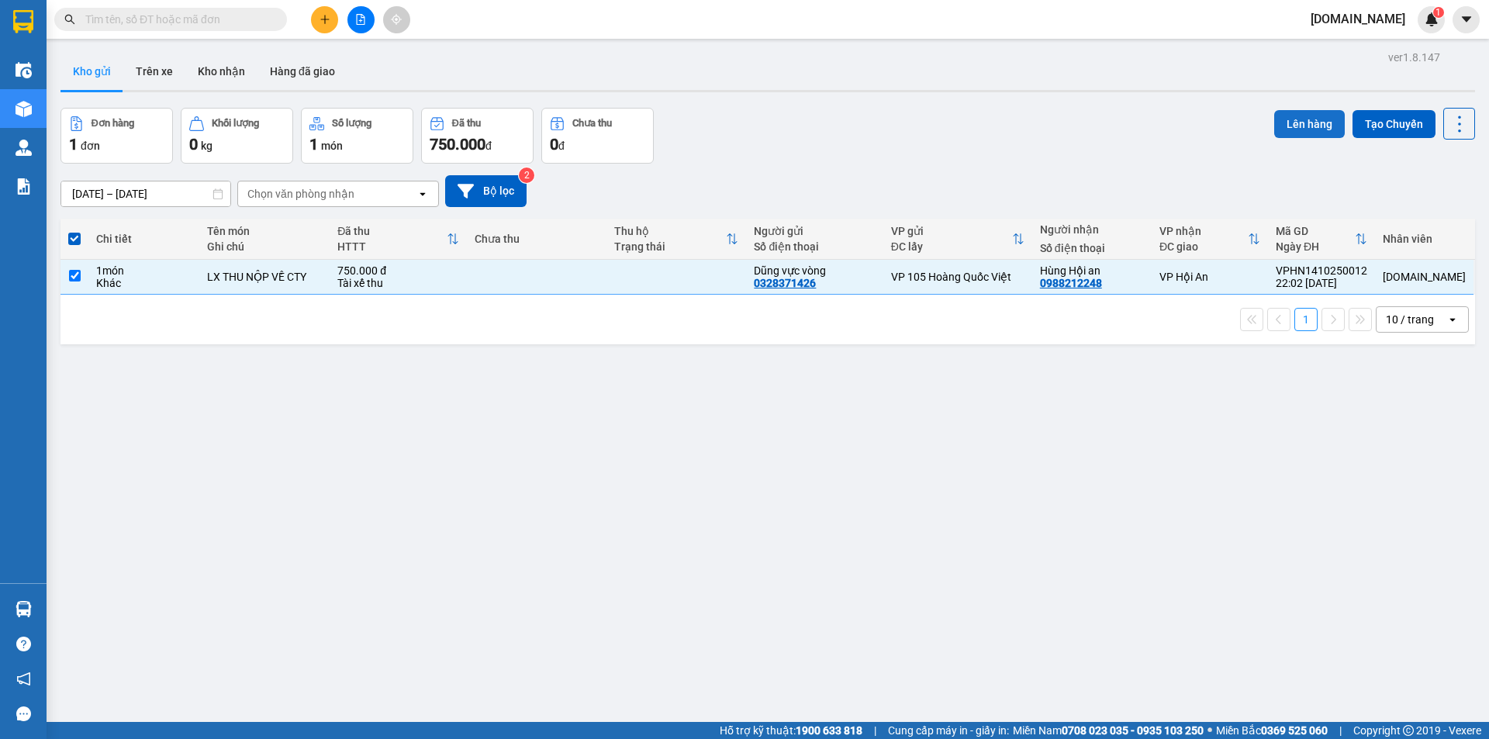
click at [1296, 119] on button "Lên hàng" at bounding box center [1309, 124] width 71 height 28
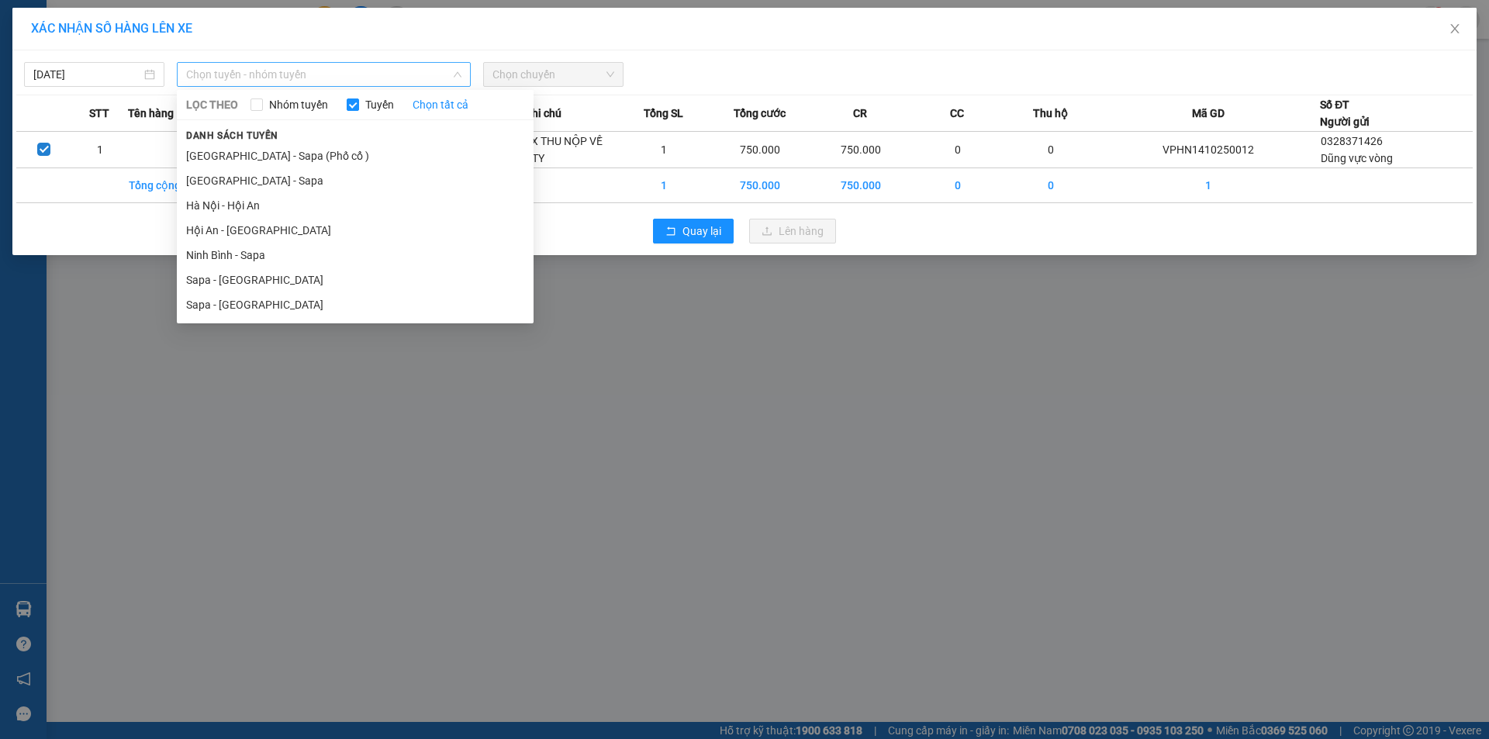
click at [278, 73] on span "Chọn tuyến - nhóm tuyến" at bounding box center [323, 74] width 275 height 23
click at [254, 203] on li "Hà Nội - Hội An" at bounding box center [355, 205] width 357 height 25
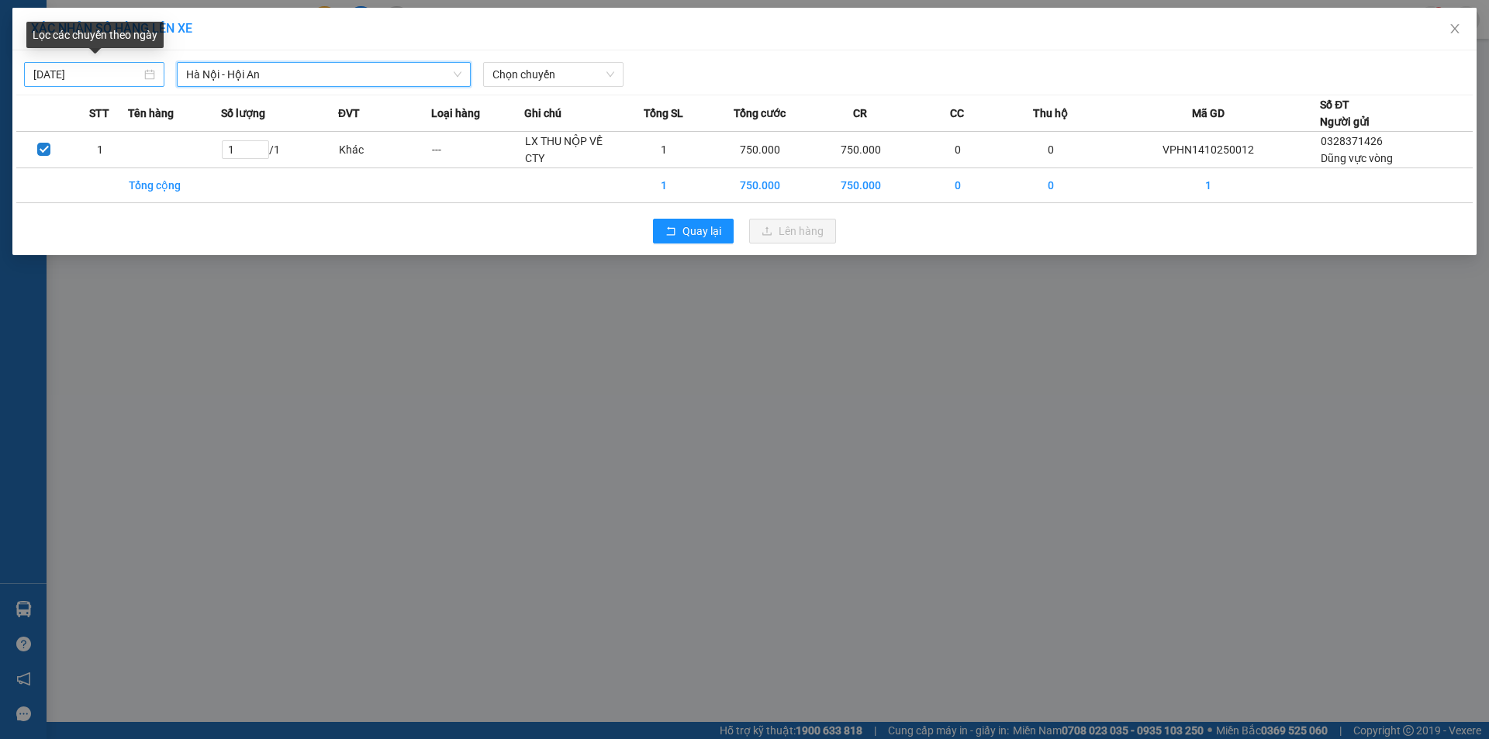
click at [123, 77] on input "[DATE]" at bounding box center [87, 74] width 108 height 17
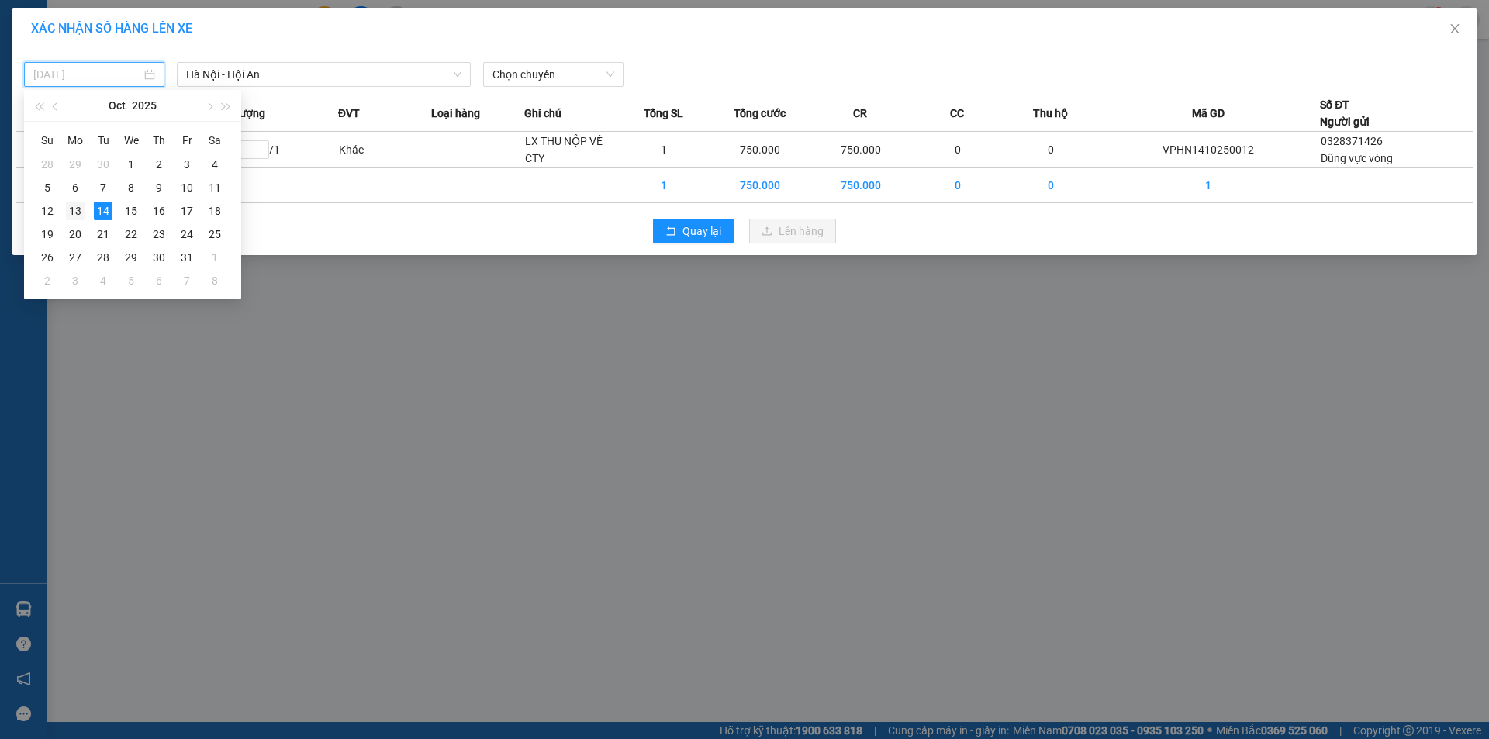
click at [79, 215] on div "13" at bounding box center [75, 211] width 19 height 19
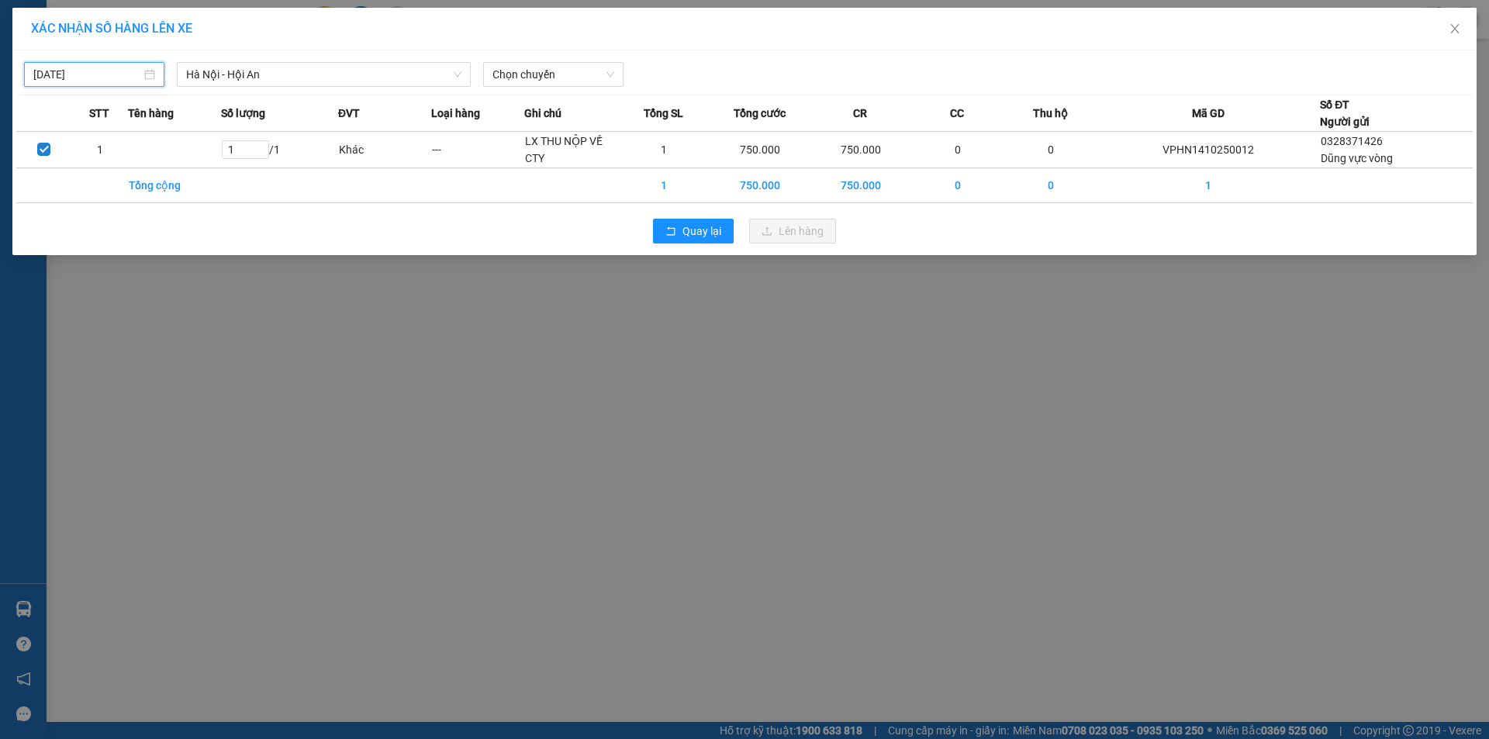
type input "13/10/2025"
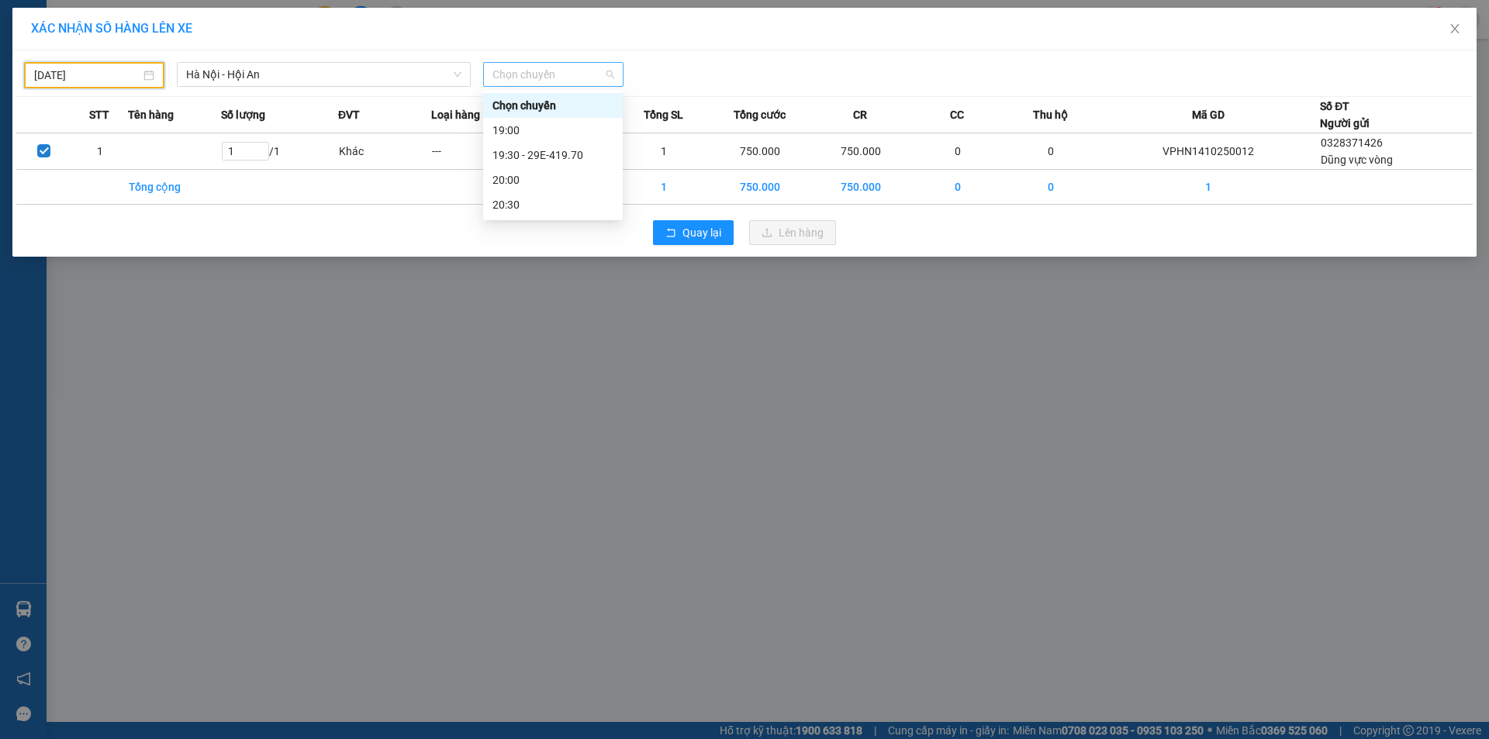
click at [514, 72] on span "Chọn chuyến" at bounding box center [554, 74] width 122 height 23
click at [589, 149] on div "19:30 - 29E-419.70" at bounding box center [553, 155] width 121 height 17
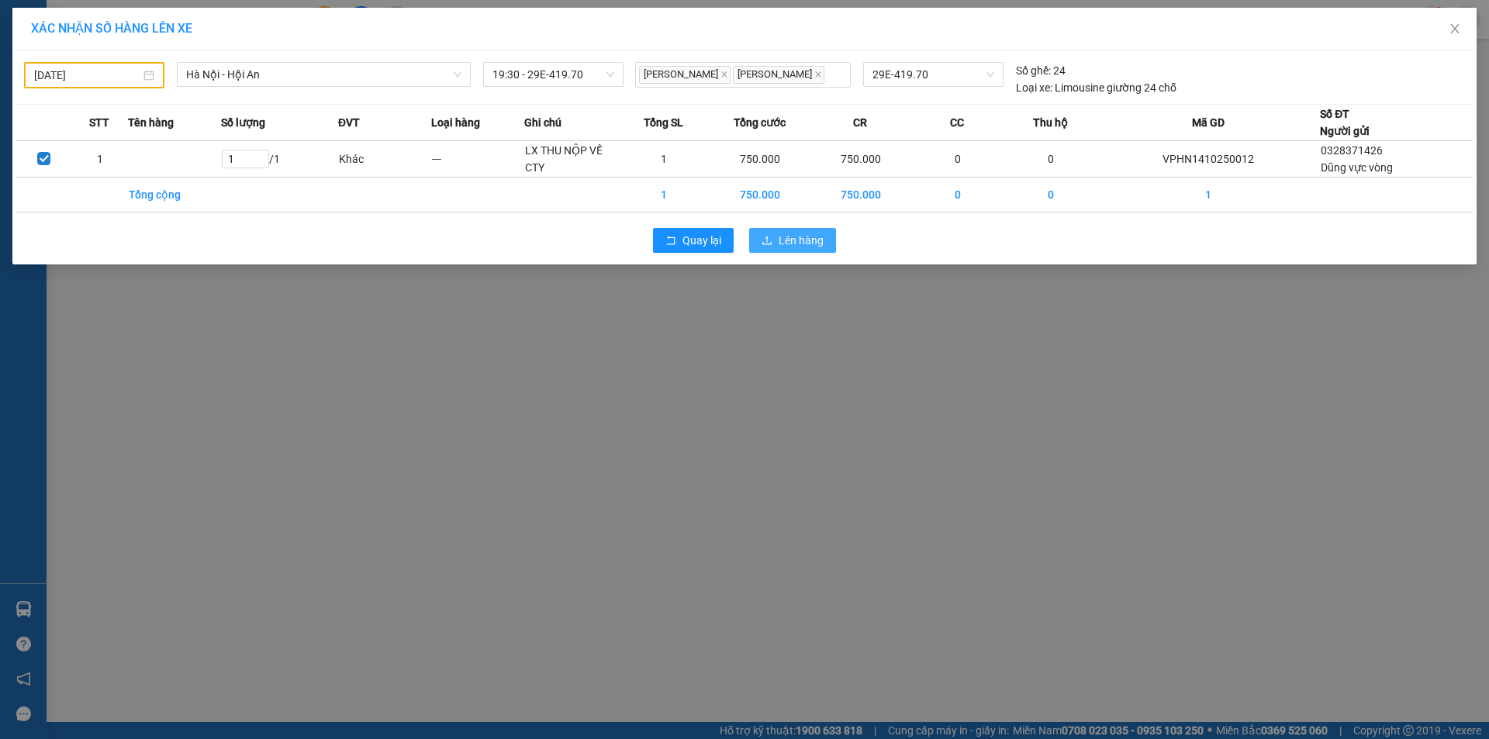
click at [803, 233] on span "Lên hàng" at bounding box center [801, 240] width 45 height 17
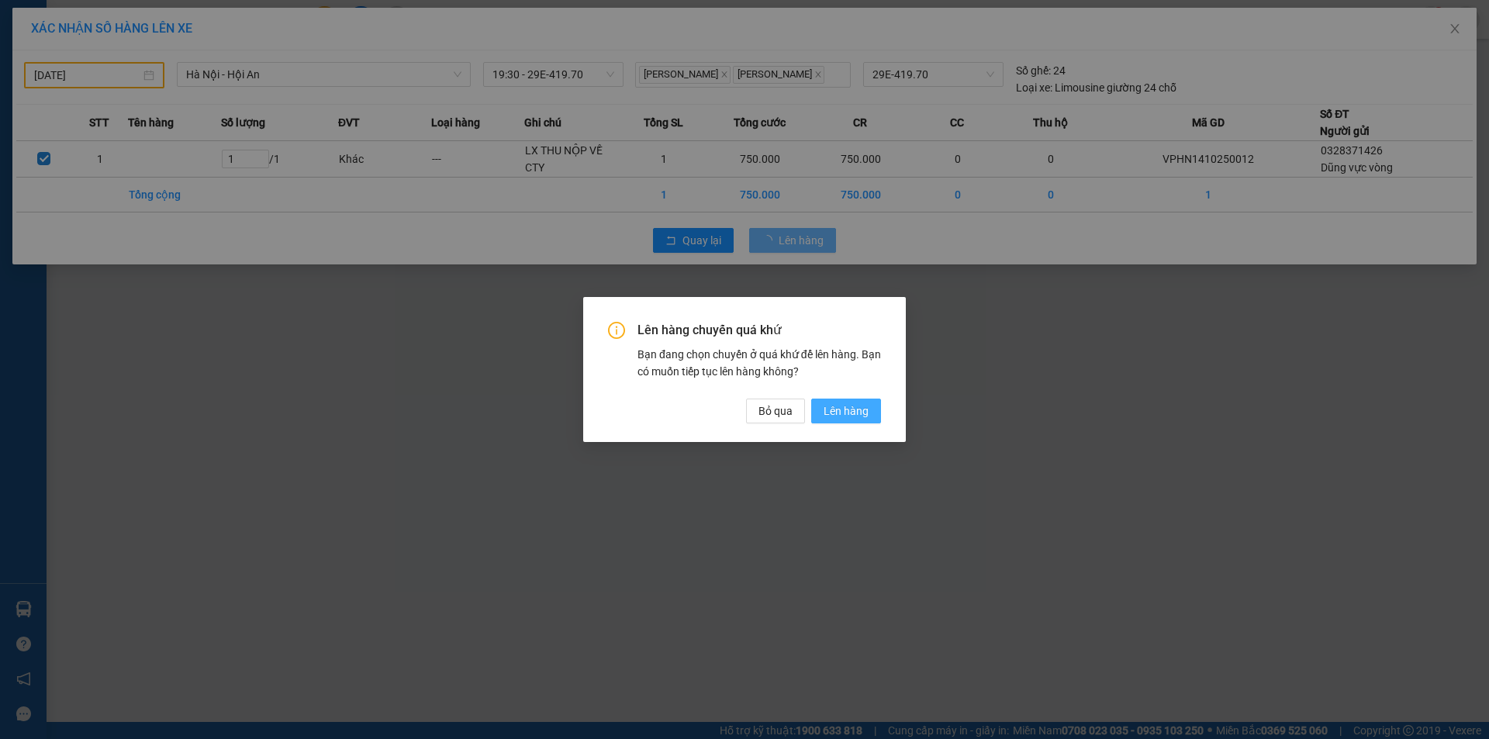
click at [856, 404] on span "Lên hàng" at bounding box center [846, 411] width 45 height 17
